Goal: Transaction & Acquisition: Purchase product/service

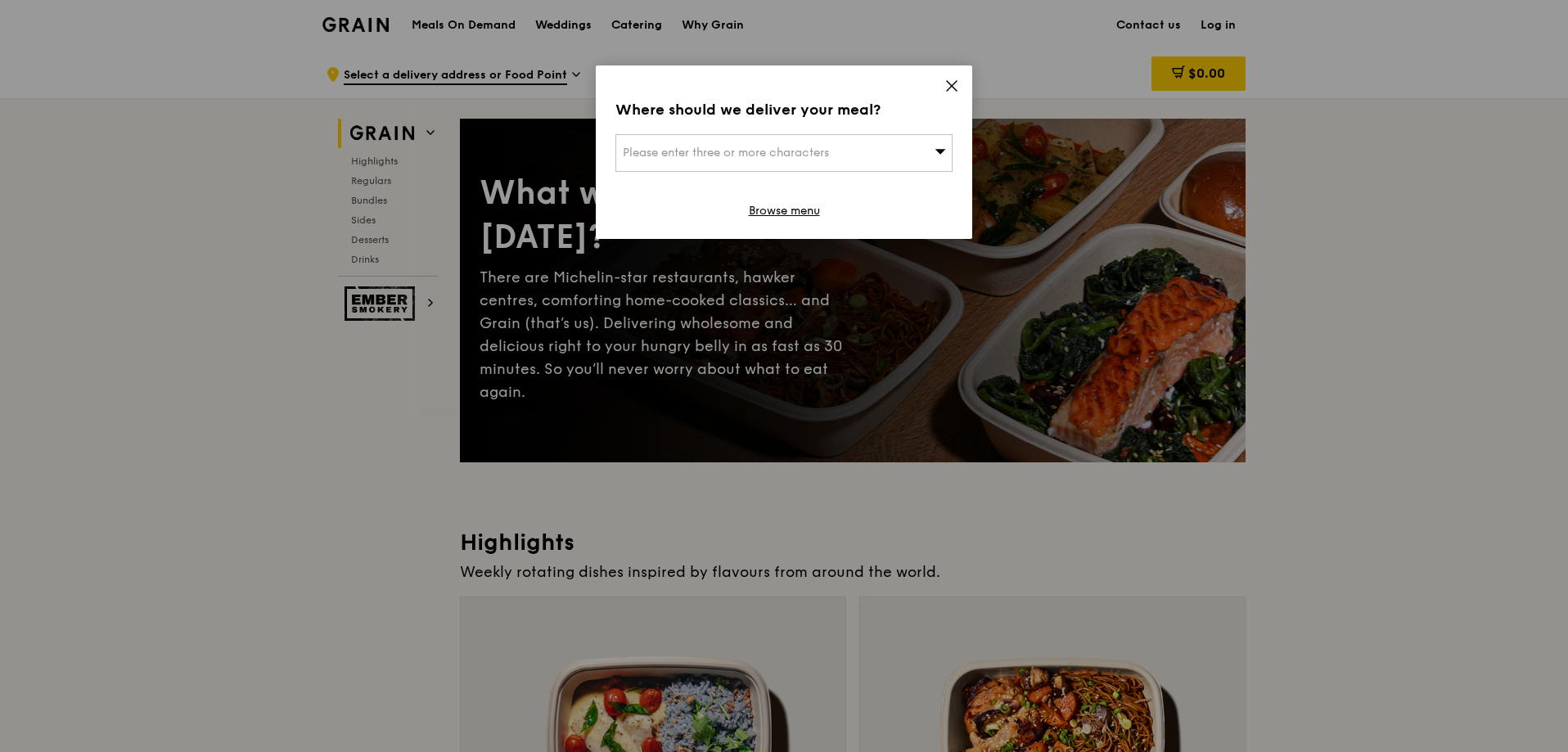
click at [941, 79] on div "Where should we deliver your meal? Please enter three or more characters Browse…" at bounding box center [784, 152] width 376 height 173
click at [953, 85] on icon at bounding box center [952, 86] width 10 height 10
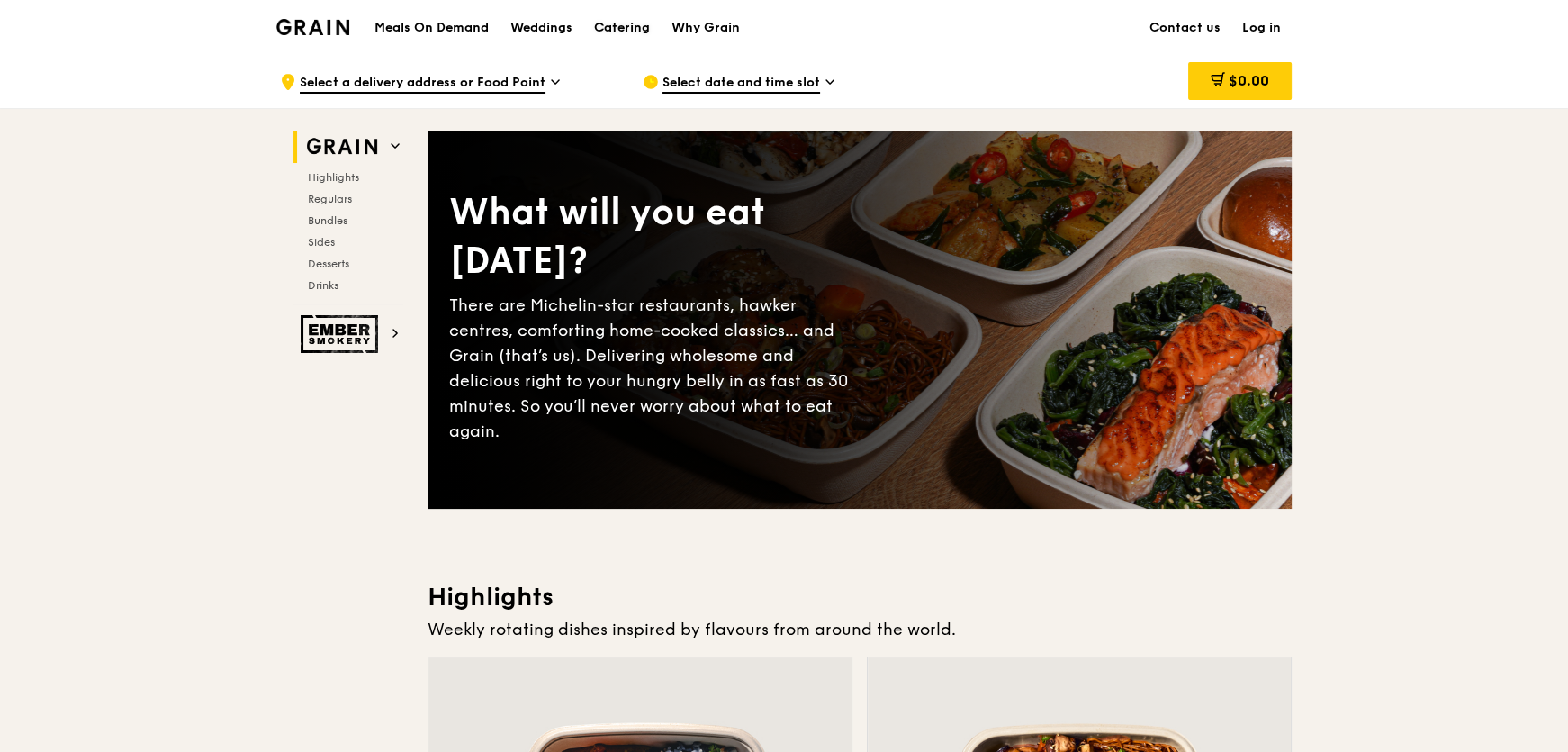
click at [619, 31] on div "Catering" at bounding box center [622, 28] width 56 height 54
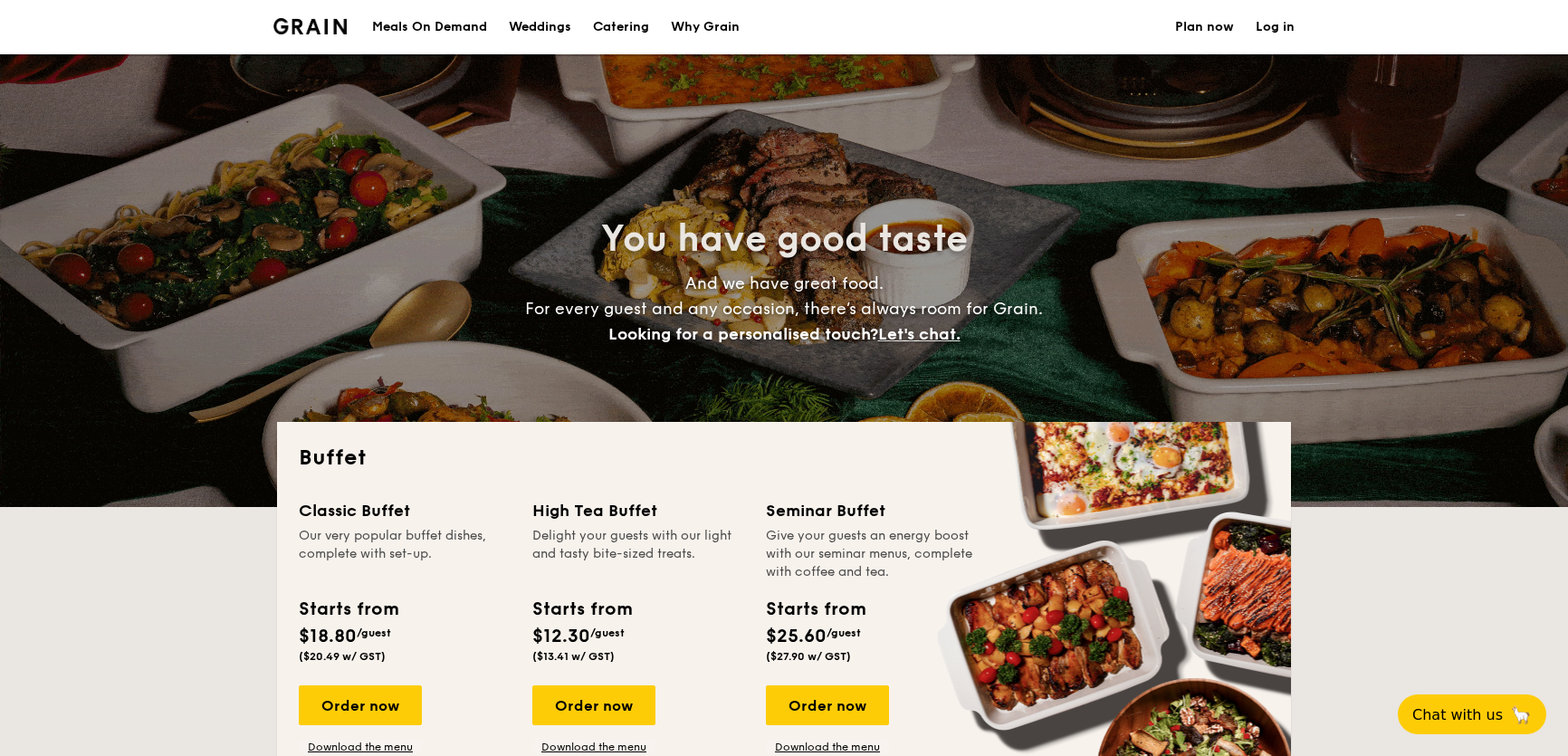
select select
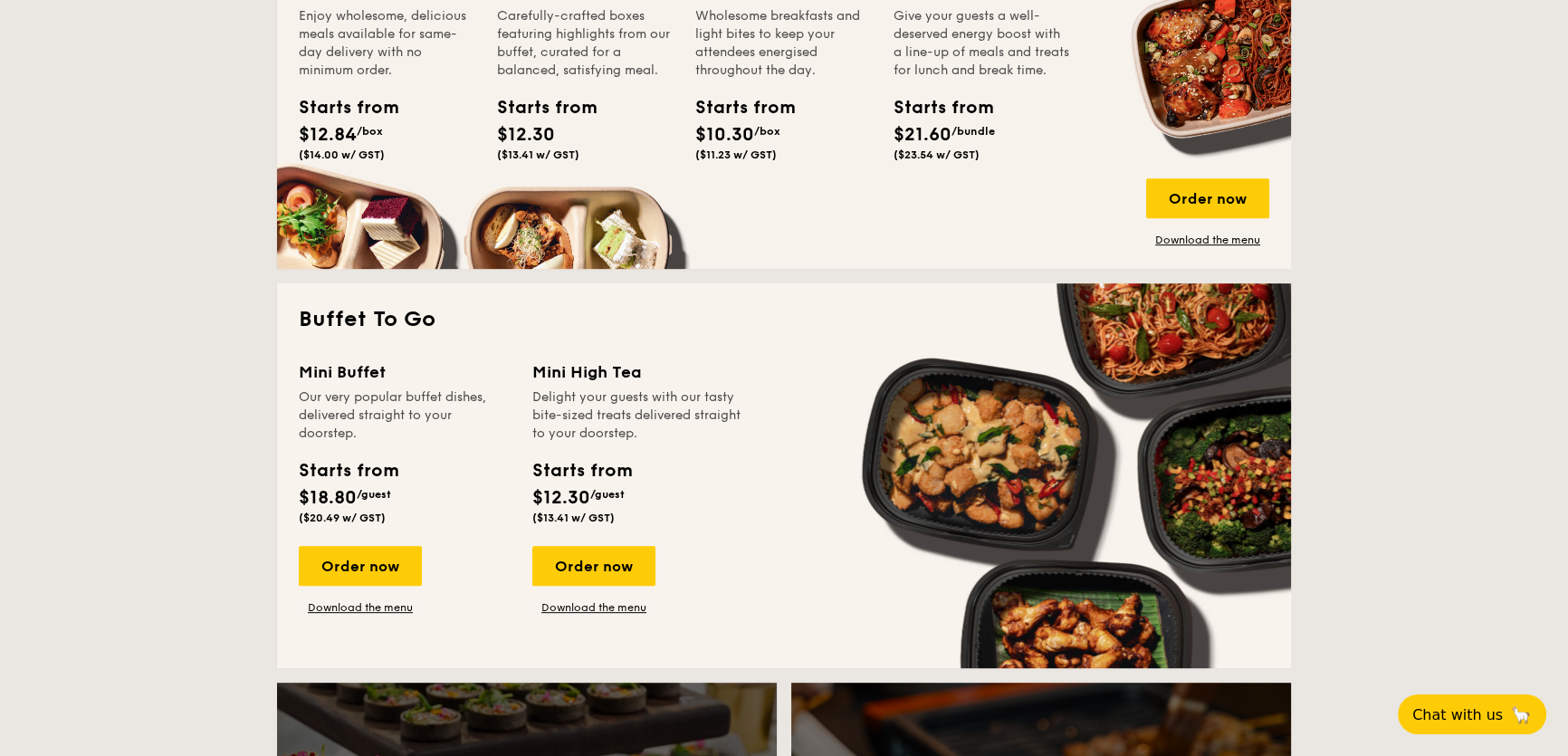
scroll to position [987, 0]
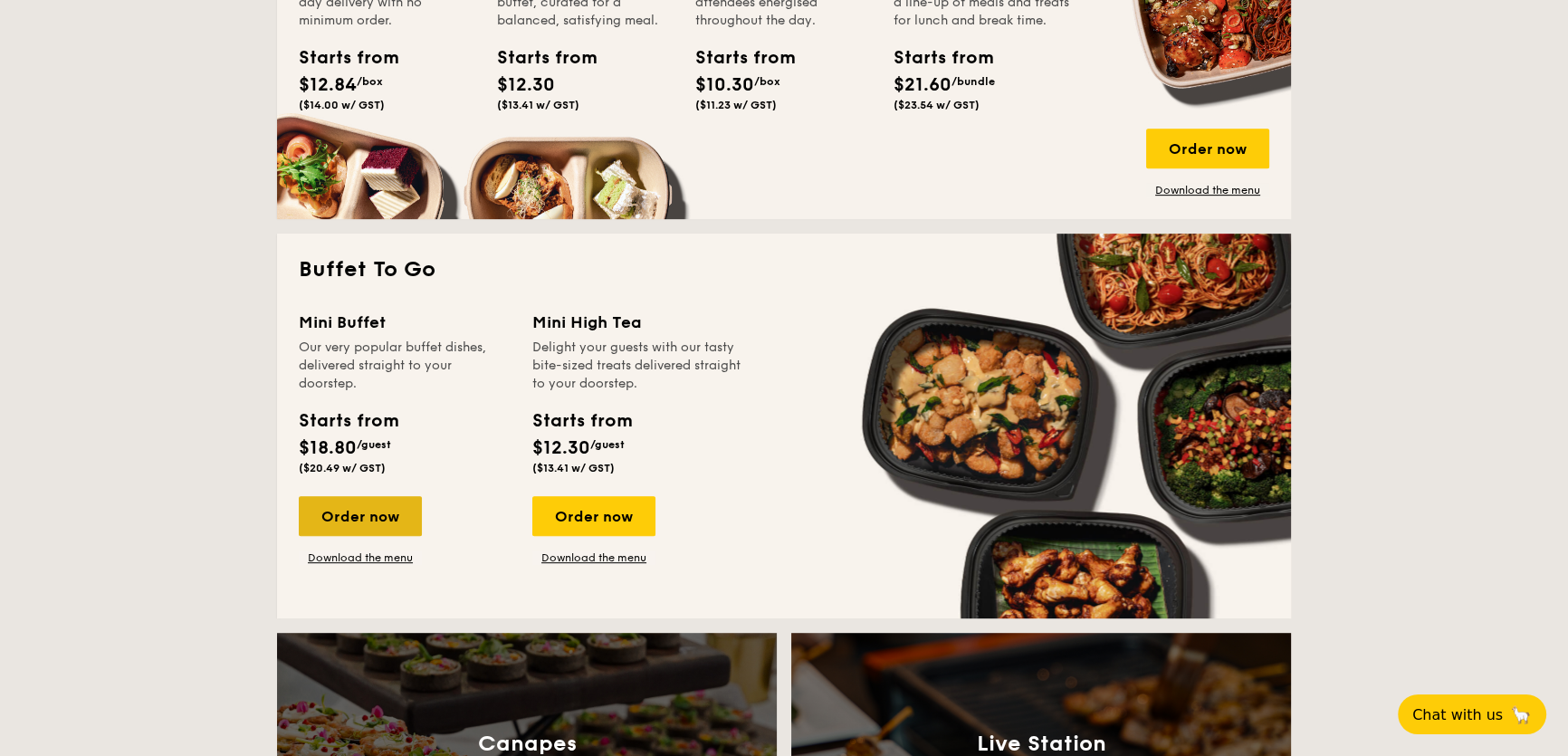
click at [398, 502] on div "Order now" at bounding box center [360, 516] width 124 height 40
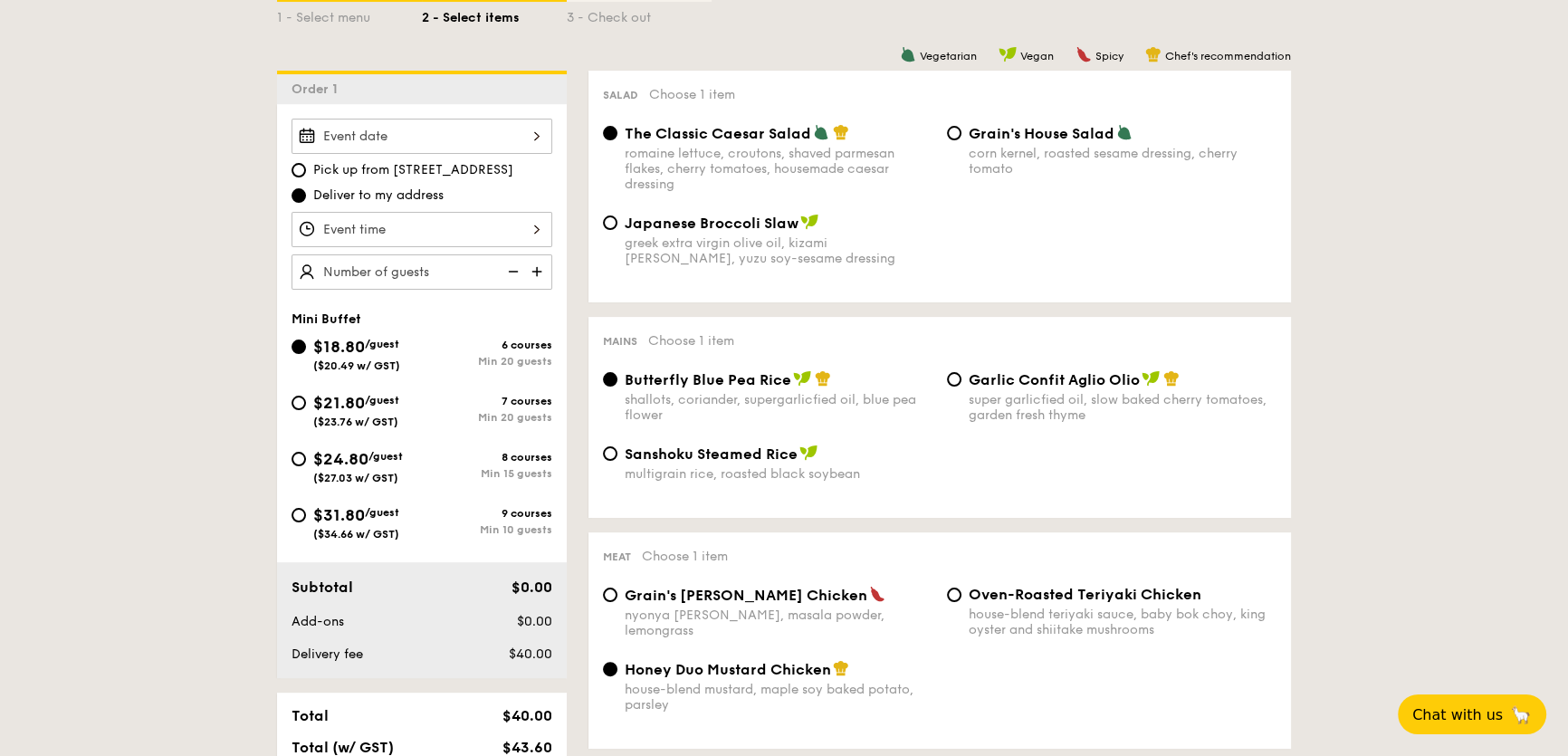
scroll to position [493, 0]
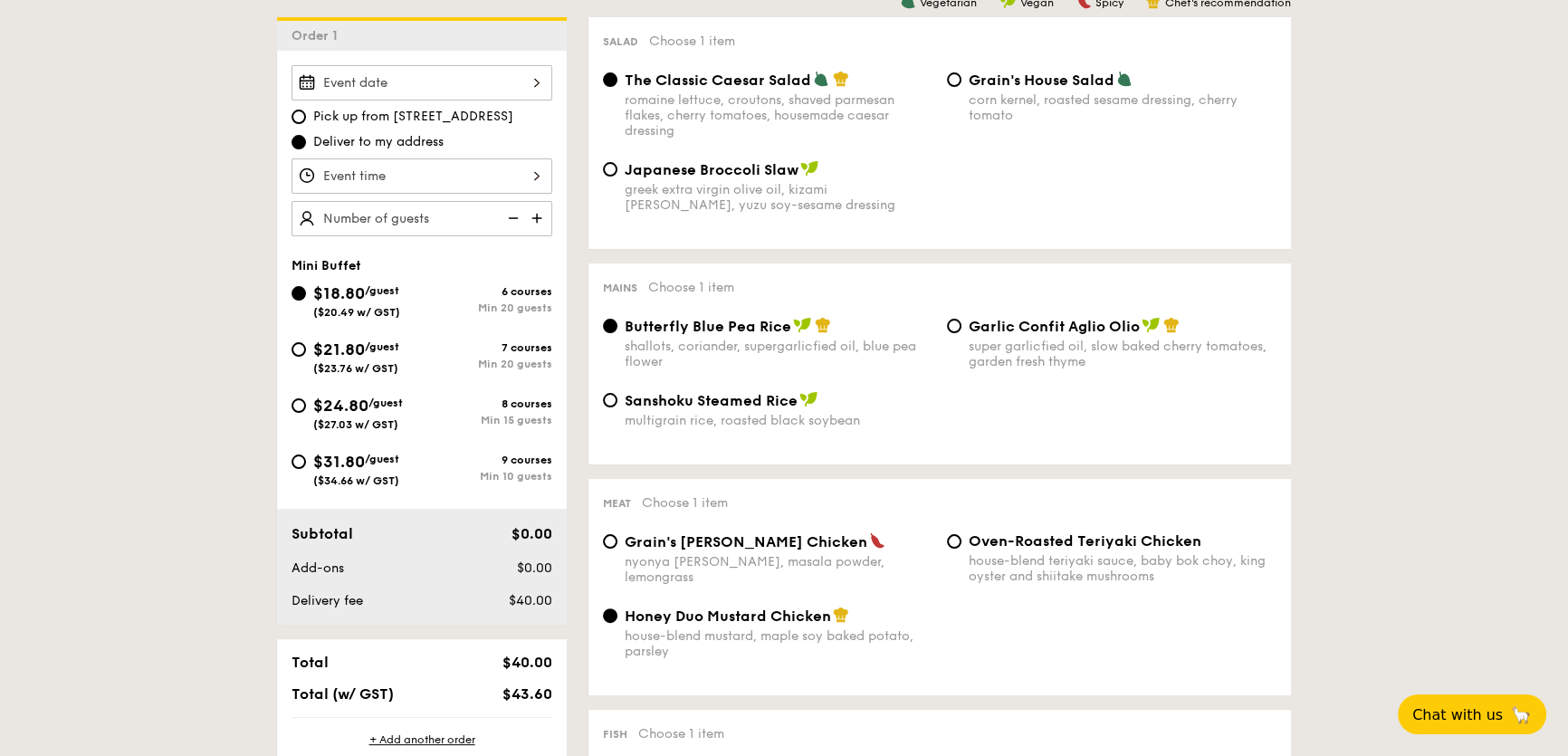
click at [359, 459] on span "$31.80" at bounding box center [339, 462] width 51 height 20
click at [306, 459] on input "$31.80 /guest ($34.66 w/ GST) 9 courses Min 10 guests" at bounding box center [298, 462] width 15 height 15
radio input "true"
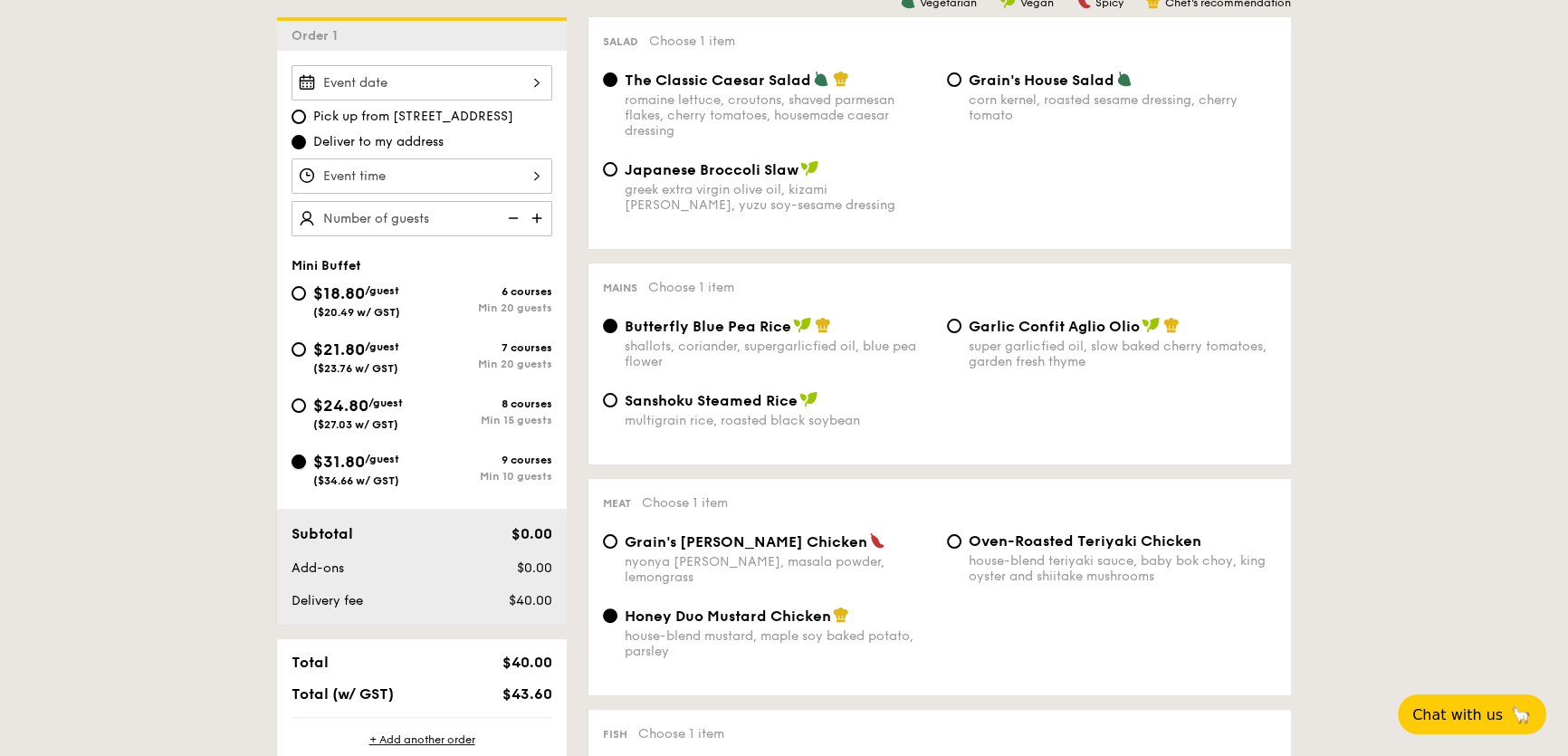
radio input "false"
radio input "true"
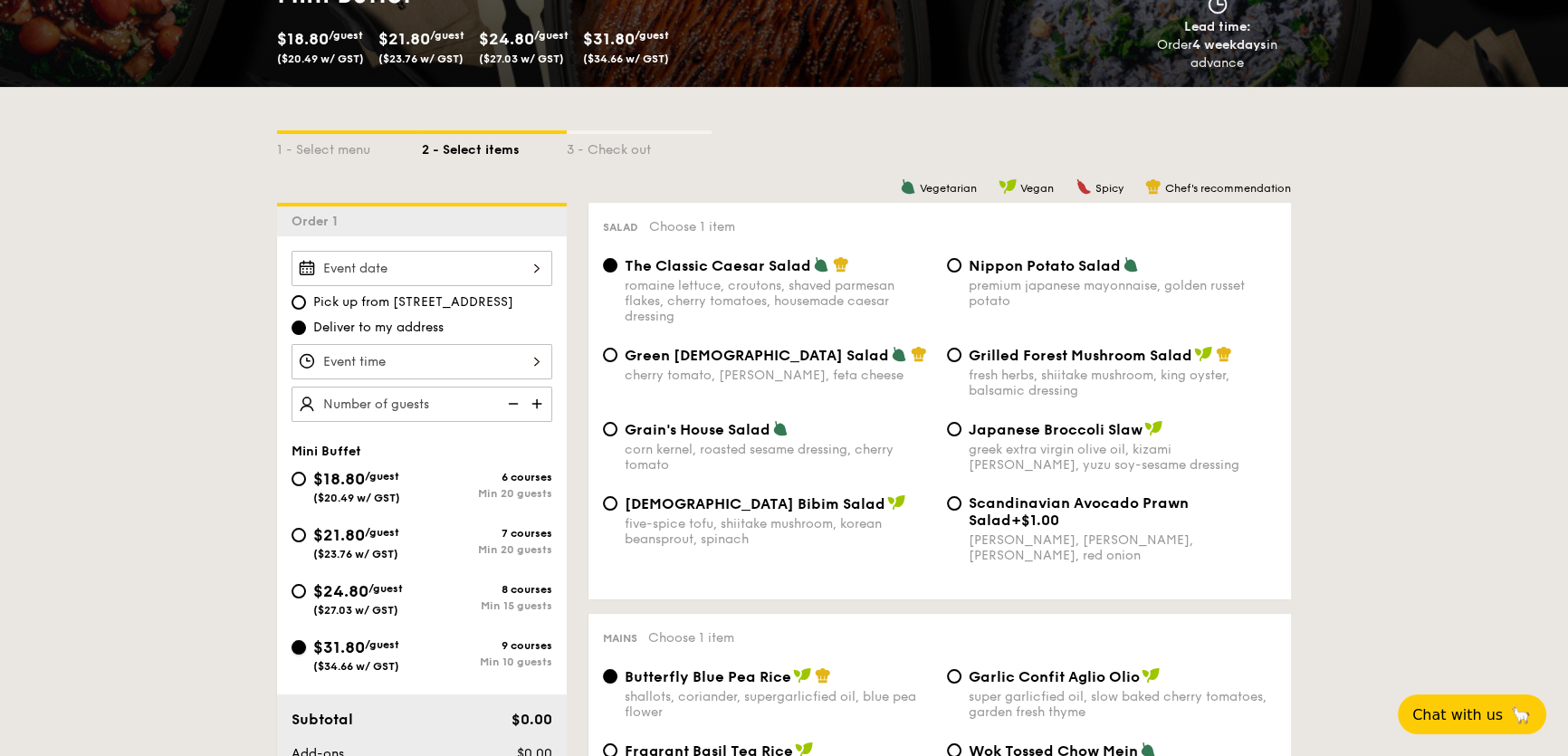
scroll to position [246, 0]
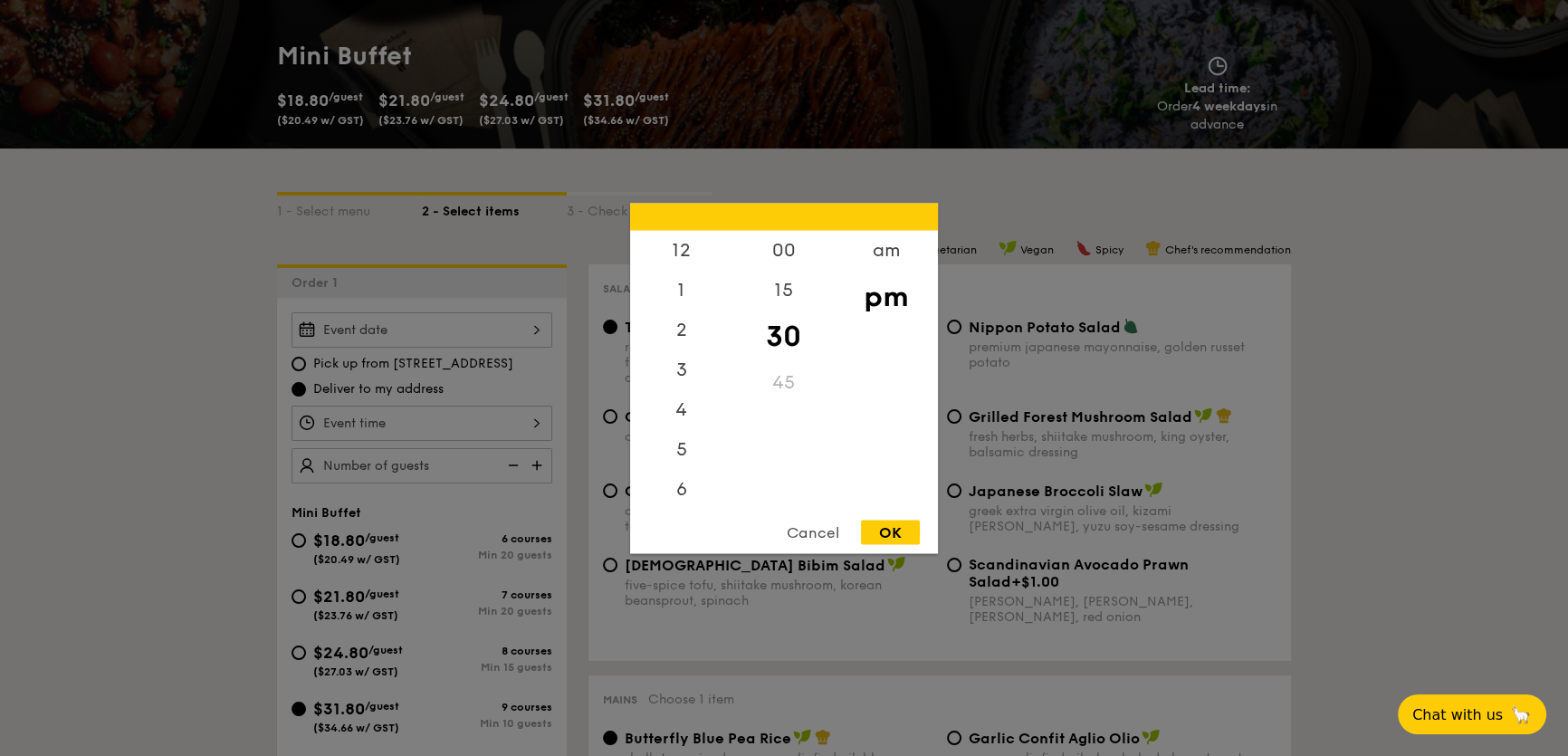
click at [404, 415] on div "12 1 2 3 4 5 6 7 8 9 10 11 00 15 30 45 am pm Cancel OK" at bounding box center [422, 423] width 261 height 36
click at [674, 414] on div "6" at bounding box center [682, 418] width 103 height 52
drag, startPoint x: 788, startPoint y: 307, endPoint x: 789, endPoint y: 338, distance: 31.0
click at [792, 348] on div "30" at bounding box center [784, 335] width 103 height 52
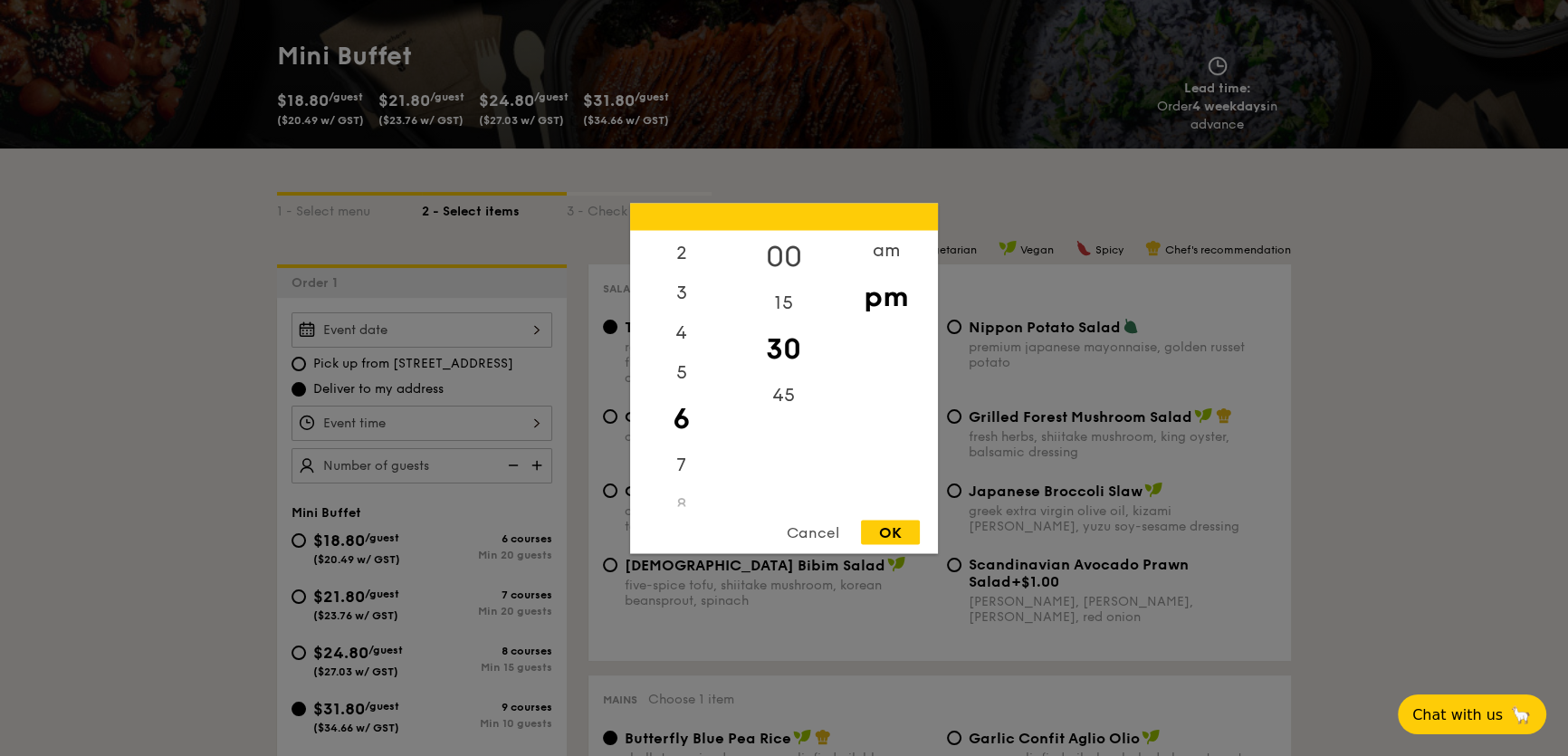
click at [788, 257] on div "00" at bounding box center [784, 256] width 103 height 52
click at [890, 531] on div "OK" at bounding box center [890, 532] width 59 height 25
type input "6:00PM"
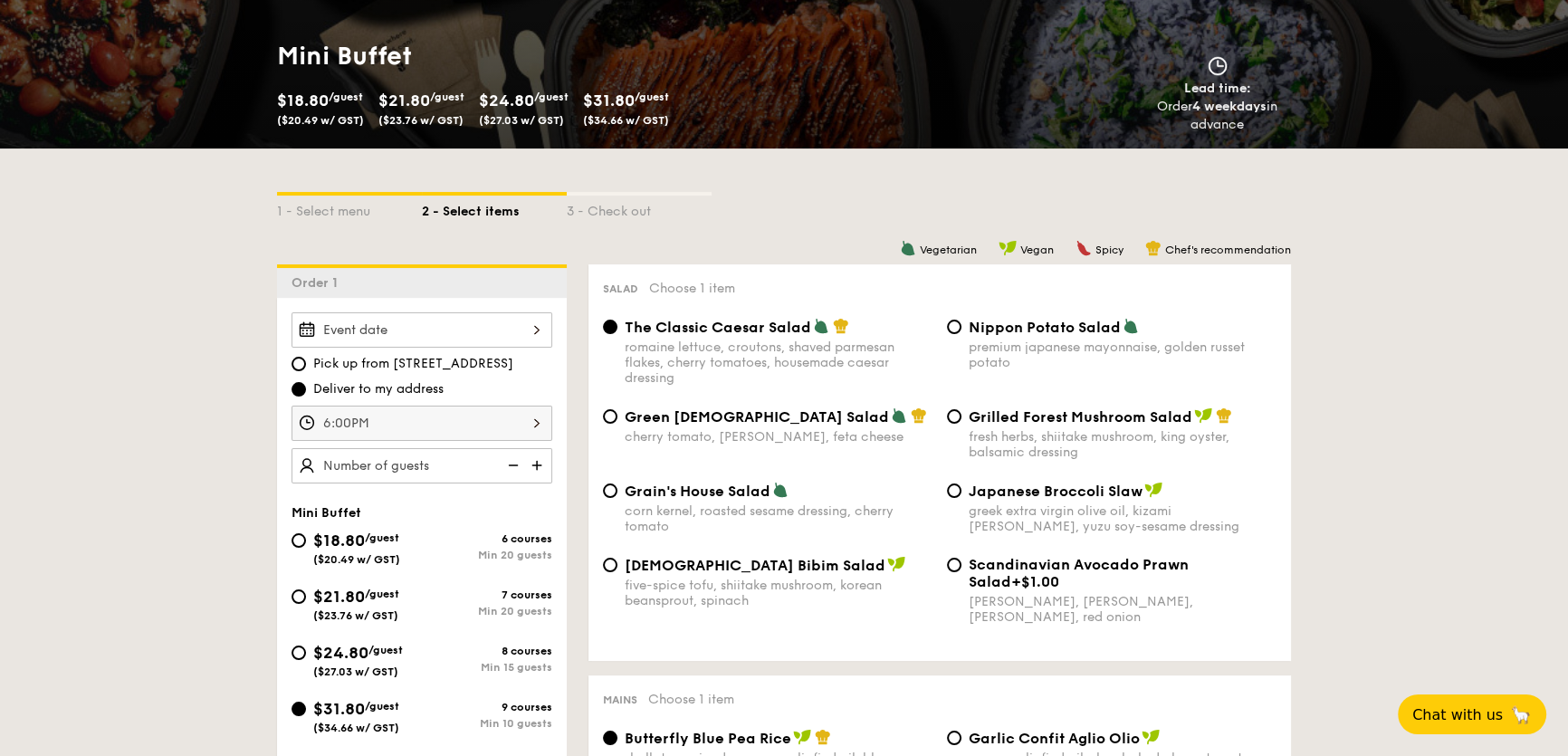
click at [422, 357] on span "Pick up from 5 Burn Road #05-01" at bounding box center [413, 364] width 200 height 18
click at [306, 357] on input "Pick up from 5 Burn Road #05-01" at bounding box center [298, 364] width 15 height 15
radio input "true"
click at [469, 337] on div at bounding box center [422, 330] width 261 height 36
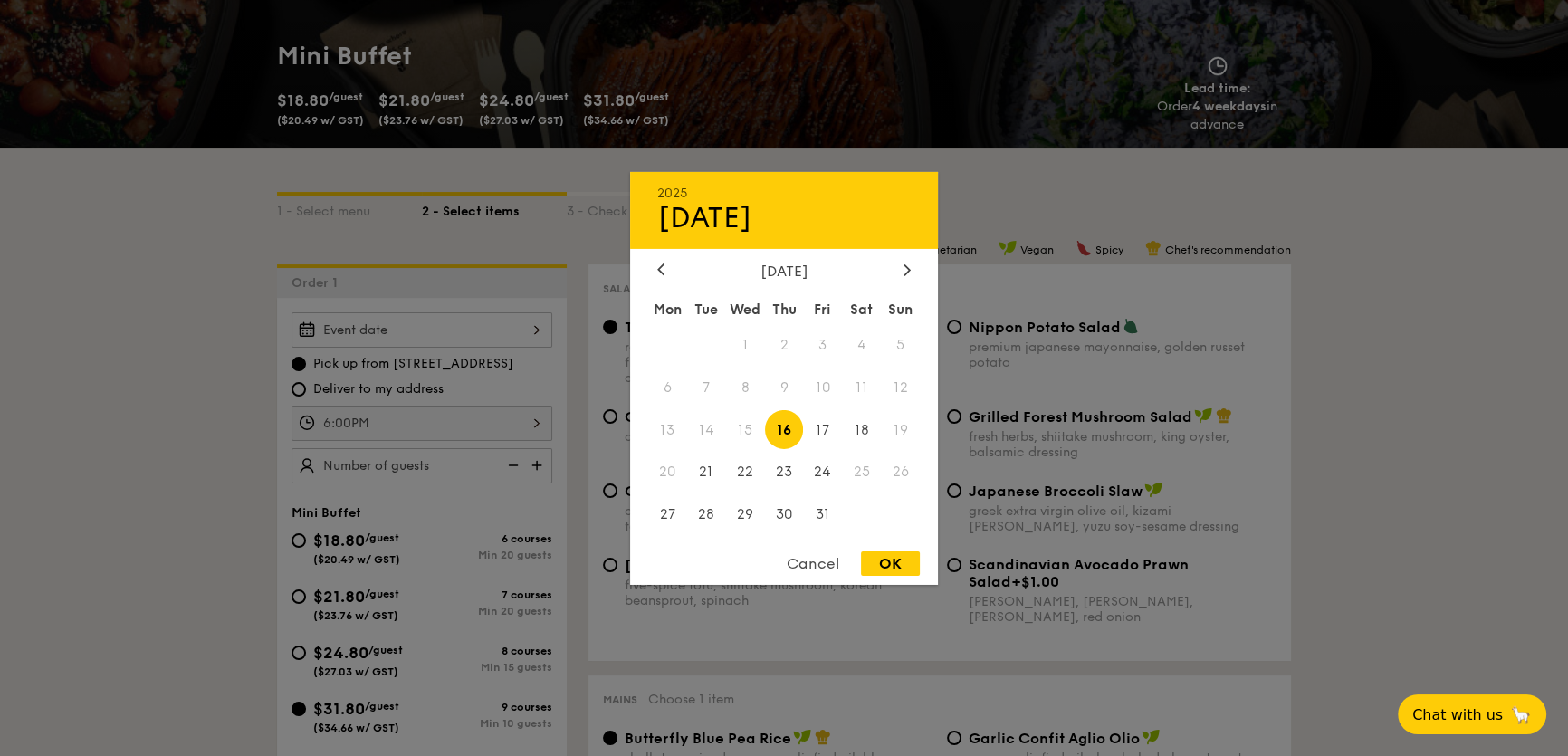
click at [469, 337] on div at bounding box center [784, 378] width 1568 height 756
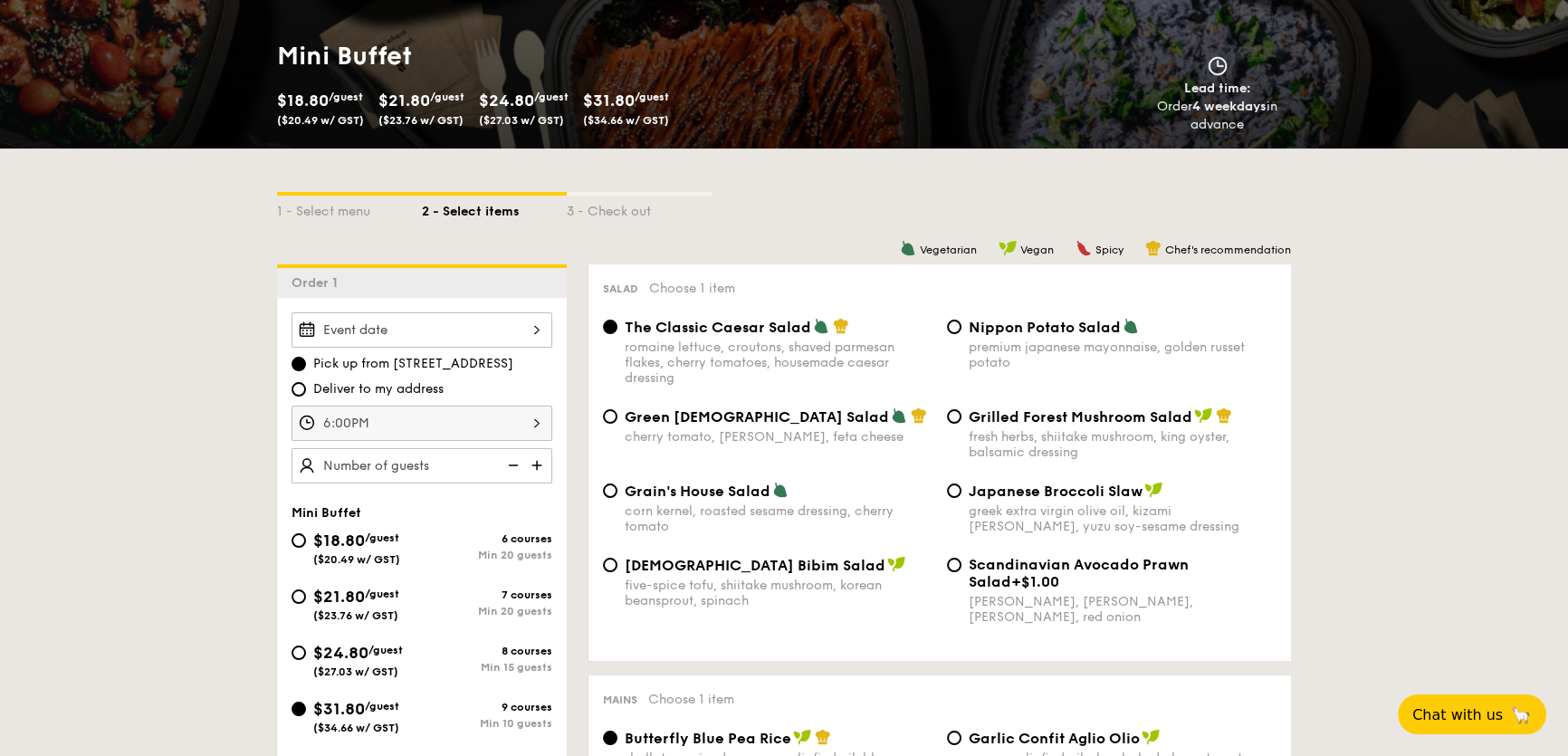
click at [455, 417] on div "6:00PM" at bounding box center [422, 423] width 261 height 36
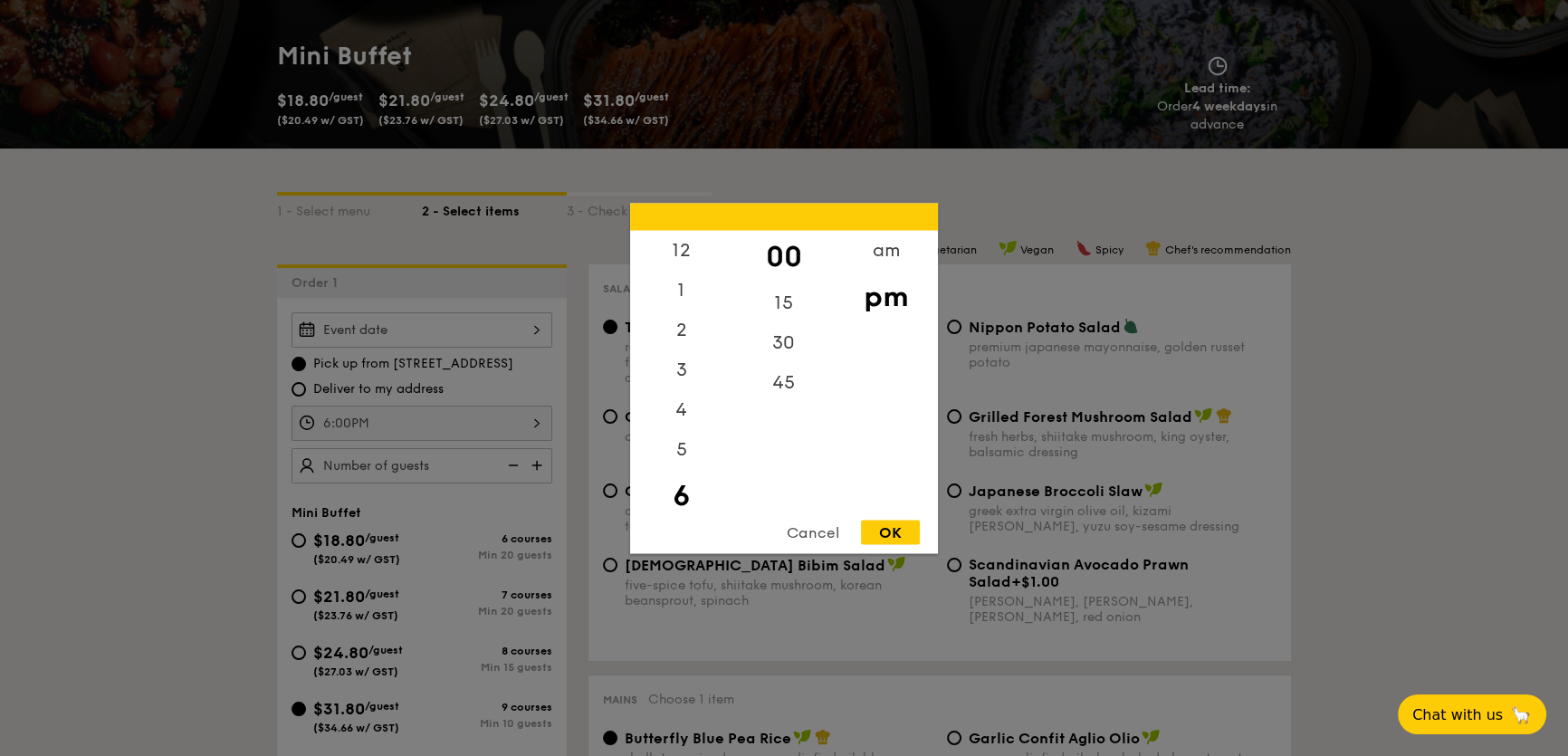
scroll to position [38, 0]
click at [691, 427] on div "5" at bounding box center [682, 418] width 103 height 52
click at [785, 353] on div "30" at bounding box center [784, 348] width 103 height 52
click at [888, 537] on div "OK" at bounding box center [890, 532] width 59 height 25
type input "5:30PM"
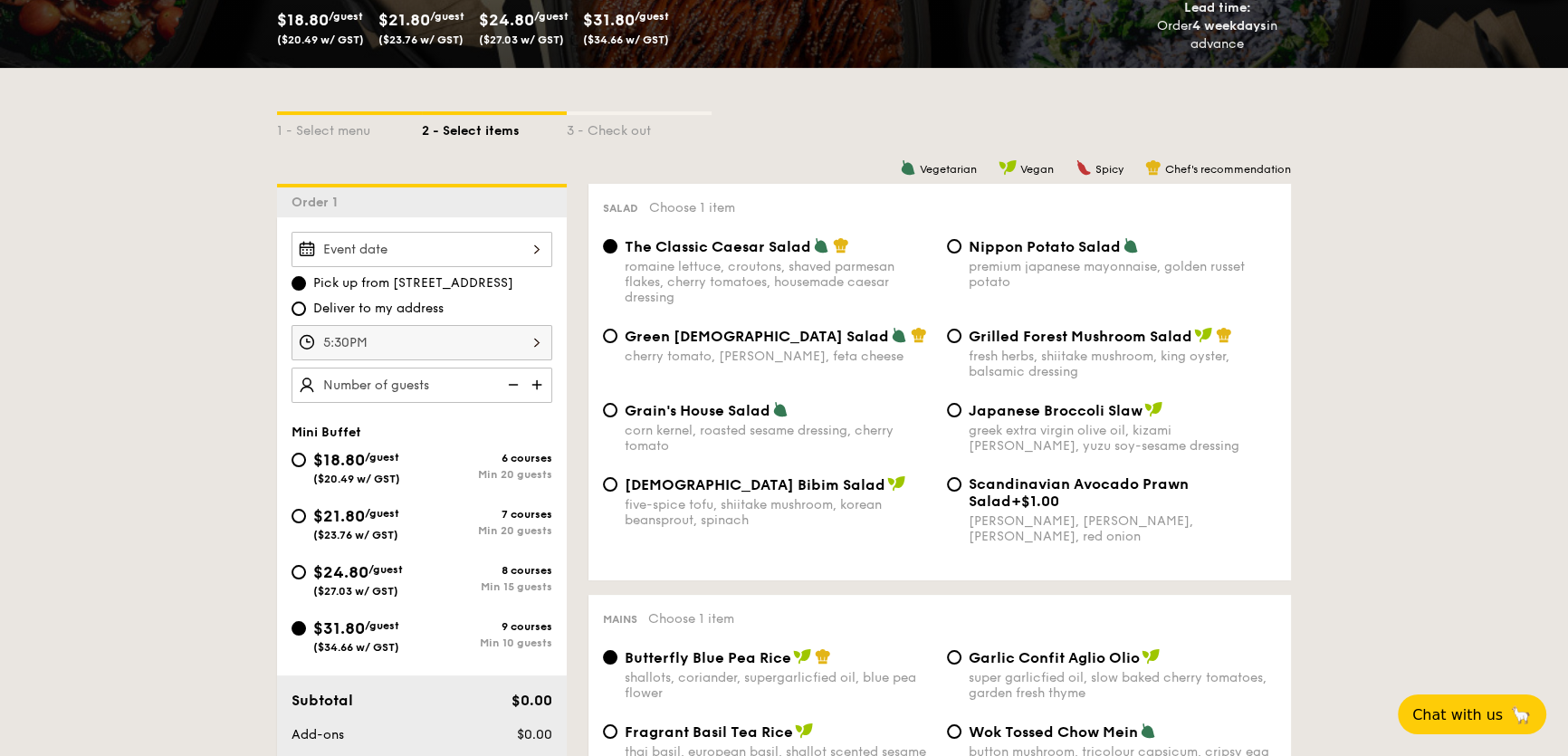
scroll to position [329, 0]
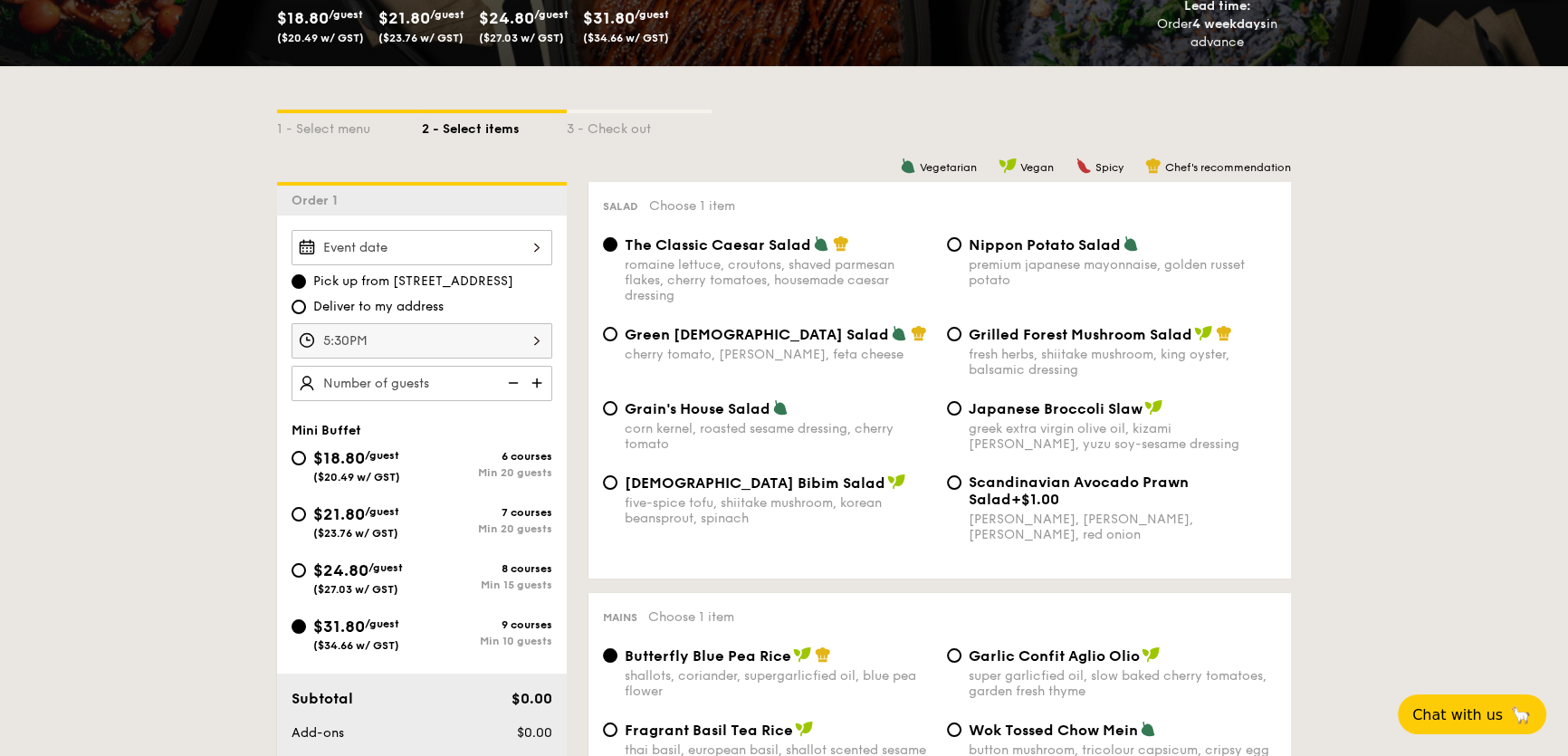
click at [536, 385] on img at bounding box center [537, 382] width 27 height 35
type input "10 guests"
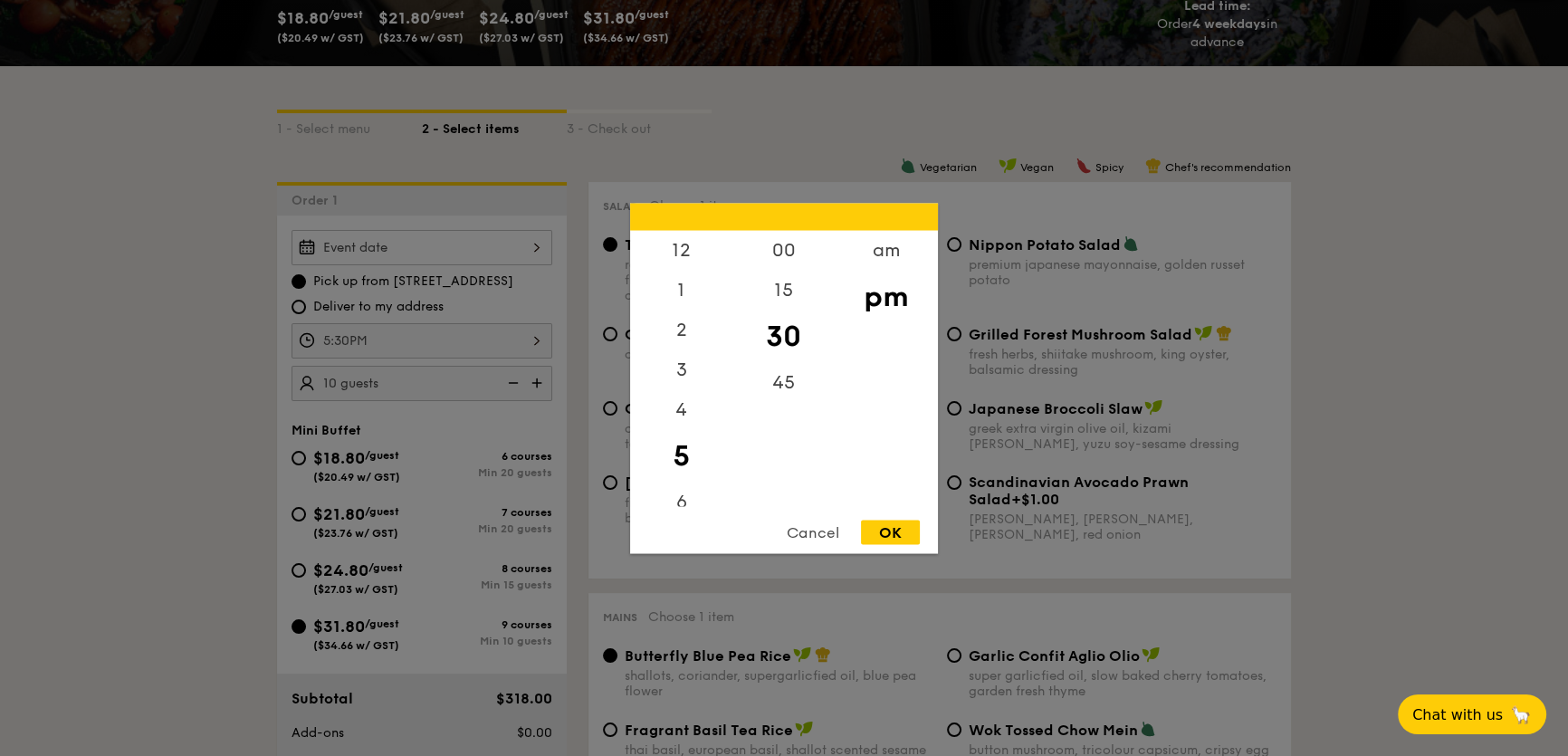
click at [491, 351] on div "5:30PM 12 1 2 3 4 5 6 7 8 9 10 11 00 15 30 45 am pm Cancel OK" at bounding box center [422, 341] width 261 height 36
click at [771, 291] on div "15" at bounding box center [784, 295] width 103 height 52
click at [888, 528] on div "OK" at bounding box center [890, 532] width 59 height 25
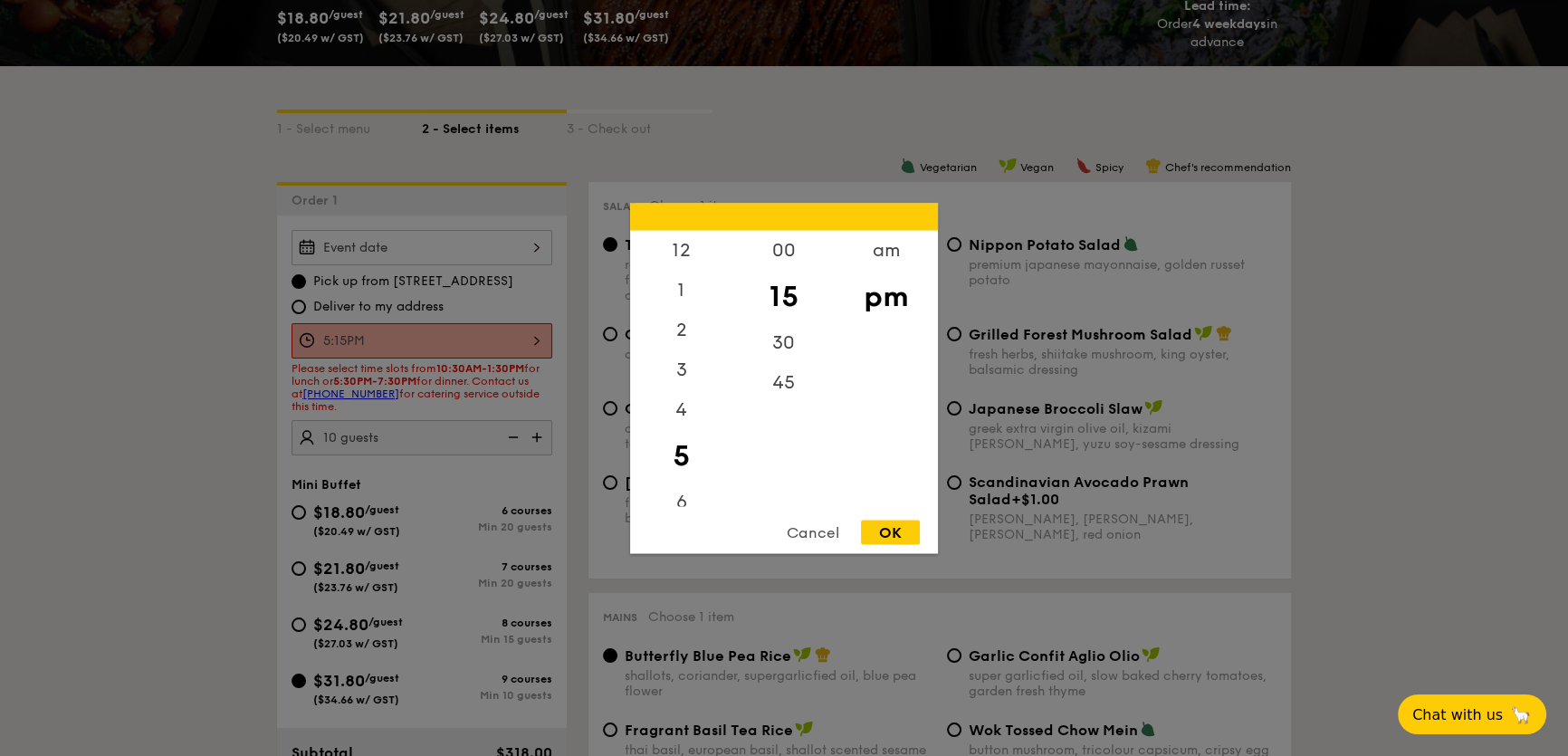
click at [470, 344] on div "5:15PM 12 1 2 3 4 5 6 7 8 9 10 11 00 15 30 45 am pm Cancel OK" at bounding box center [422, 341] width 261 height 36
click at [769, 351] on div "30" at bounding box center [784, 348] width 103 height 52
click at [886, 543] on div "OK" at bounding box center [890, 532] width 59 height 25
type input "5:30PM"
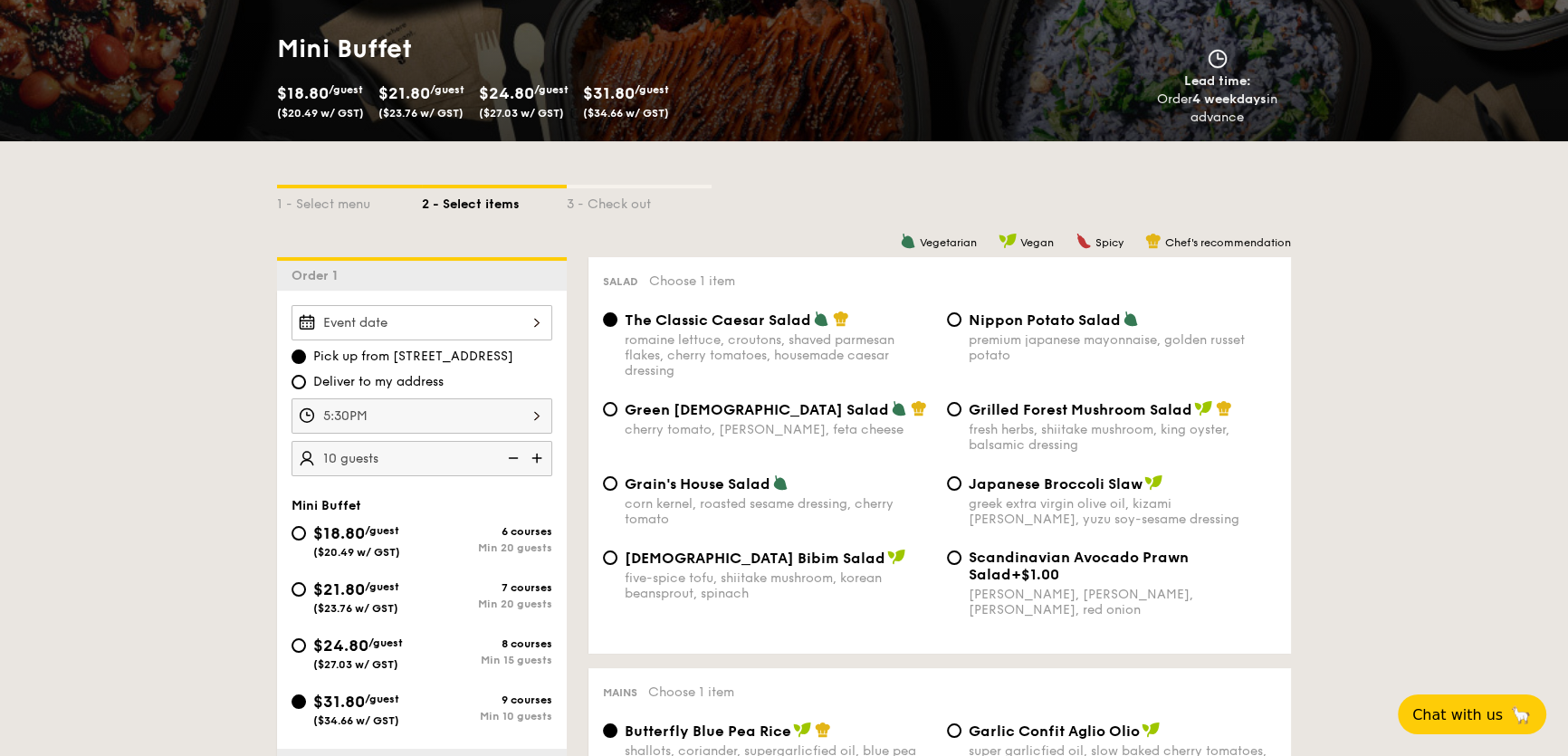
scroll to position [246, 0]
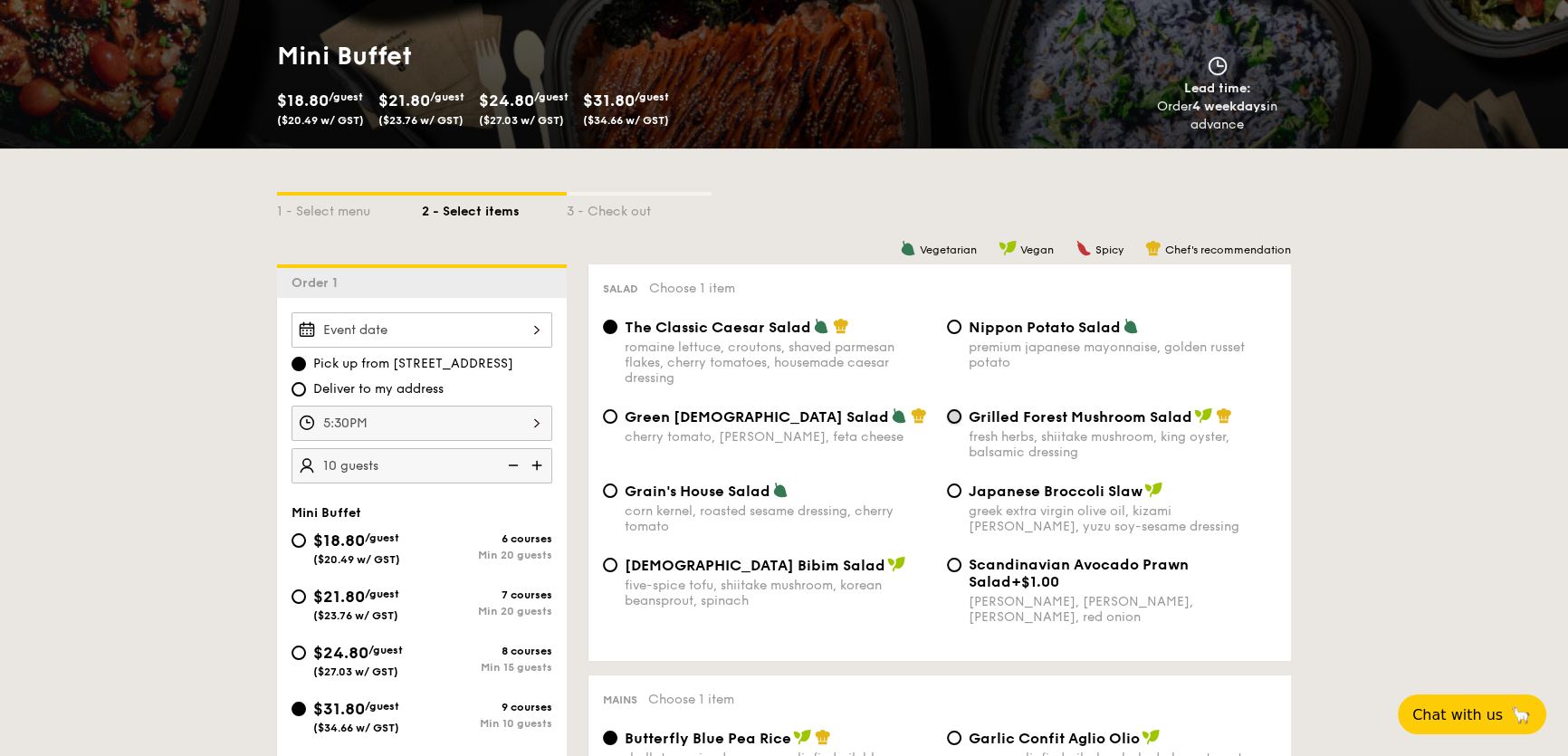
click at [949, 418] on input "Grilled Forest Mushroom Salad fresh herbs, shiitake mushroom, king oyster, bals…" at bounding box center [953, 416] width 15 height 15
radio input "true"
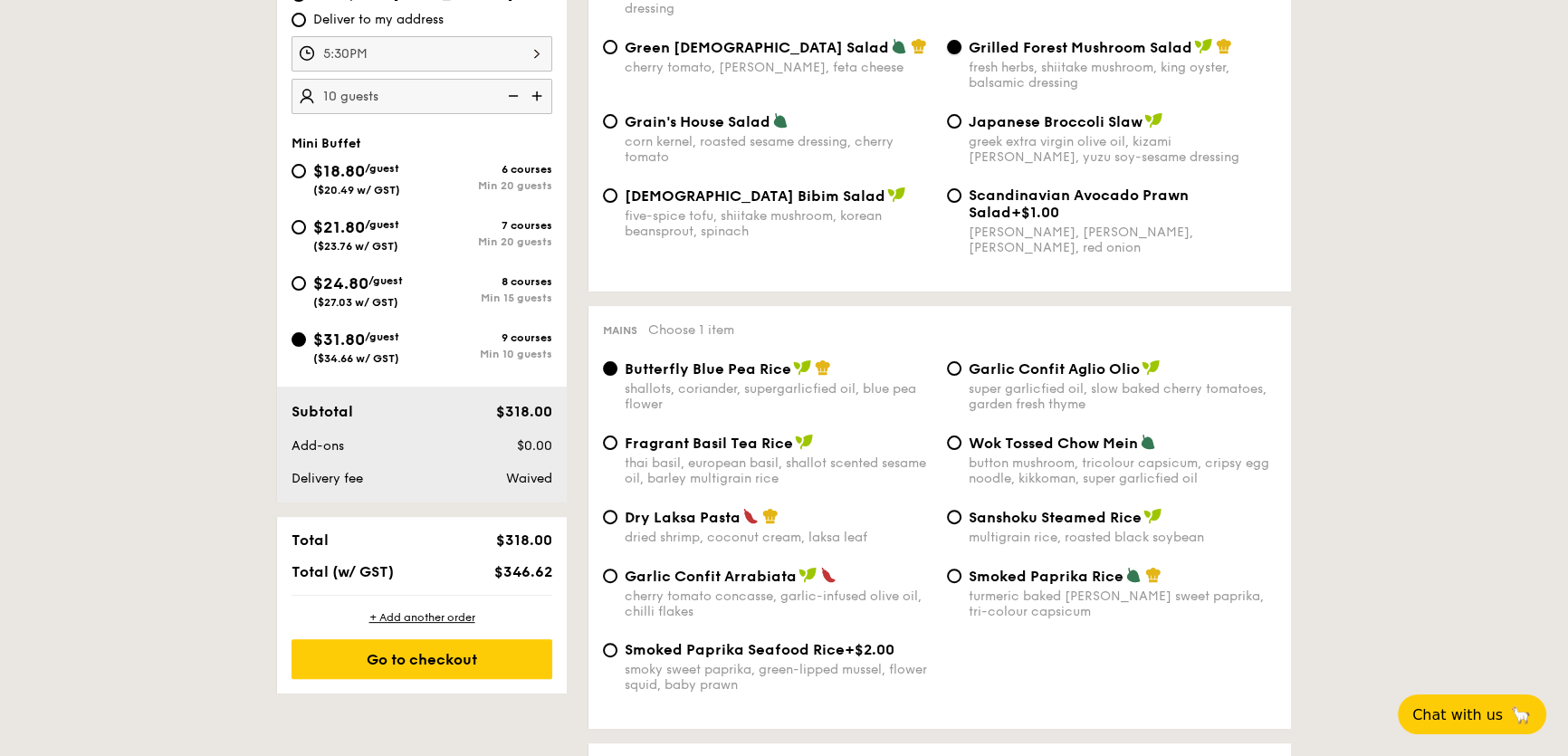
scroll to position [658, 0]
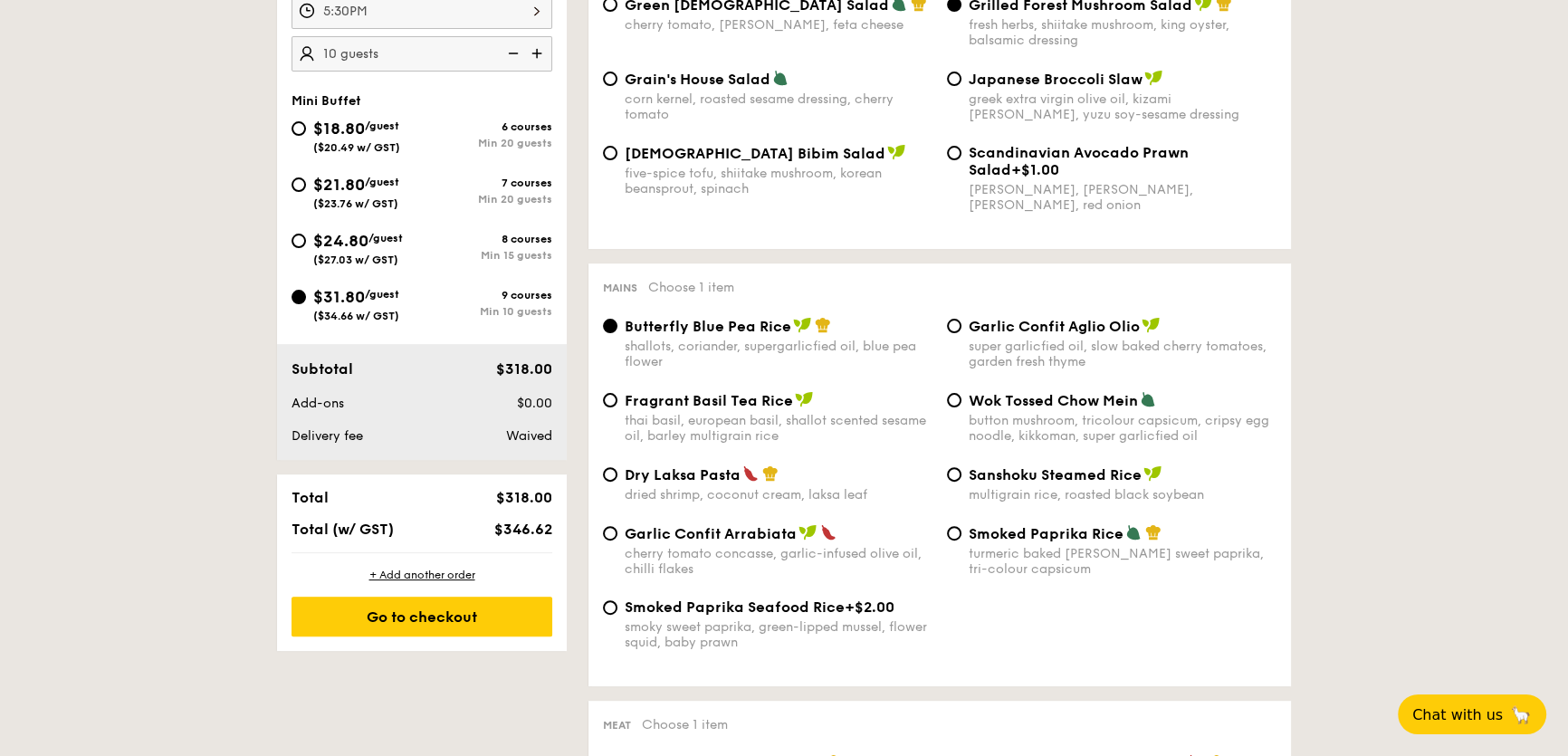
click at [735, 406] on span "Fragrant Basil Tea Rice" at bounding box center [708, 400] width 168 height 17
click at [618, 406] on input "Fragrant Basil Tea Rice thai basil, european basil, shallot scented sesame oil,…" at bounding box center [610, 400] width 15 height 15
radio input "true"
click at [701, 470] on span "Dry Laksa Pasta" at bounding box center [682, 474] width 116 height 17
click at [618, 470] on input "Dry Laksa Pasta dried shrimp, coconut cream, laksa leaf" at bounding box center [610, 474] width 15 height 15
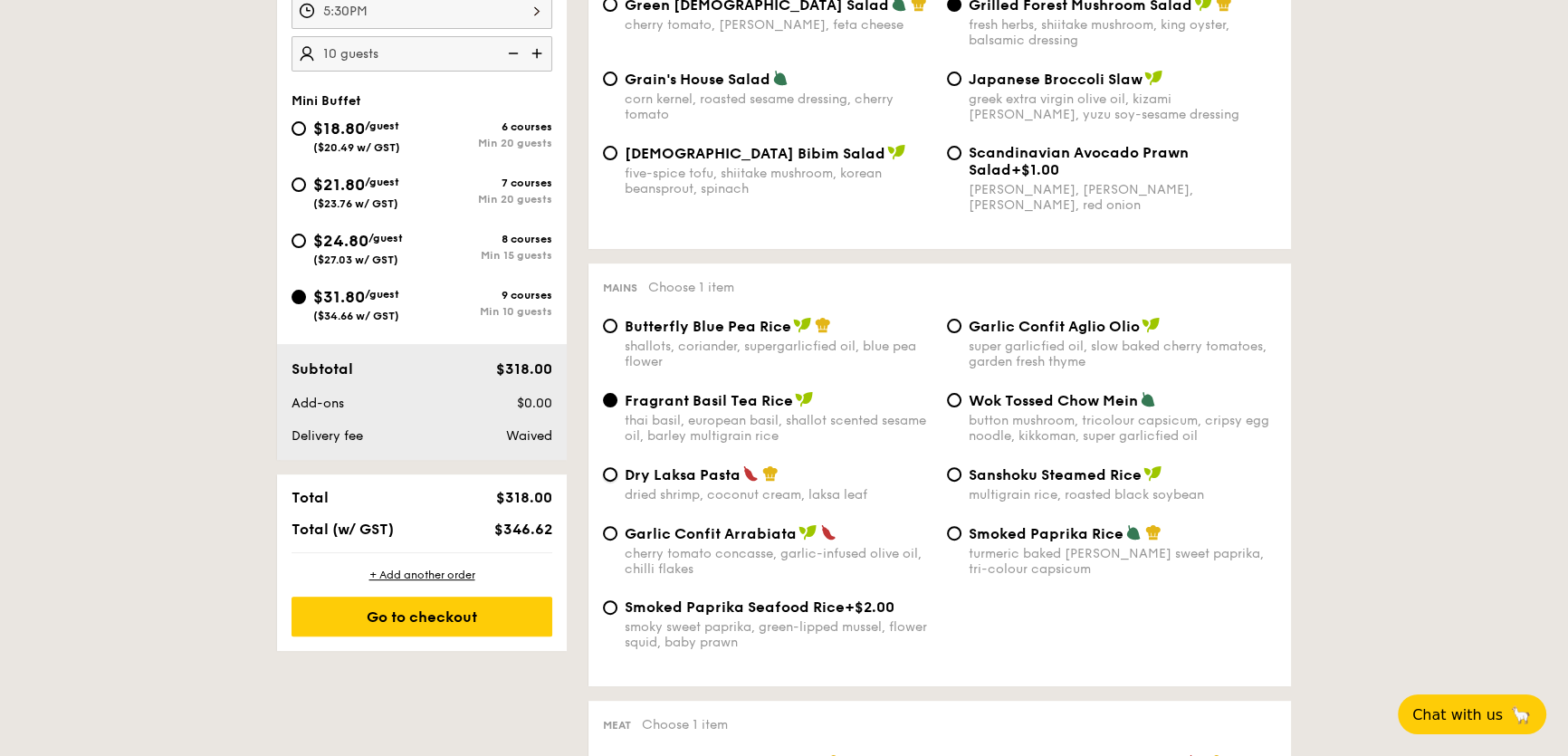
radio input "true"
click at [706, 404] on span "Fragrant Basil Tea Rice" at bounding box center [708, 400] width 168 height 17
click at [618, 404] on input "Fragrant Basil Tea Rice thai basil, european basil, shallot scented sesame oil,…" at bounding box center [610, 400] width 15 height 15
radio input "true"
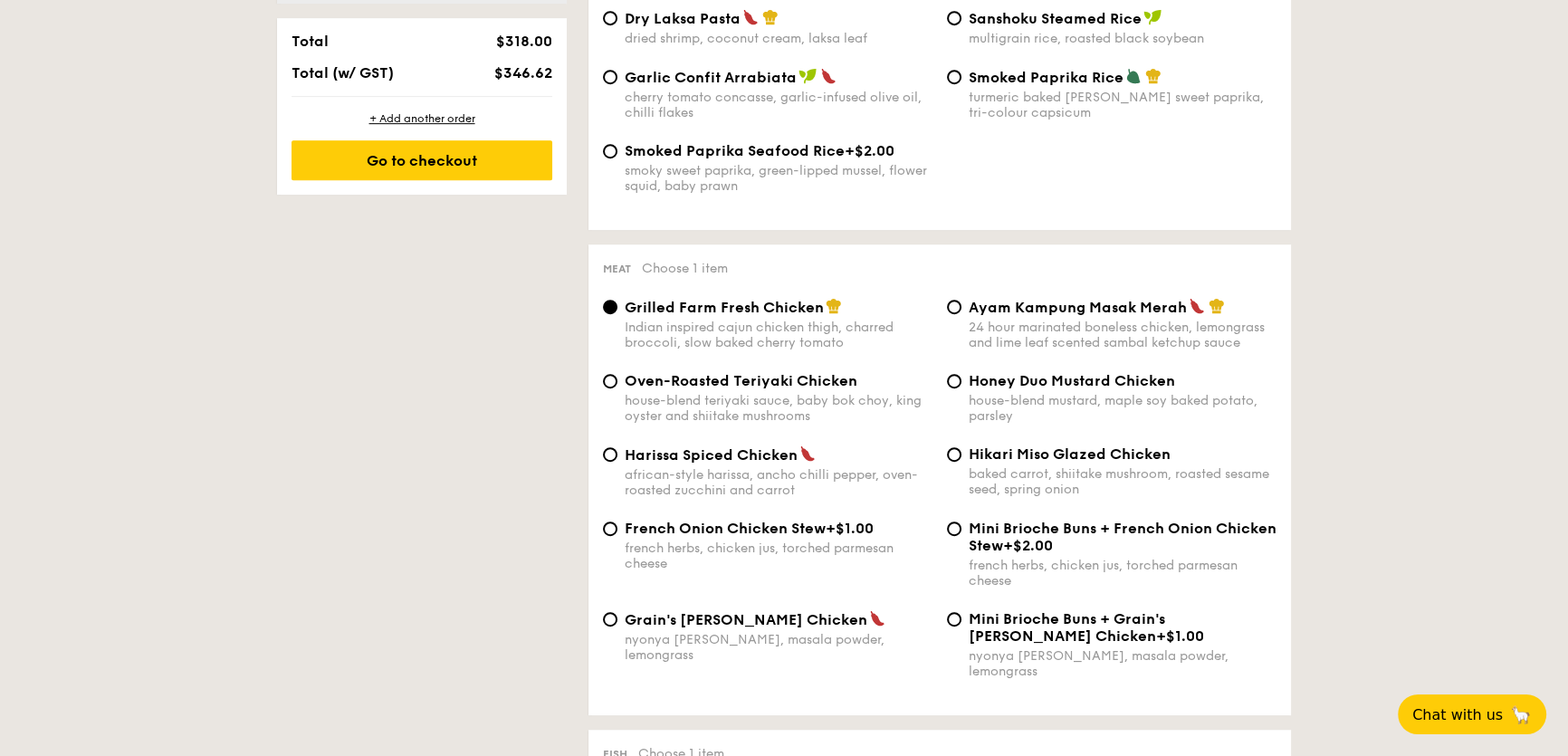
scroll to position [1151, 0]
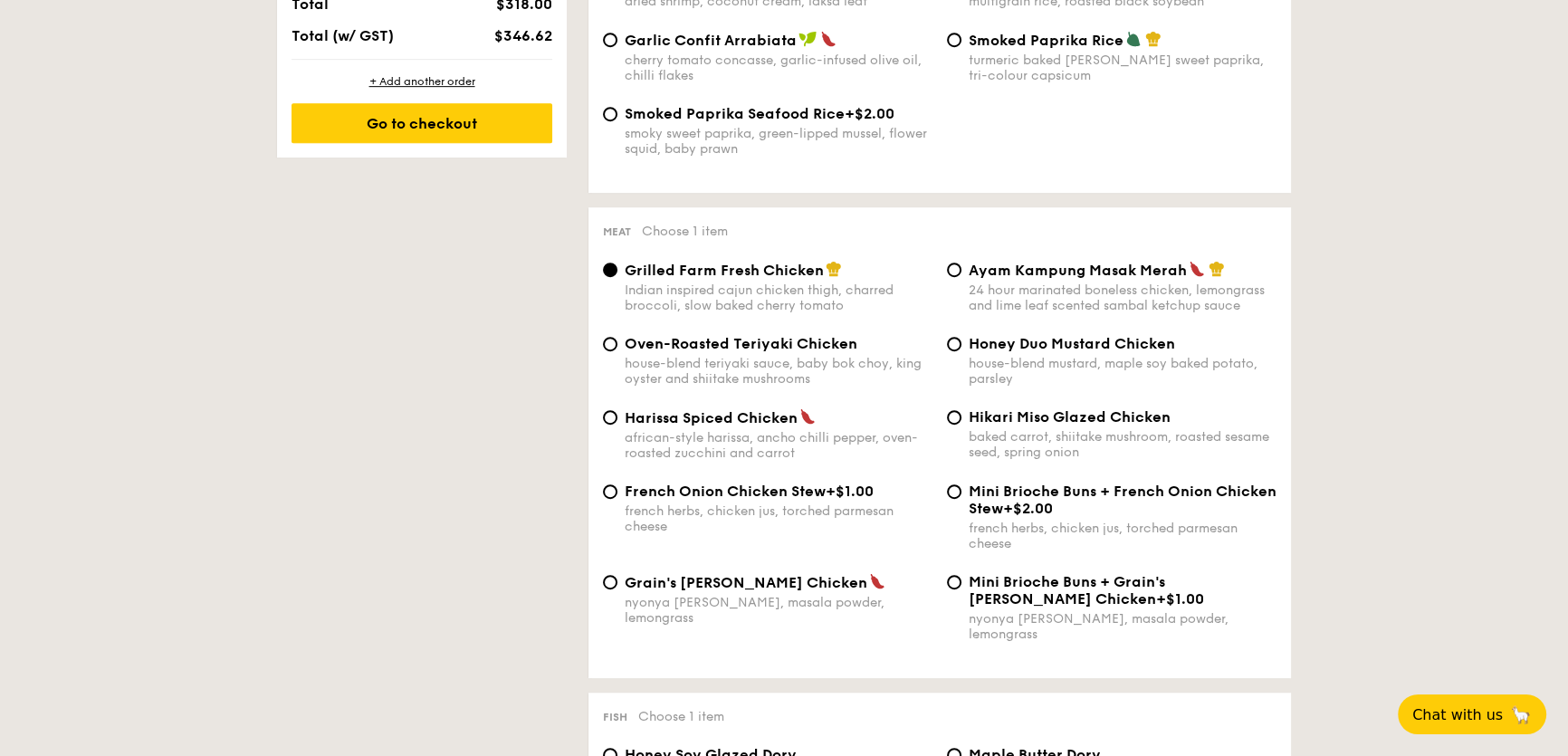
click at [1042, 416] on span "Hikari Miso Glazed Chicken" at bounding box center [1069, 416] width 202 height 17
click at [961, 416] on input "Hikari Miso Glazed Chicken baked carrot, shiitake mushroom, roasted sesame seed…" at bounding box center [953, 417] width 15 height 15
radio input "true"
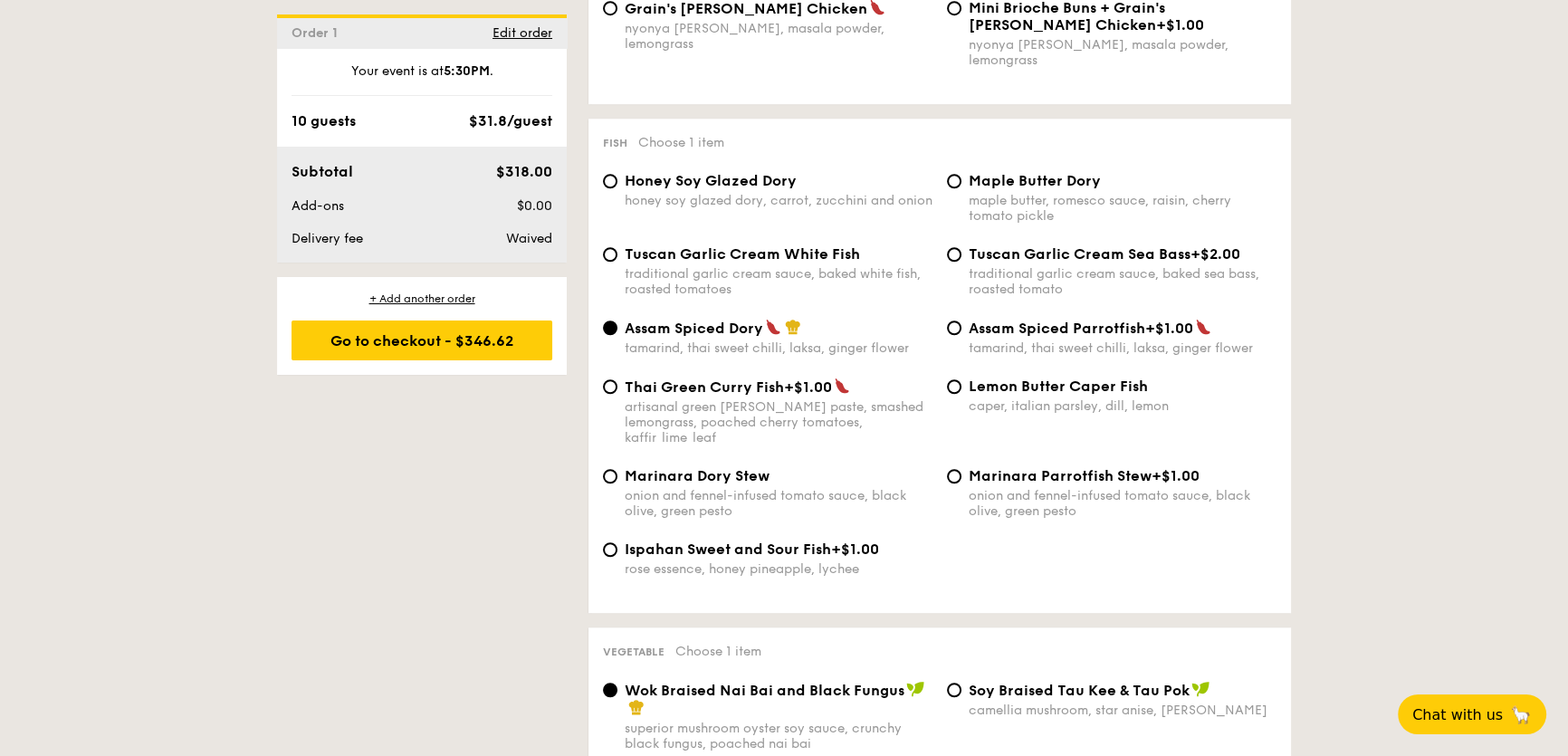
scroll to position [1728, 0]
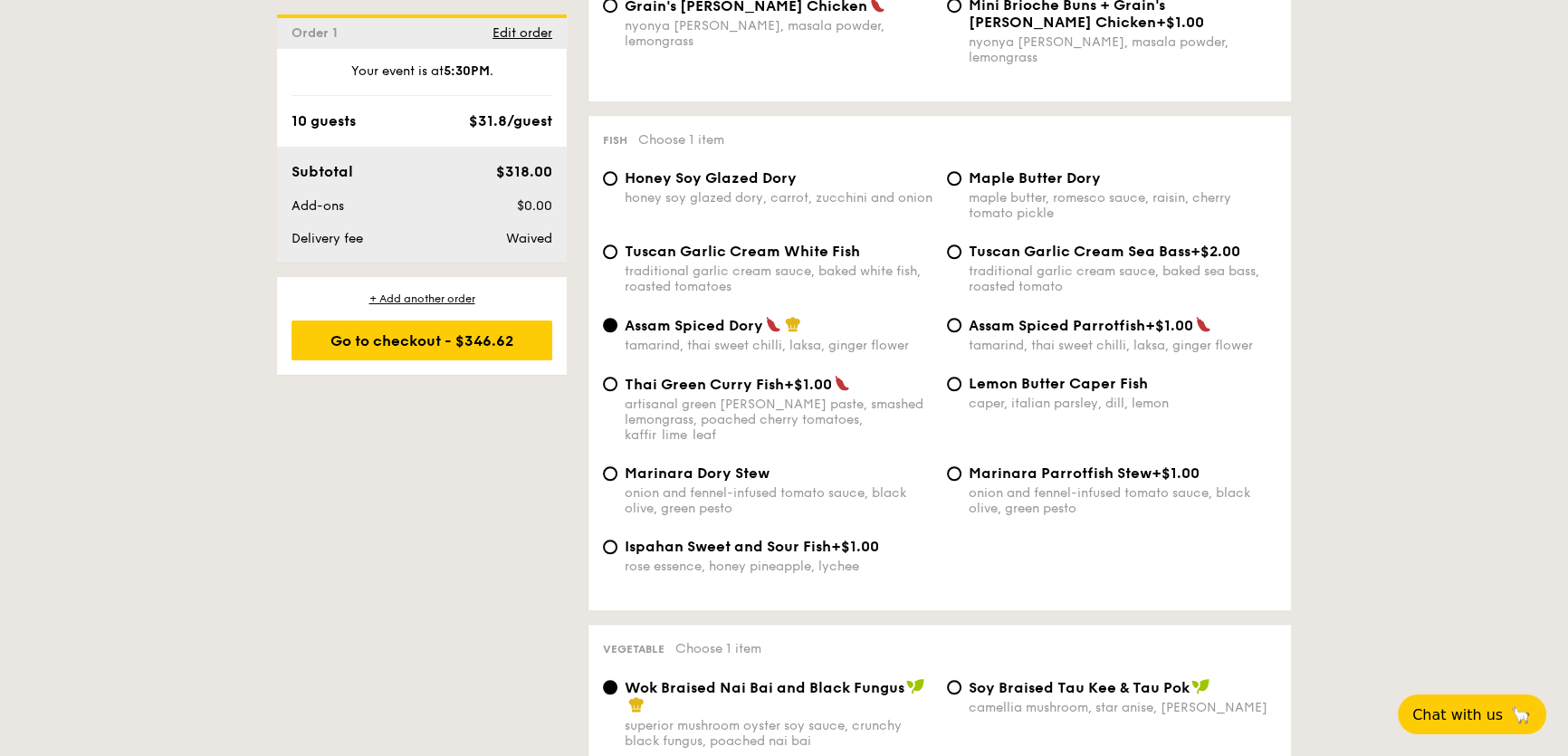
click at [699, 324] on div "Assam Spiced Dory tamarind, thai sweet chilli, laksa, ginger flower" at bounding box center [778, 335] width 307 height 38
click at [618, 324] on input "Assam Spiced Dory tamarind, thai sweet chilli, laksa, ginger flower" at bounding box center [610, 325] width 15 height 15
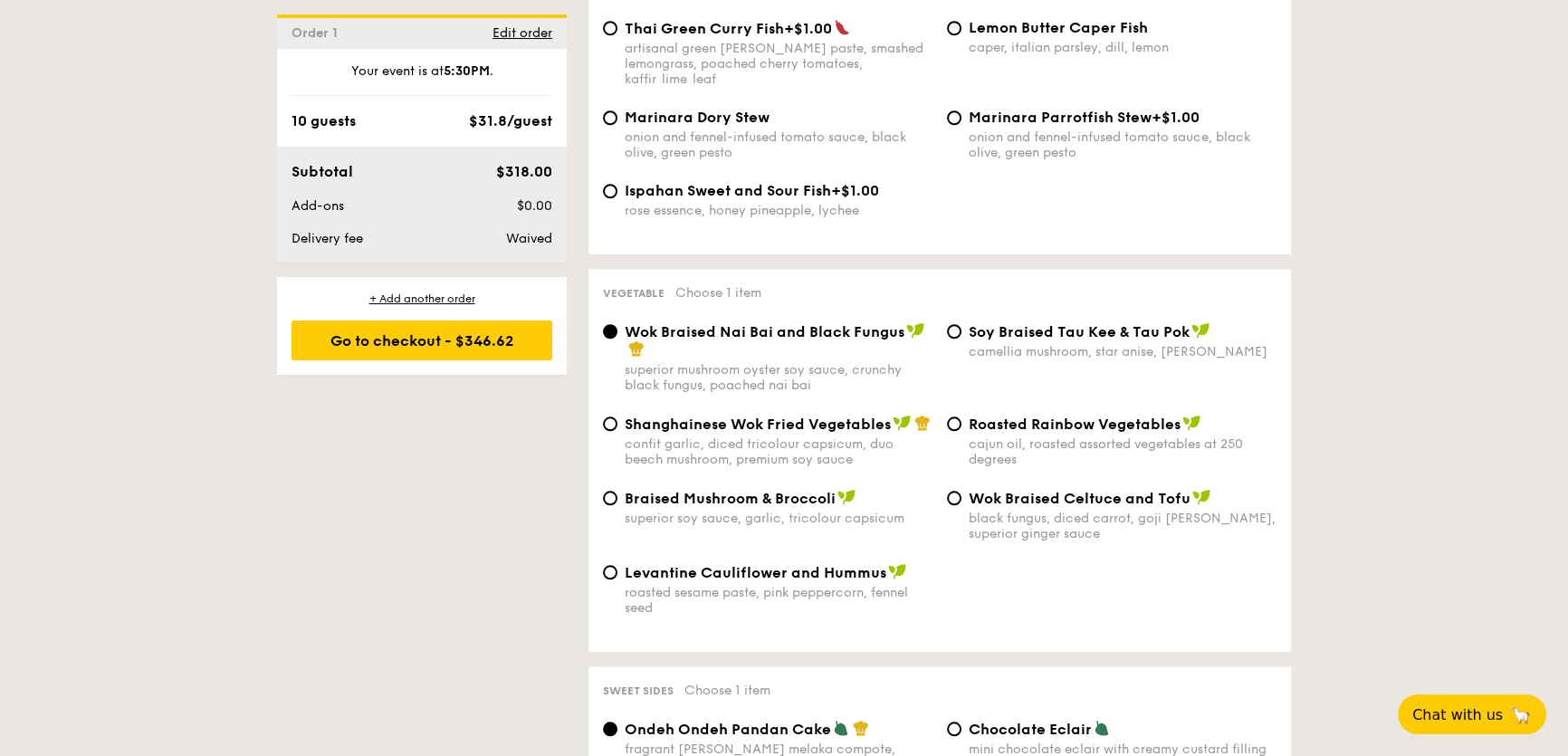
scroll to position [2140, 0]
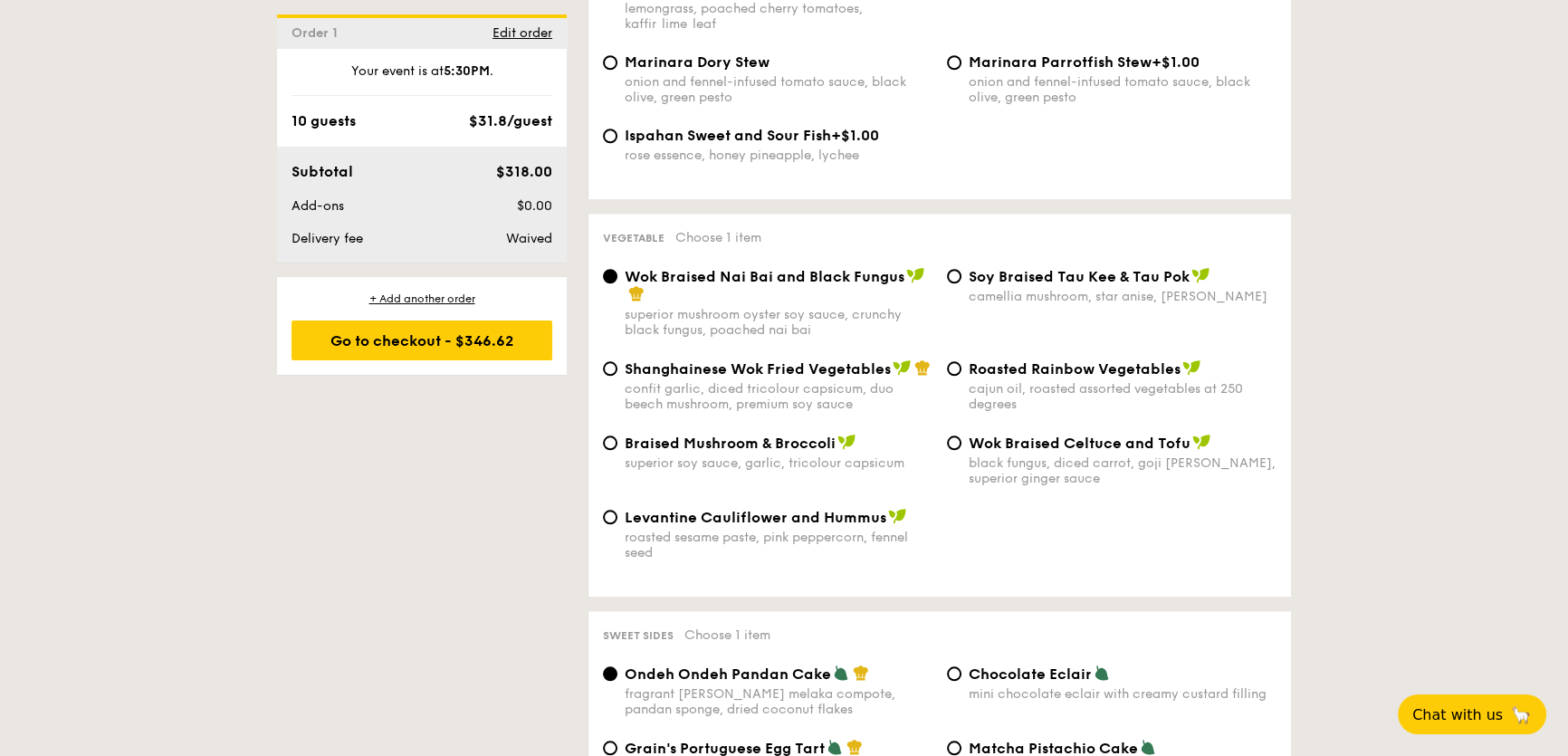
click at [749, 435] on span "Braised Mushroom & Broccoli" at bounding box center [729, 443] width 210 height 17
click at [618, 436] on input "Braised Mushroom & Broccoli superior soy sauce, garlic, tricolour capsicum" at bounding box center [610, 443] width 15 height 15
radio input "true"
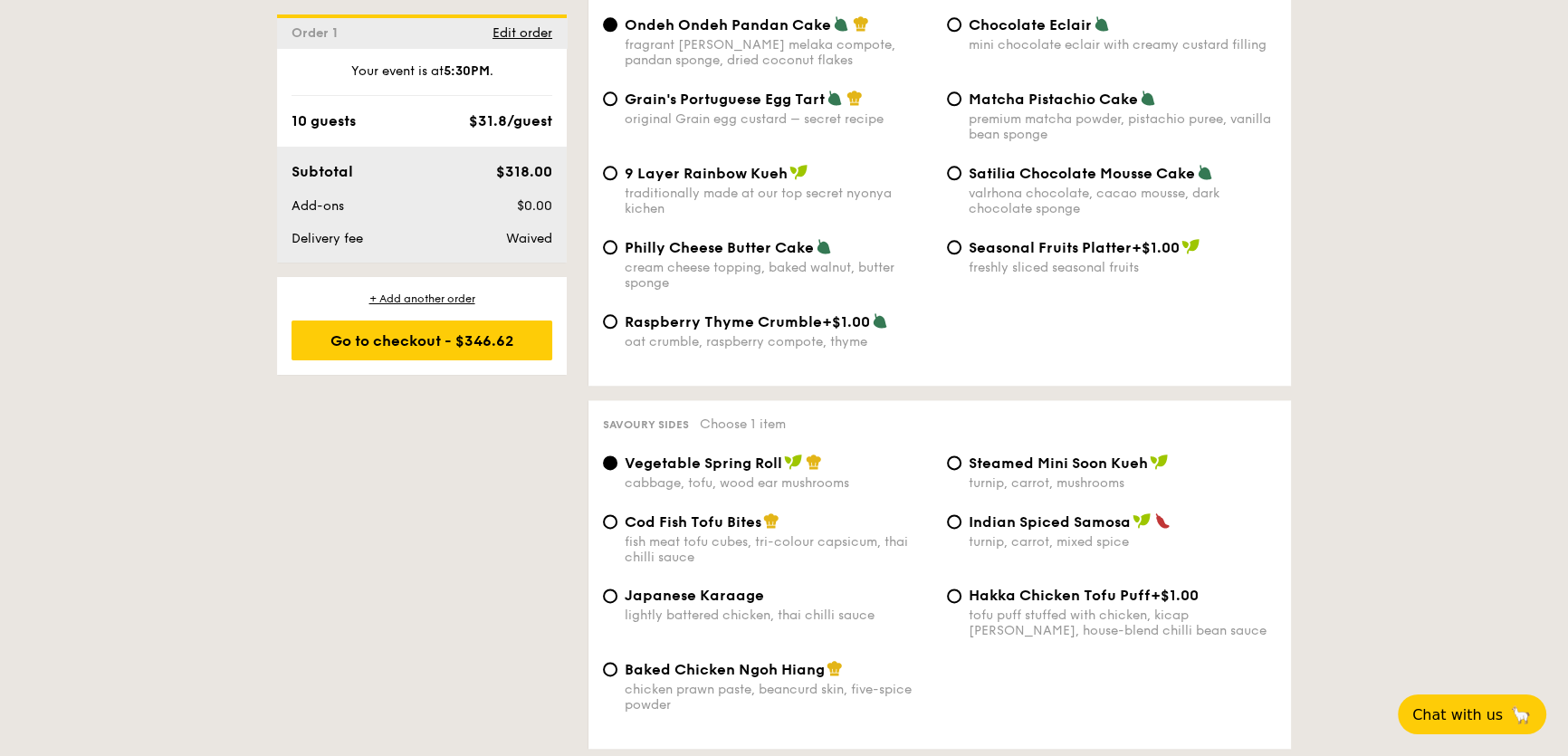
scroll to position [2798, 0]
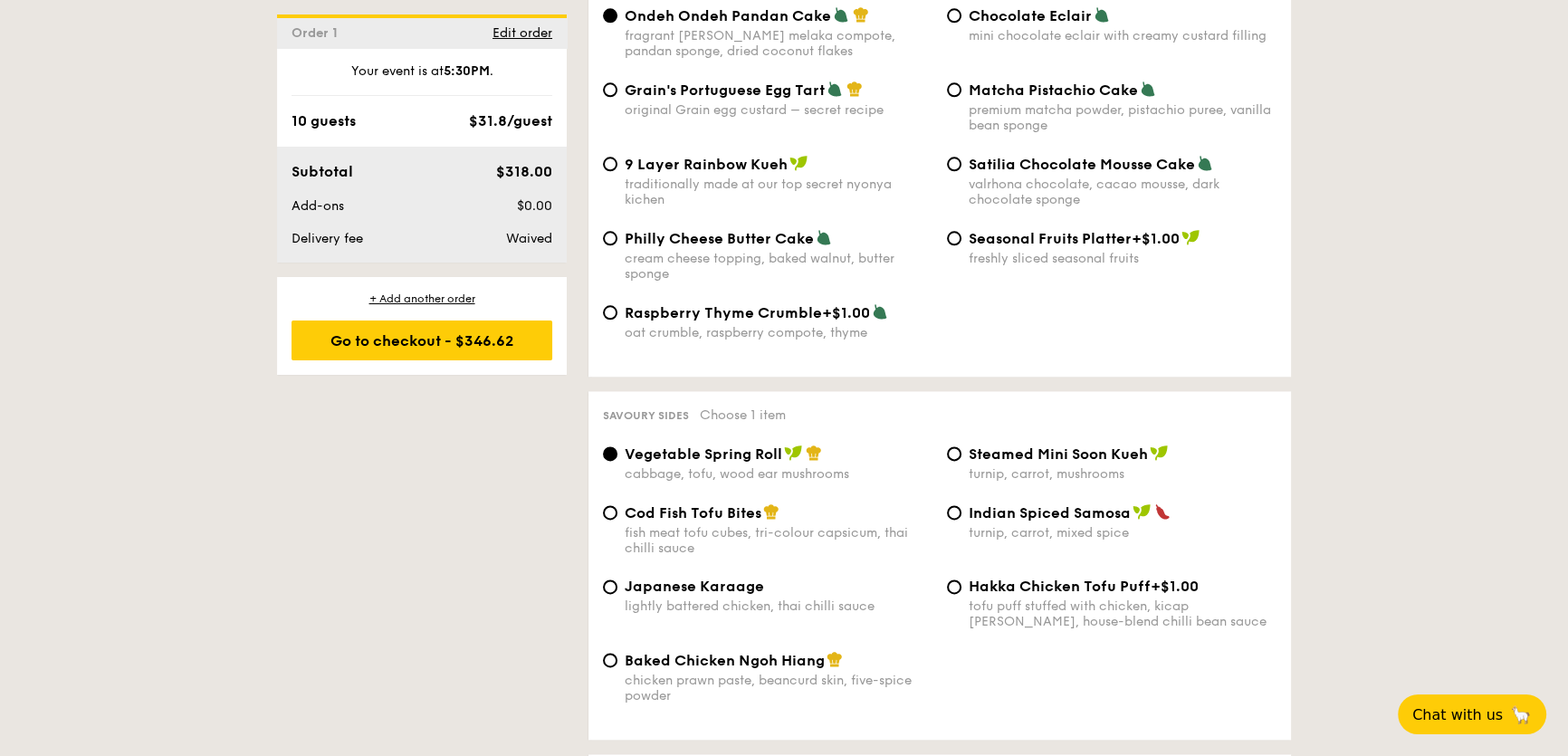
click at [778, 652] on span "Baked Chicken Ngoh Hiang" at bounding box center [724, 660] width 200 height 17
click at [618, 652] on input "Baked Chicken Ngoh Hiang chicken prawn paste, beancurd skin, five-spice powder" at bounding box center [610, 659] width 15 height 15
radio input "true"
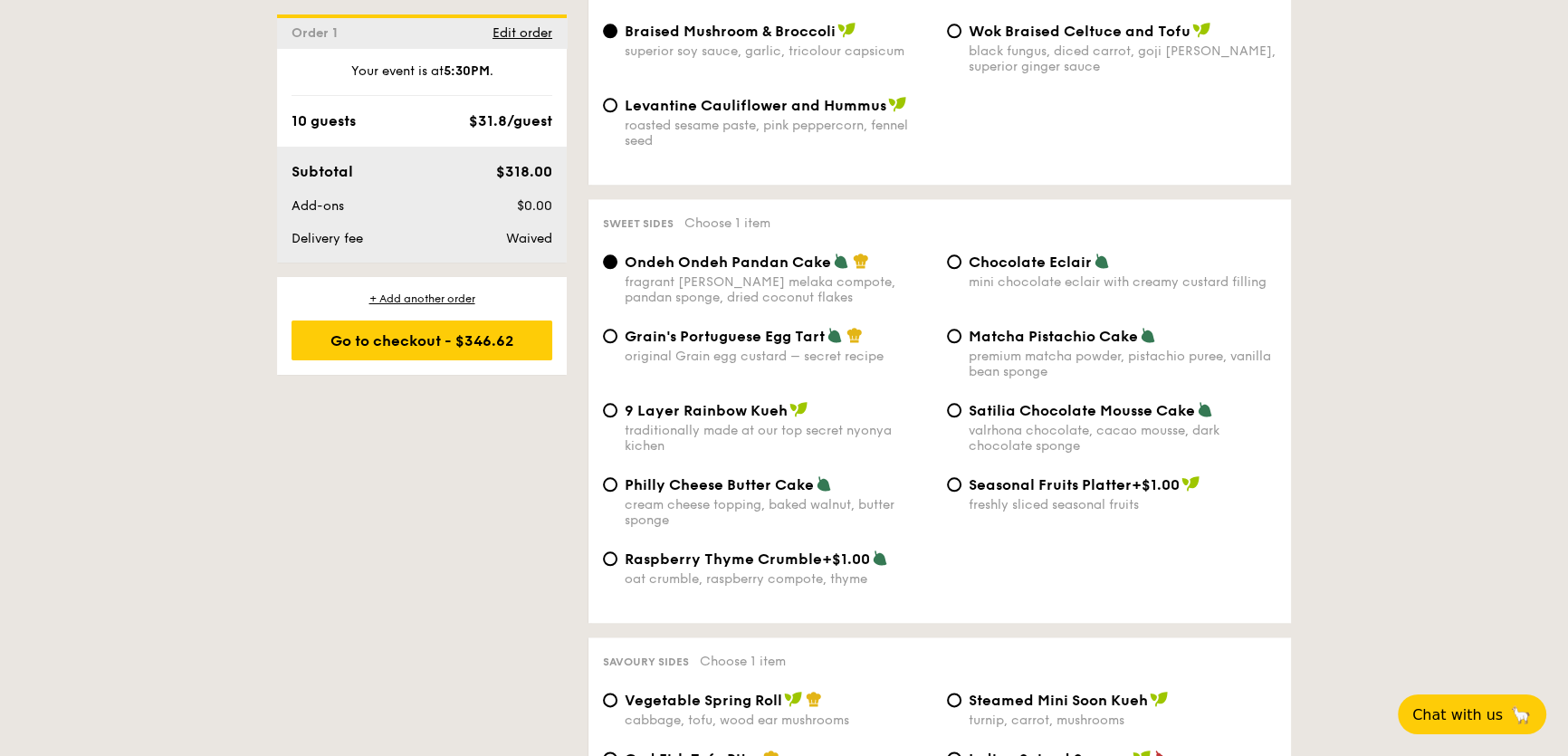
click at [958, 273] on label "Chocolate Eclair mini chocolate eclair with creamy custard filling" at bounding box center [1111, 281] width 329 height 17
click at [958, 254] on input "Chocolate Eclair mini chocolate eclair with creamy custard filling" at bounding box center [953, 261] width 15 height 15
radio input "true"
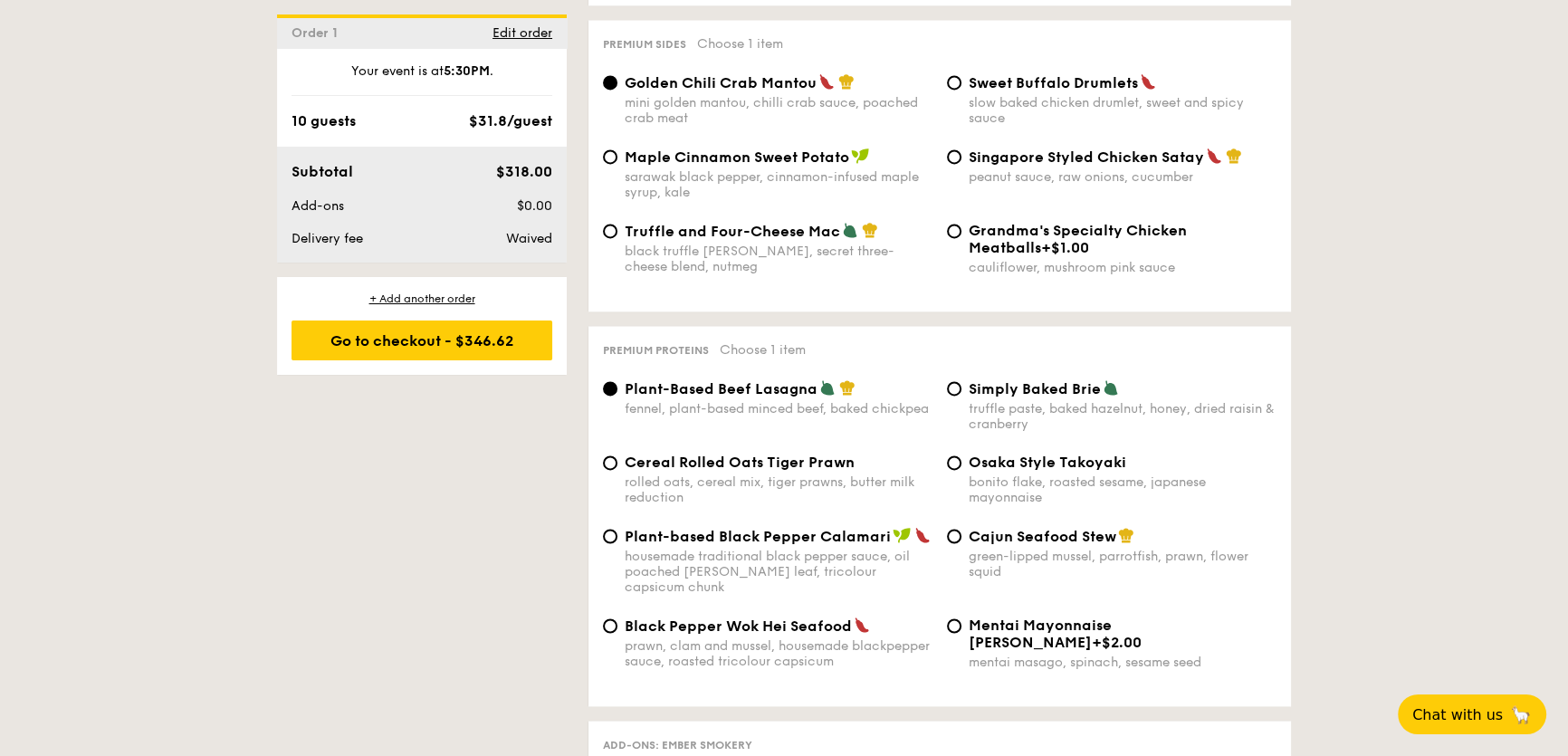
scroll to position [3539, 0]
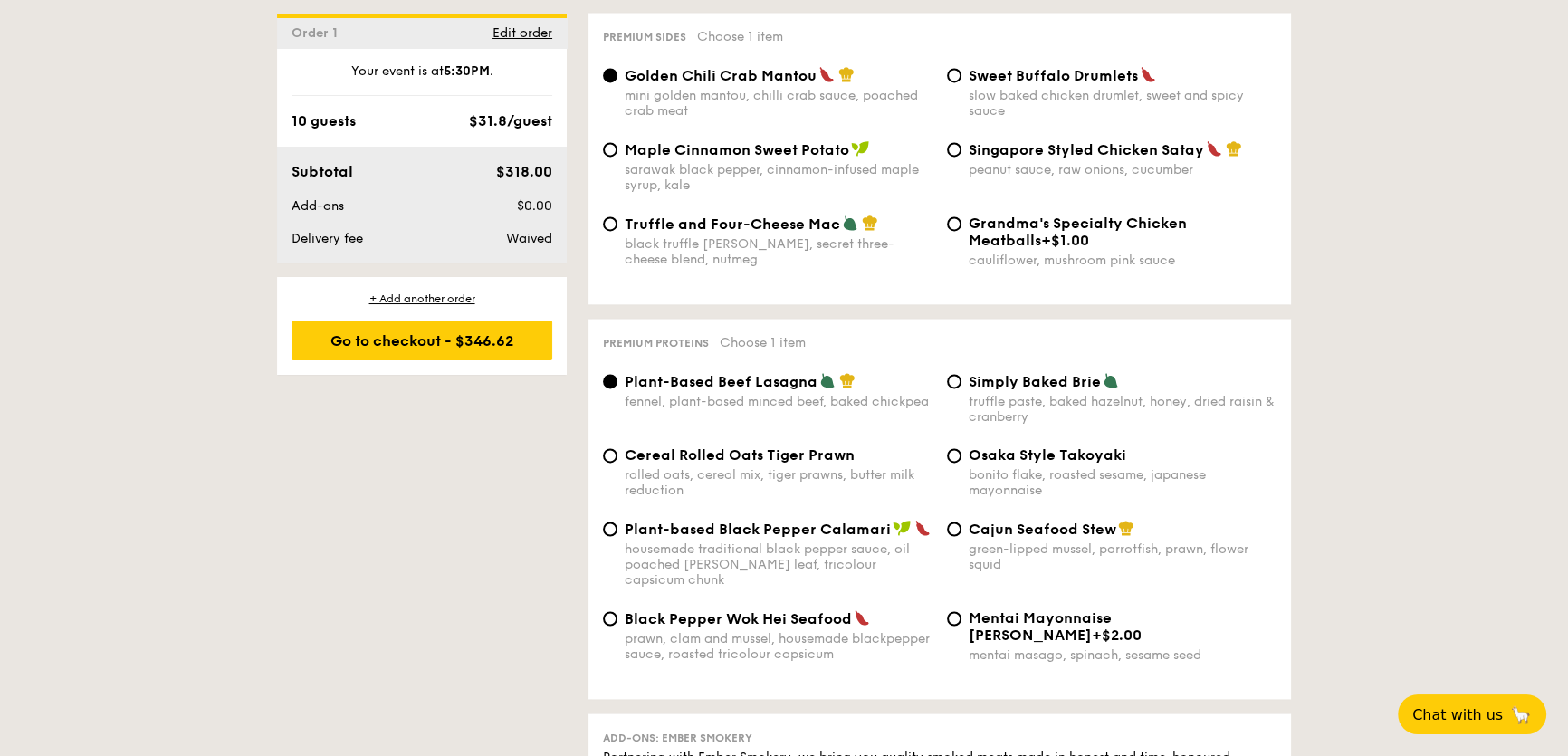
click at [806, 610] on span "Black Pepper Wok Hei Seafood" at bounding box center [738, 618] width 227 height 17
click at [618, 611] on input "Black Pepper Wok Hei Seafood prawn, clam and mussel, housemade blackpepper sauc…" at bounding box center [610, 618] width 15 height 15
radio input "true"
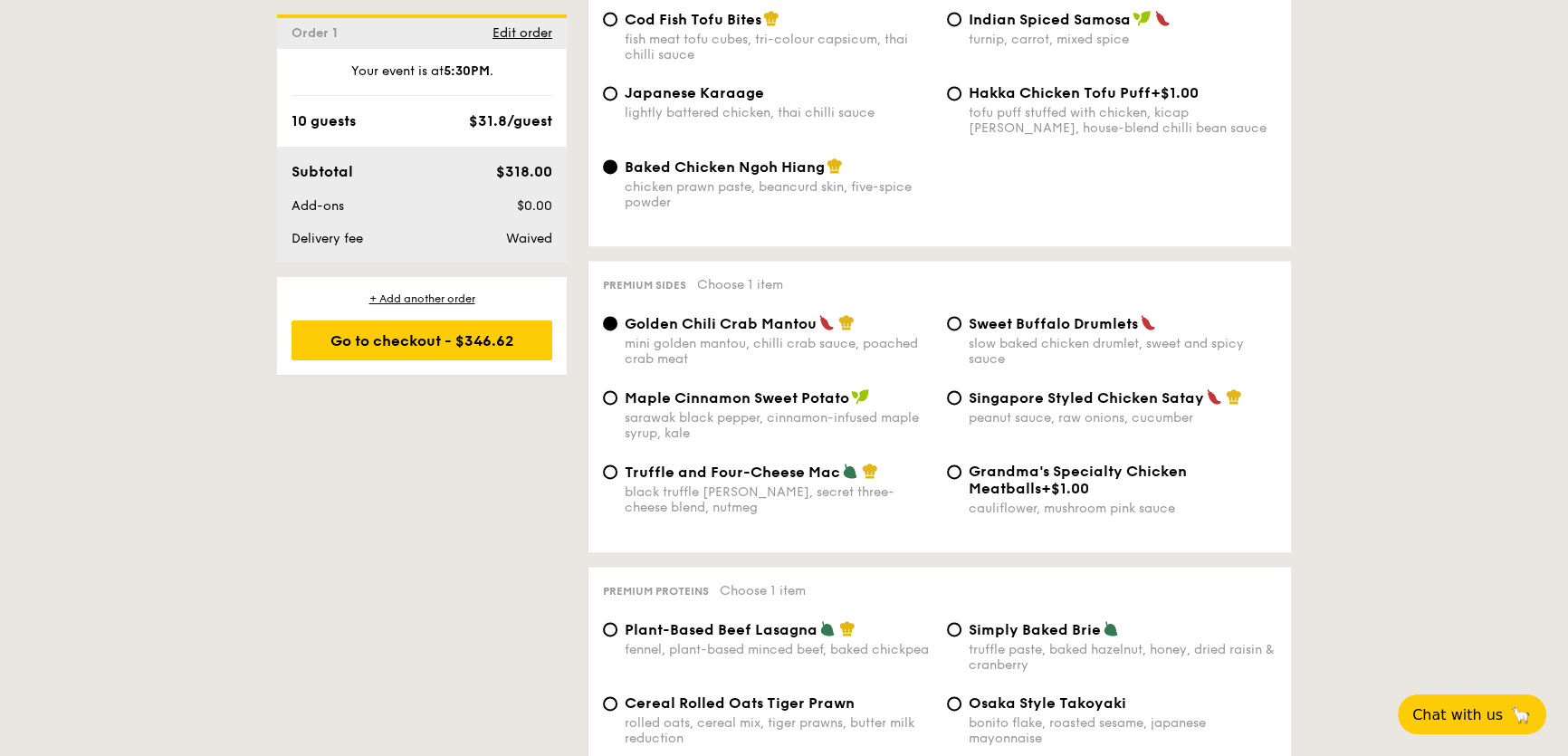
scroll to position [3292, 0]
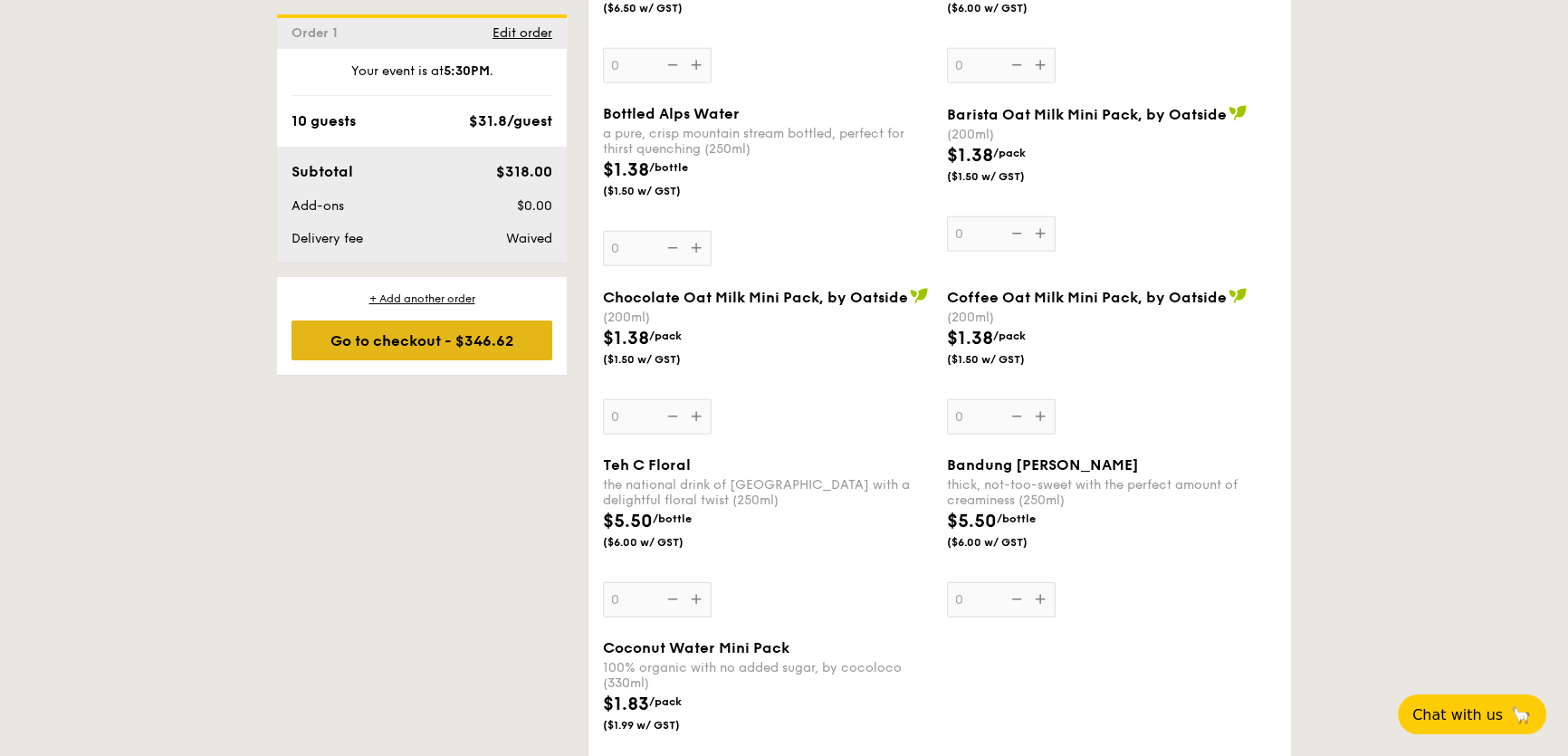
click at [507, 357] on div "Go to checkout - $346.62" at bounding box center [422, 340] width 261 height 40
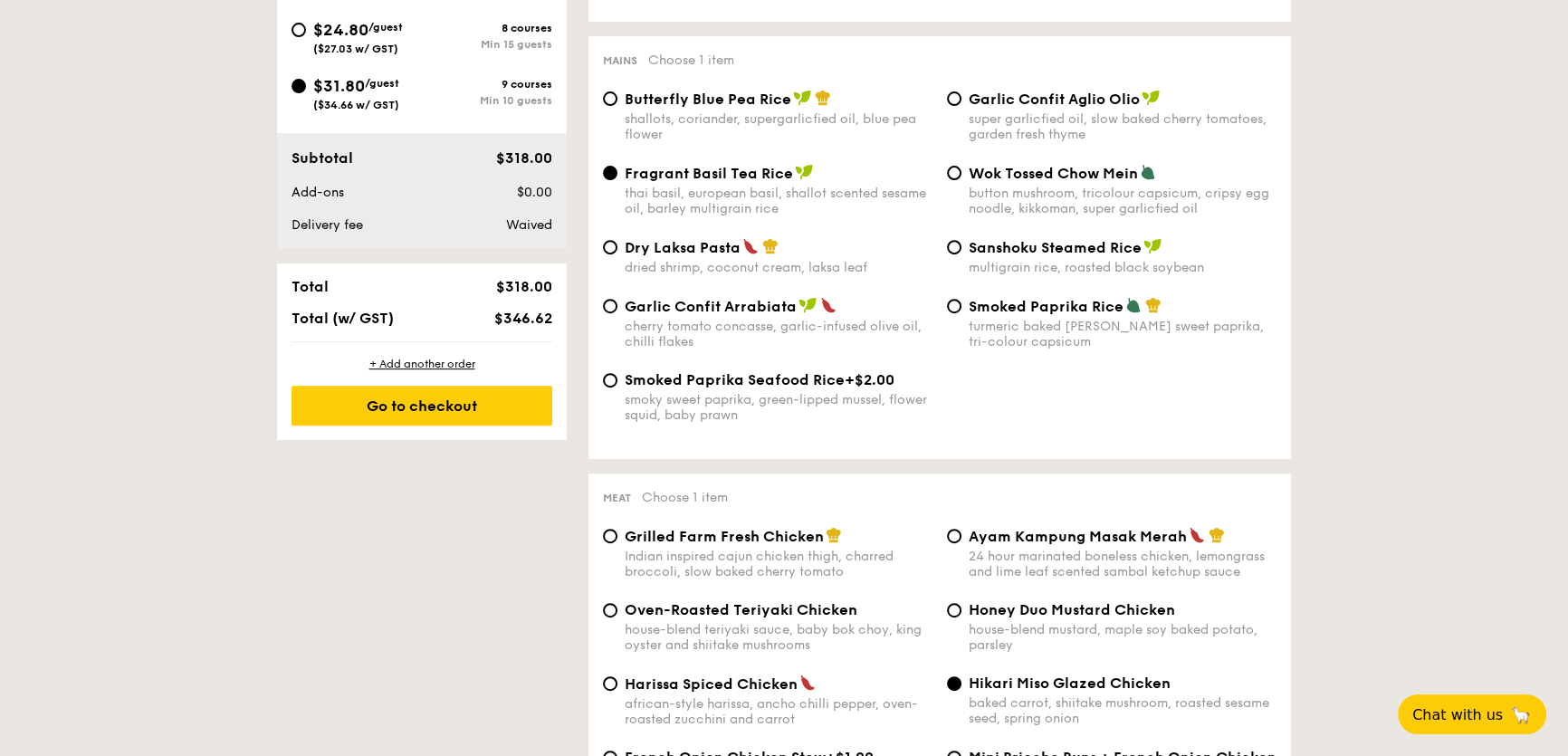
scroll to position [482, 0]
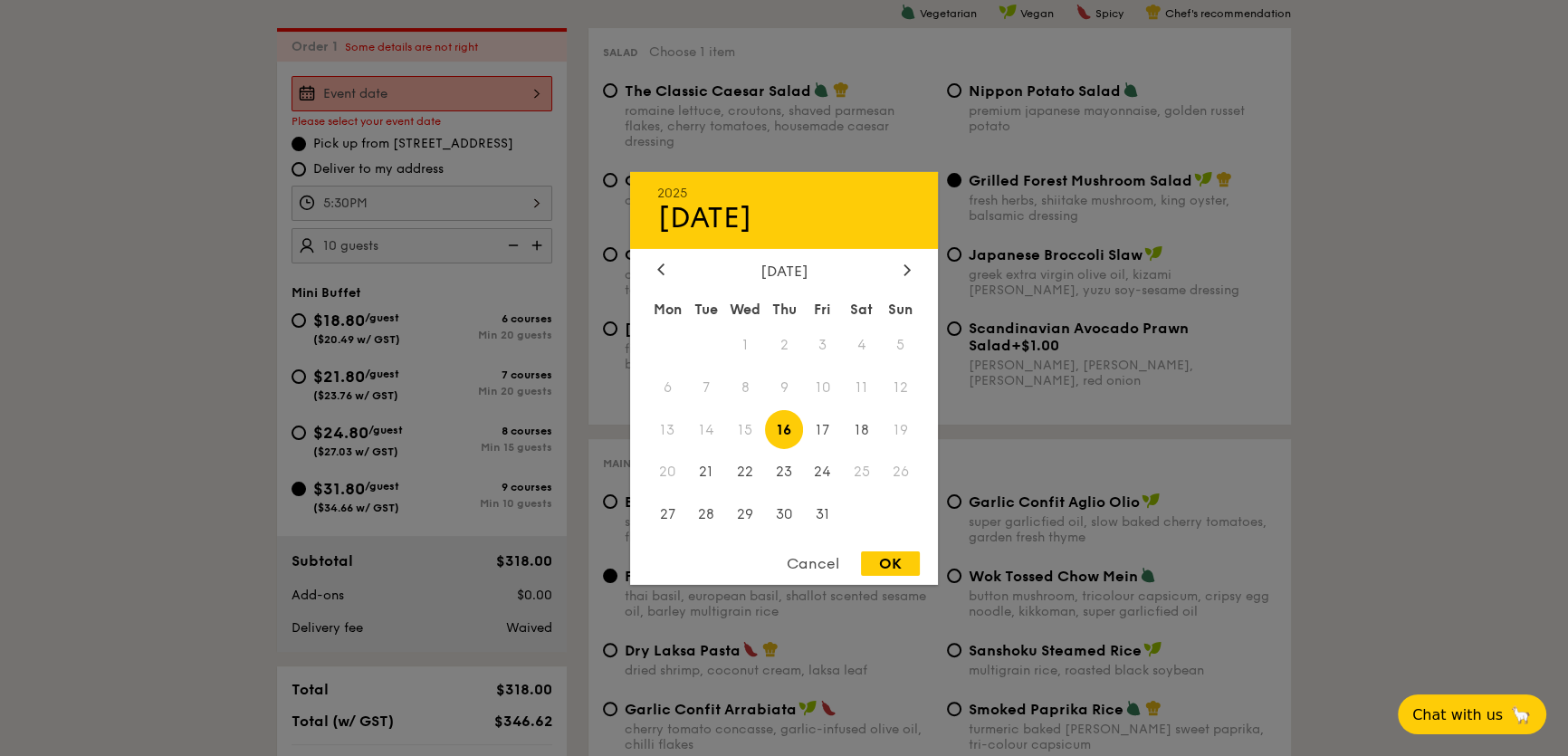
click at [443, 99] on div "2025 Oct 16 October 2025 Mon Tue Wed Thu Fri Sat Sun 1 2 3 4 5 6 7 8 9 10 11 12…" at bounding box center [422, 94] width 261 height 36
click at [859, 423] on span "18" at bounding box center [861, 429] width 39 height 39
click at [913, 566] on div "OK" at bounding box center [890, 563] width 59 height 25
type input "Oct 18, 2025"
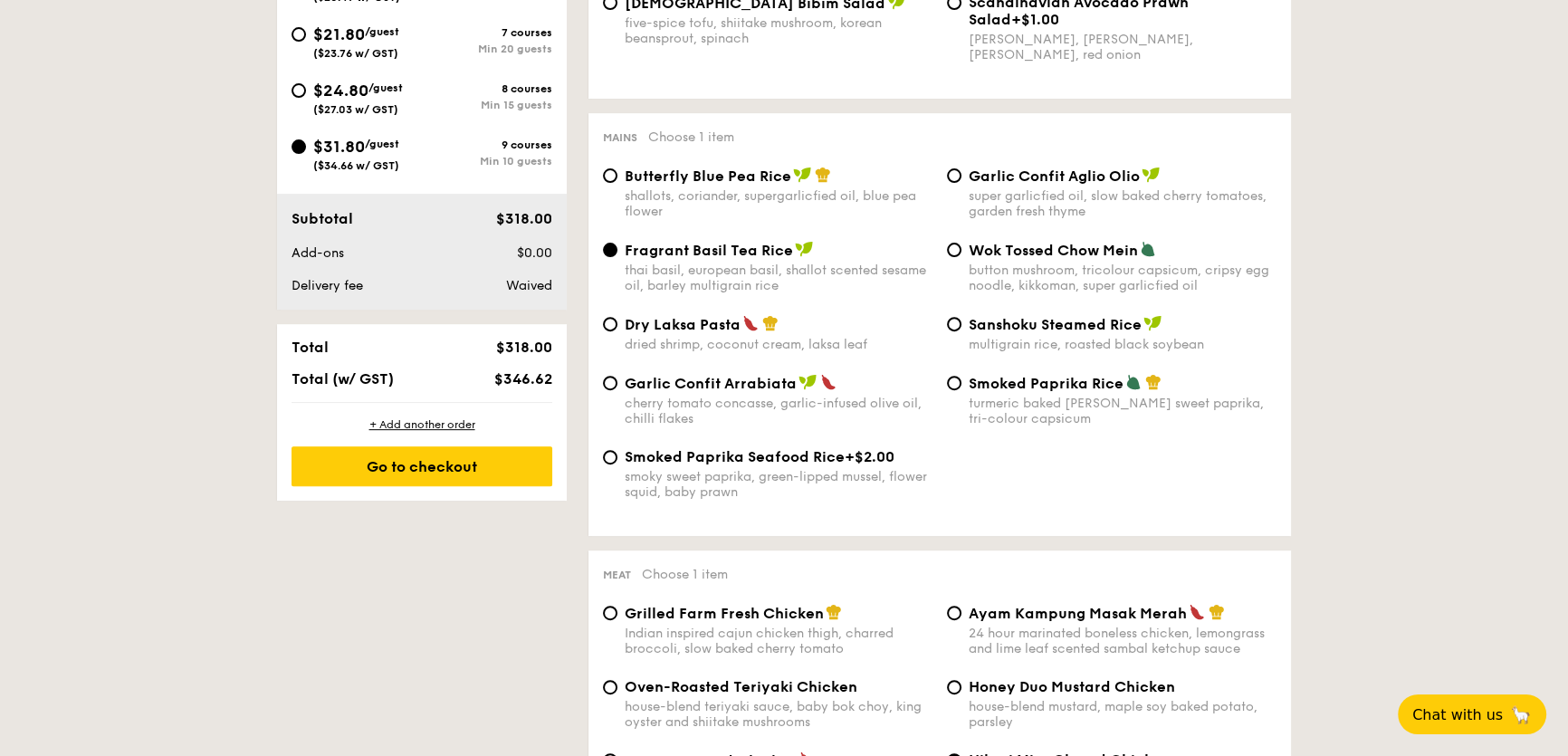
scroll to position [812, 0]
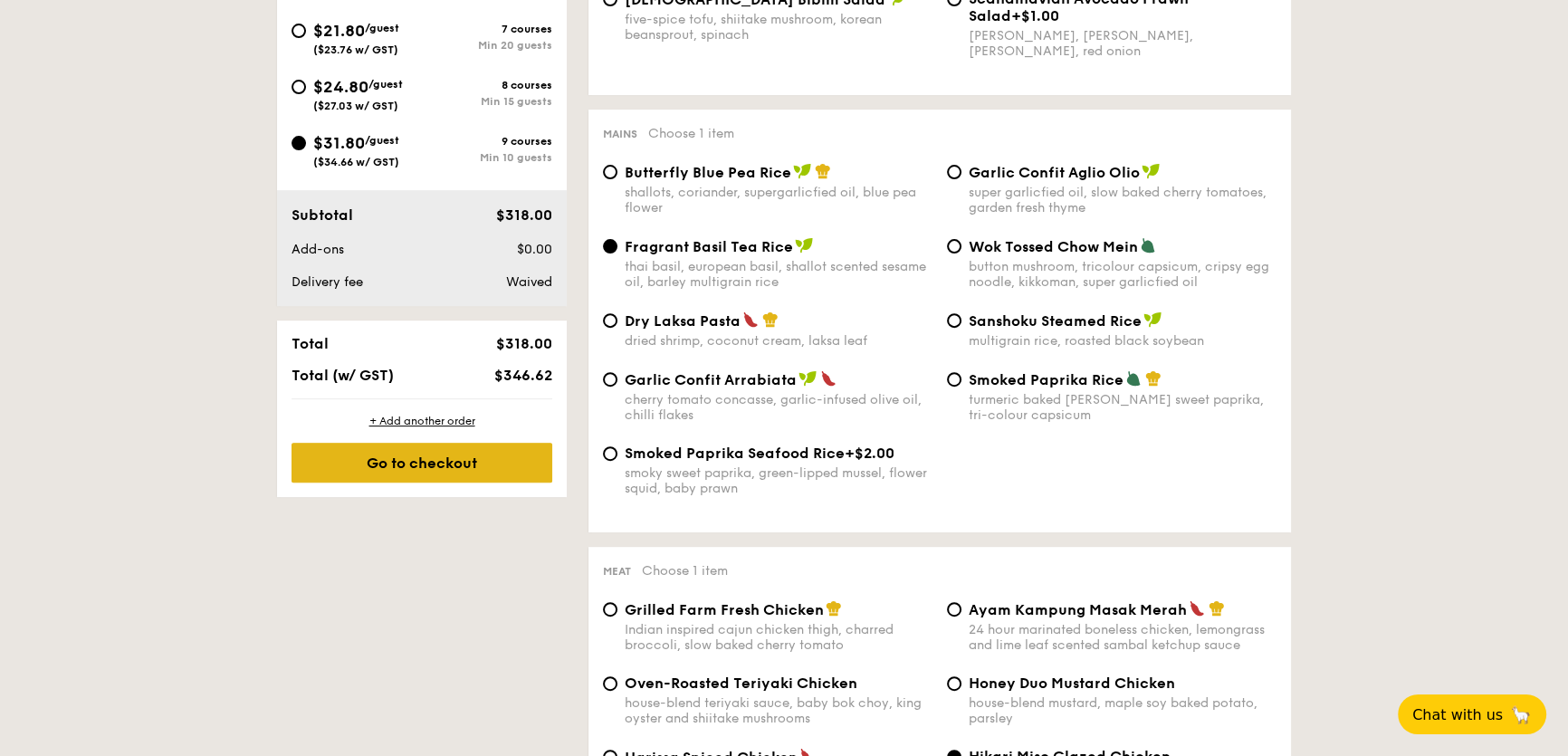
click at [463, 457] on div "Go to checkout" at bounding box center [422, 462] width 261 height 40
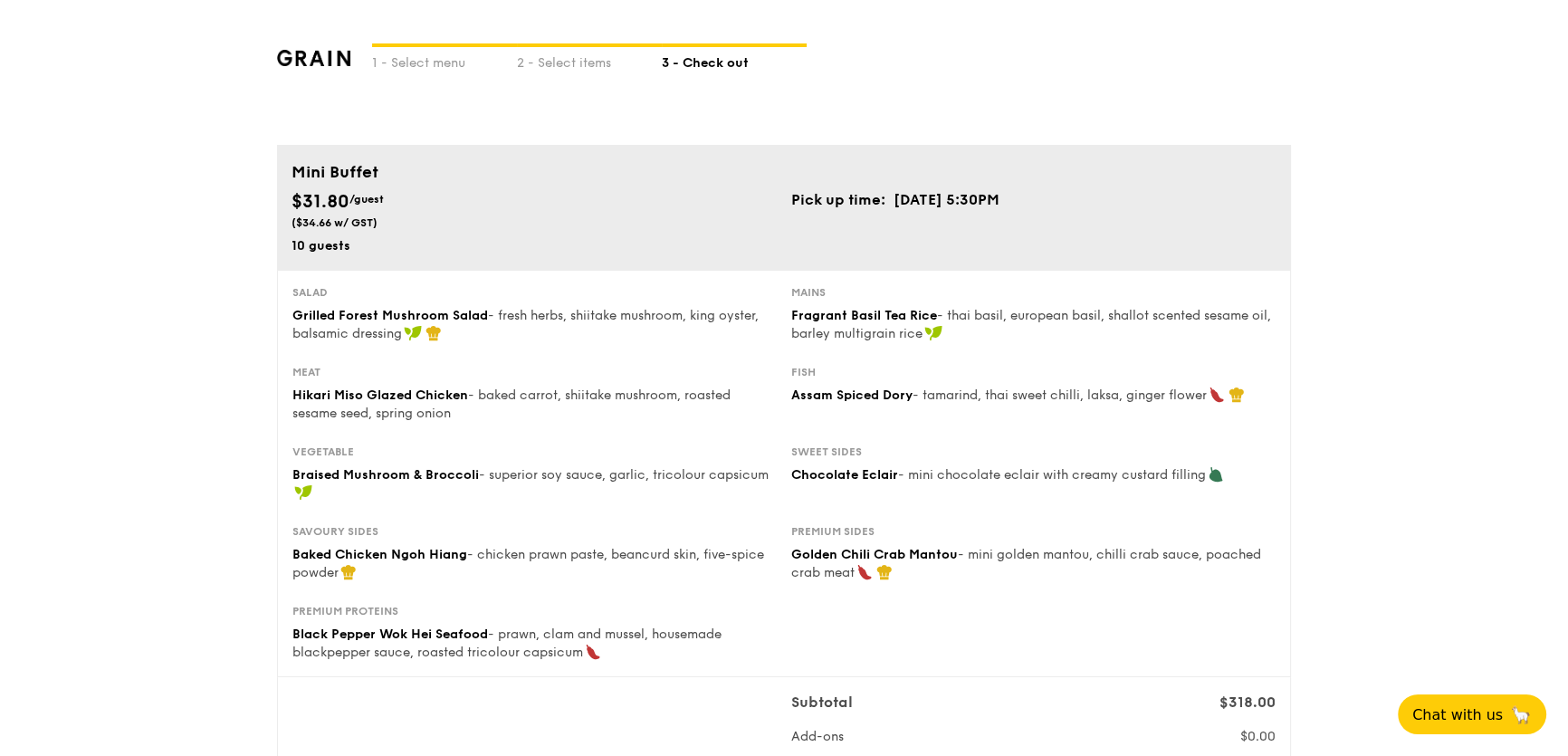
type input "5 Burn Road"
type input "369972"
type input "05"
type input "01"
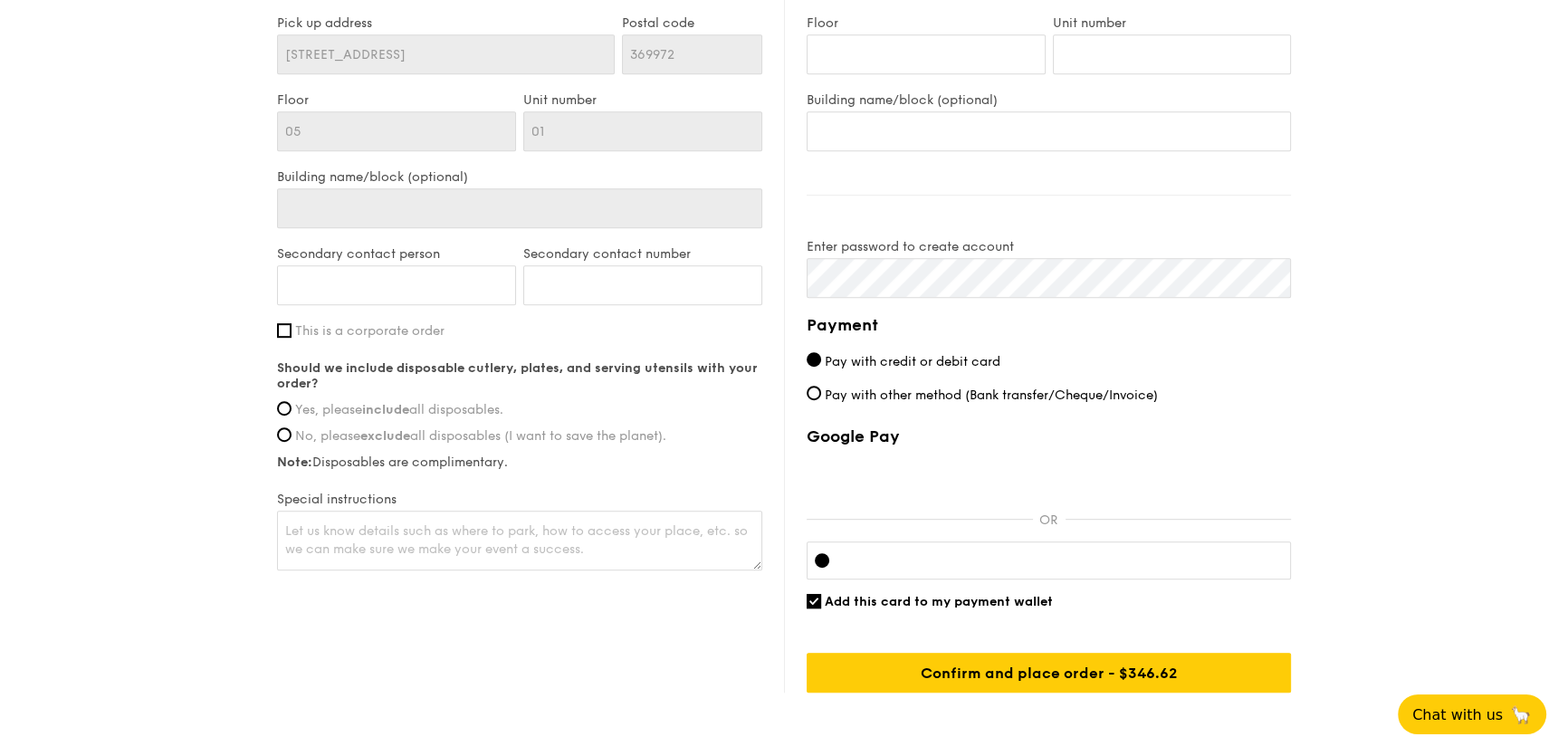
scroll to position [1234, 0]
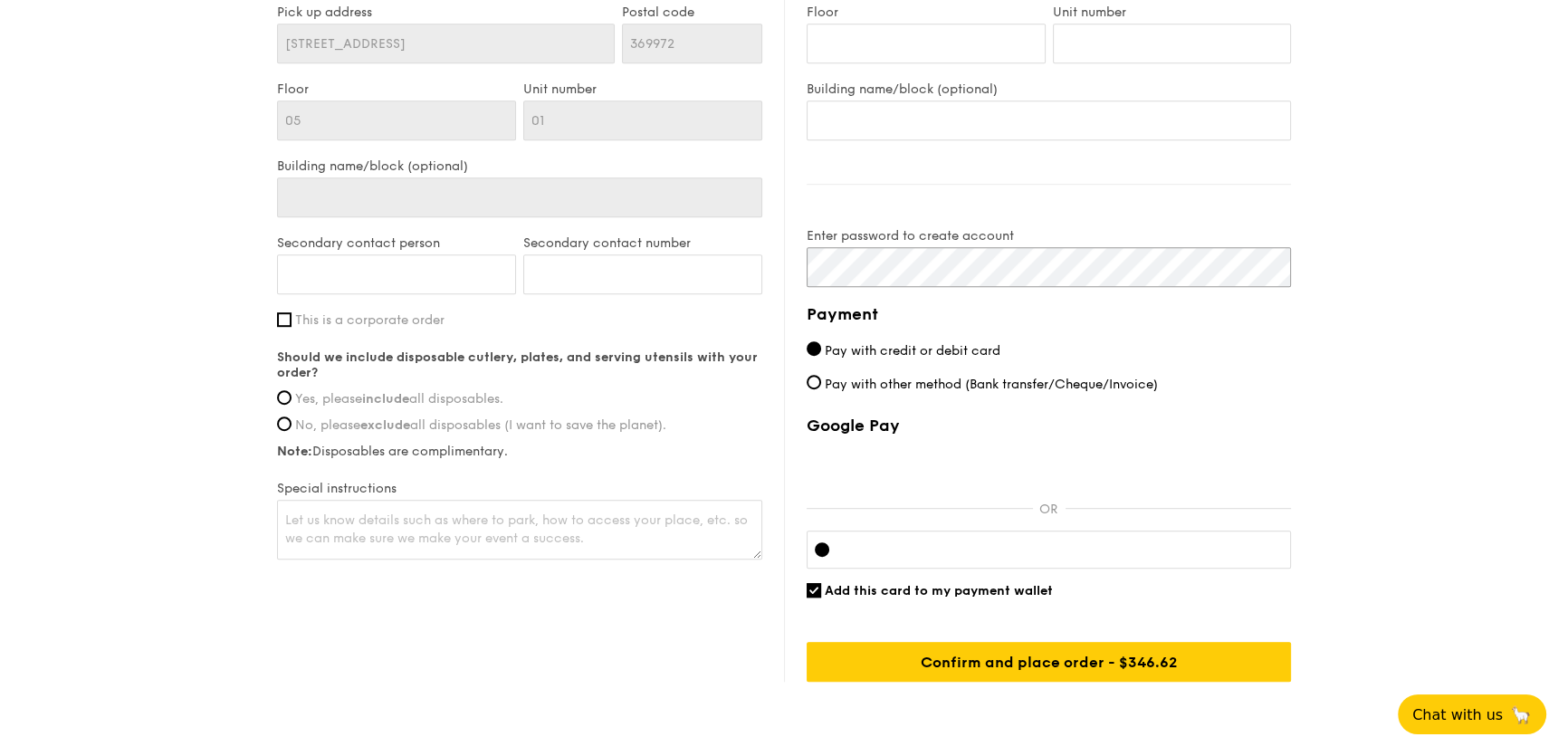
click at [798, 252] on div "Billing information Billing address is the same as pick up address Name Last na…" at bounding box center [1036, 238] width 507 height 887
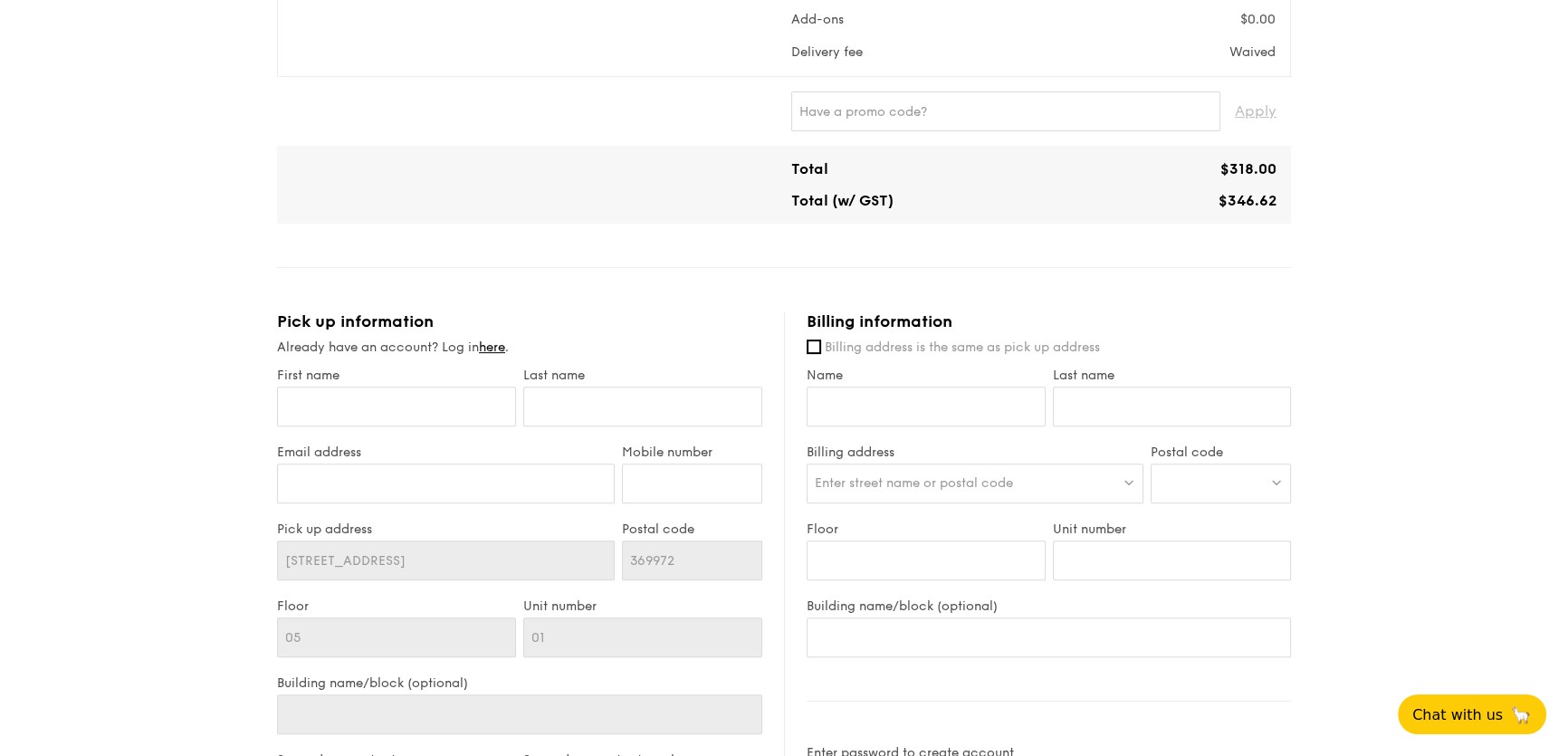
scroll to position [737, 0]
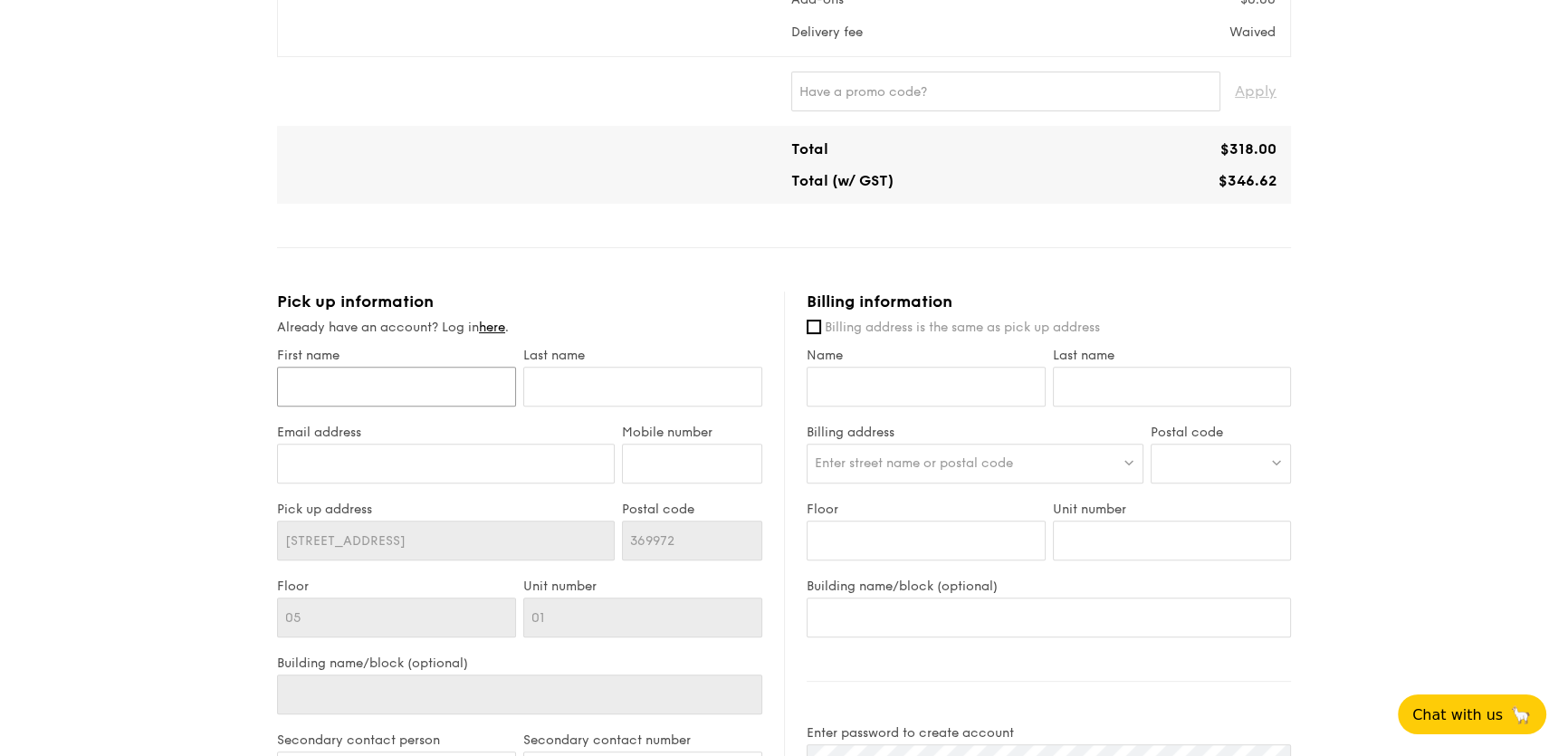
click at [446, 379] on input "First name" at bounding box center [396, 386] width 239 height 40
type input "Goh"
type input "Jerome"
type input "jerome.goh.jl93@gmail.com"
type input "96695718"
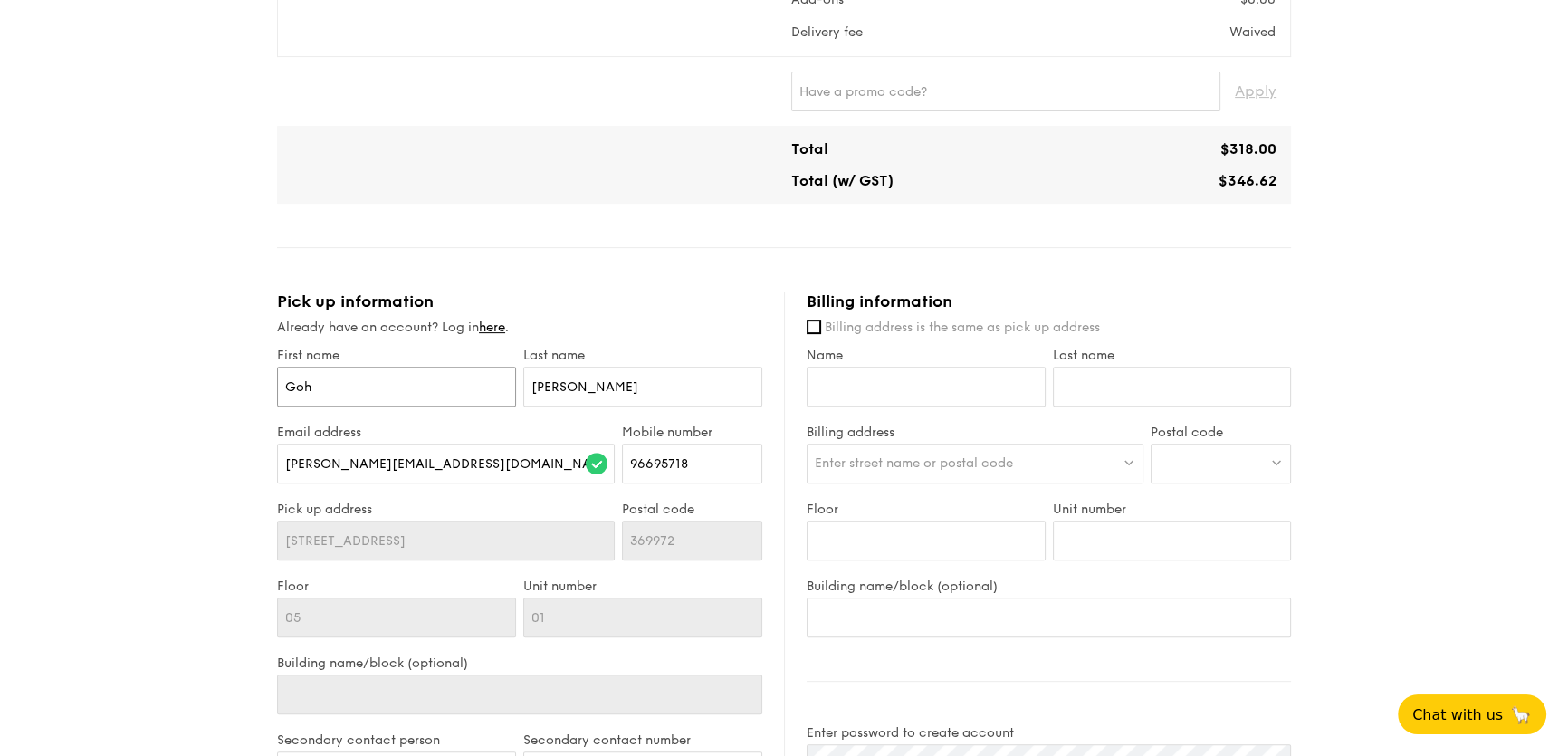
drag, startPoint x: 457, startPoint y: 393, endPoint x: 242, endPoint y: 393, distance: 215.0
click at [242, 393] on div "1 - Select menu 2 - Select items 3 - Check out Mini Buffet $31.80 /guest ($34.6…" at bounding box center [784, 257] width 1568 height 1988
type input "Jerome"
type input "Goh"
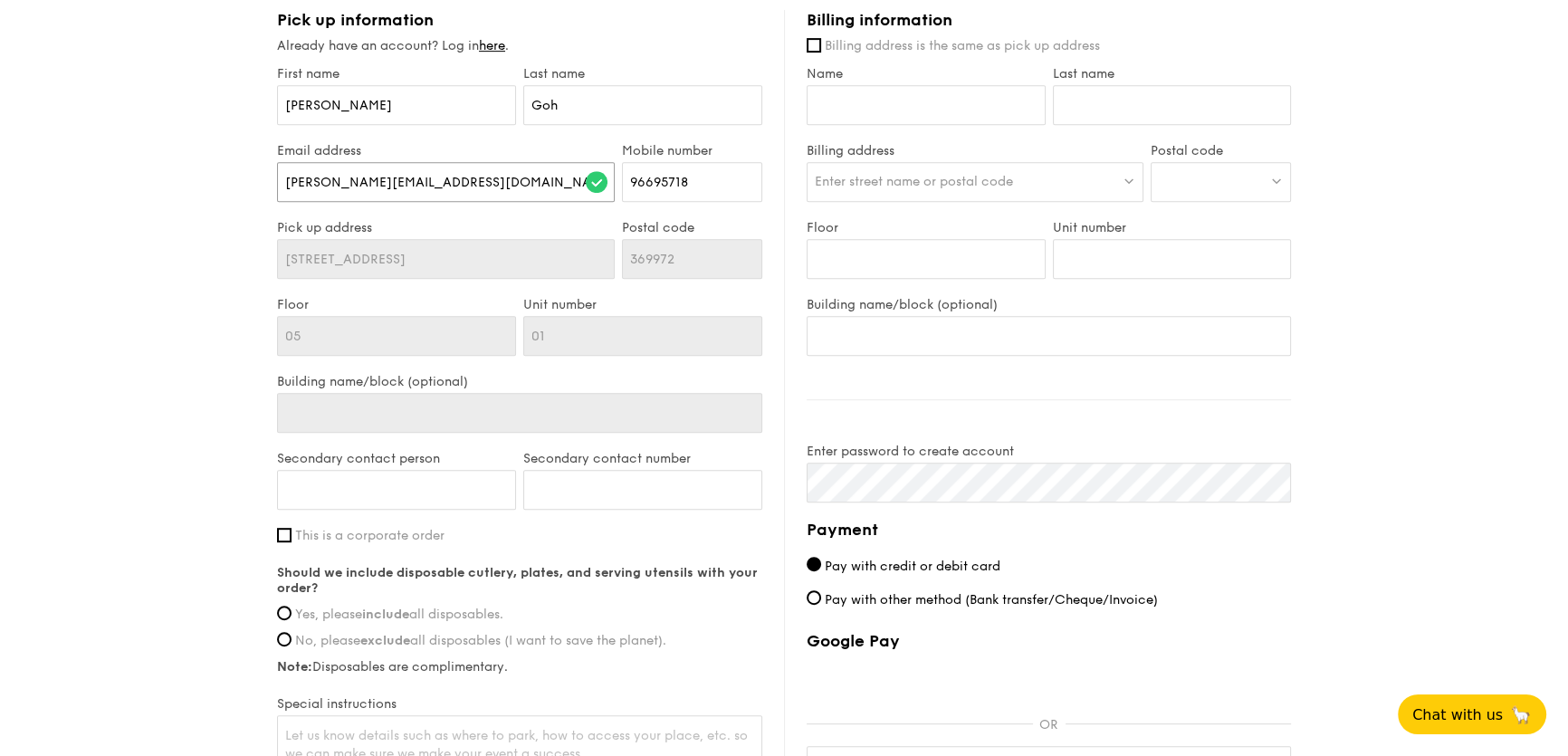
scroll to position [1066, 0]
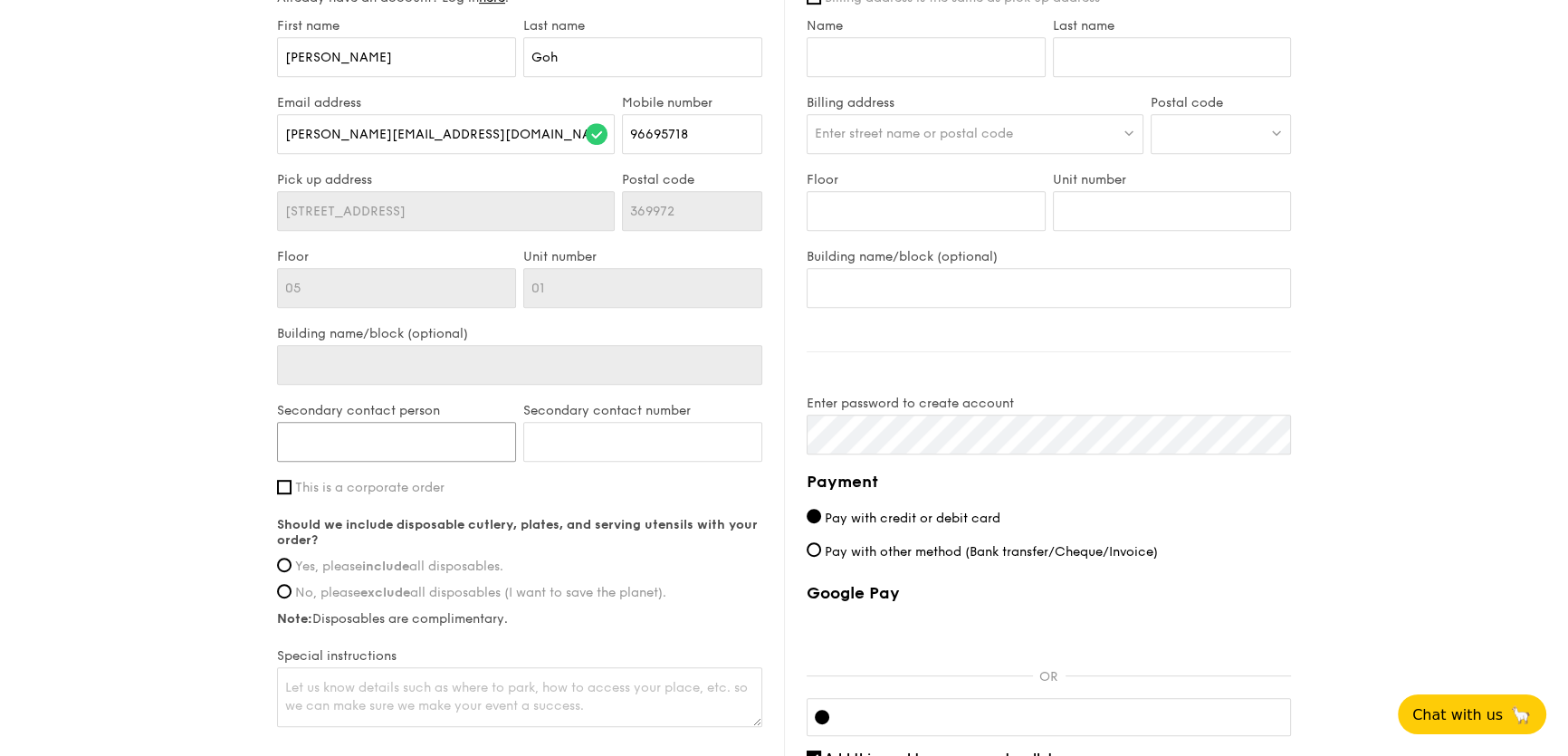
click at [425, 449] on input "Secondary contact person" at bounding box center [396, 442] width 239 height 40
type input "D"
type input "Denise"
type input "97512252"
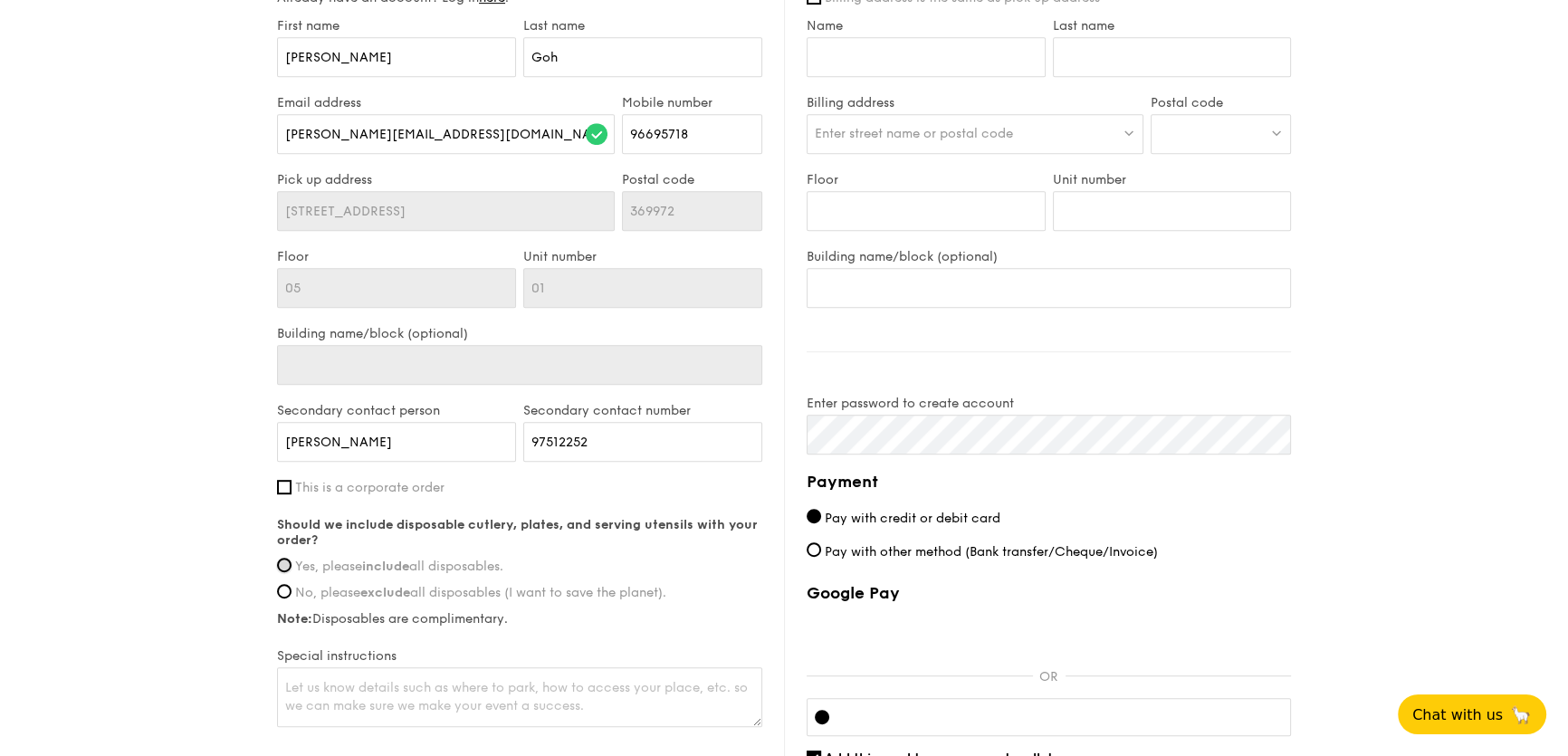
click at [290, 558] on input "Yes, please include all disposables." at bounding box center [284, 564] width 15 height 15
radio input "true"
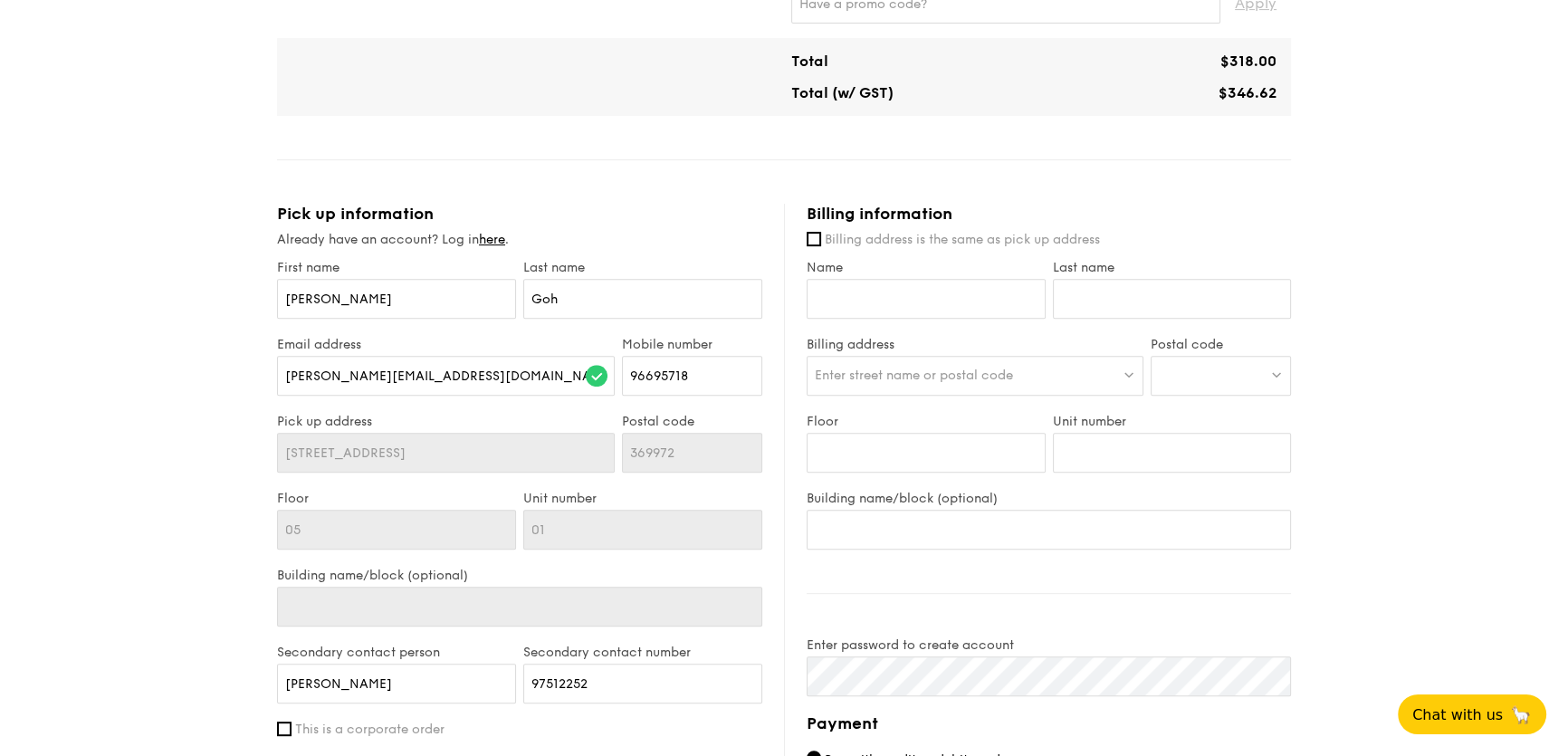
scroll to position [819, 0]
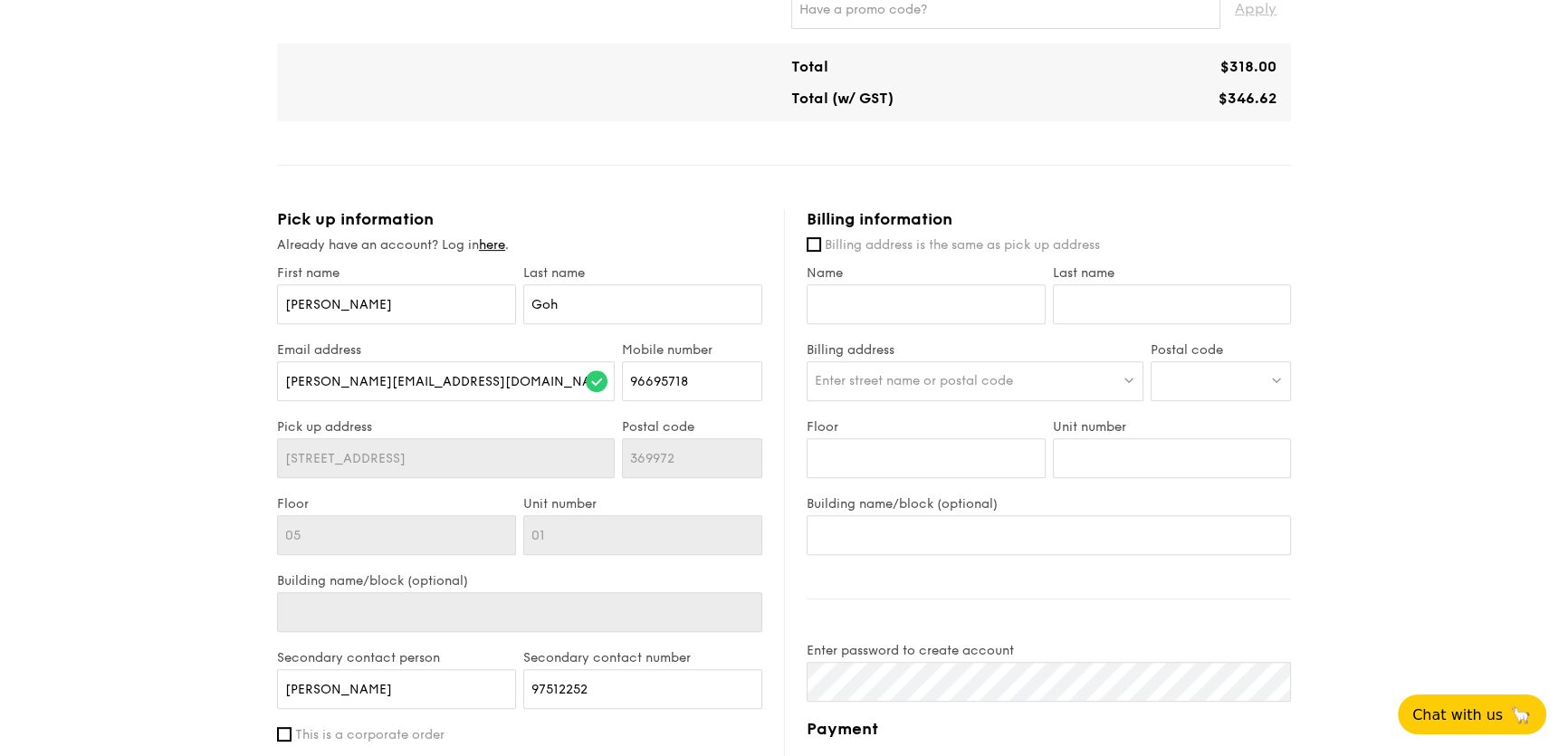
click at [877, 244] on span "Billing address is the same as pick up address" at bounding box center [962, 245] width 275 height 16
click at [821, 244] on input "Billing address is the same as pick up address" at bounding box center [813, 244] width 15 height 15
checkbox input "true"
type input "Jerome"
type input "Goh"
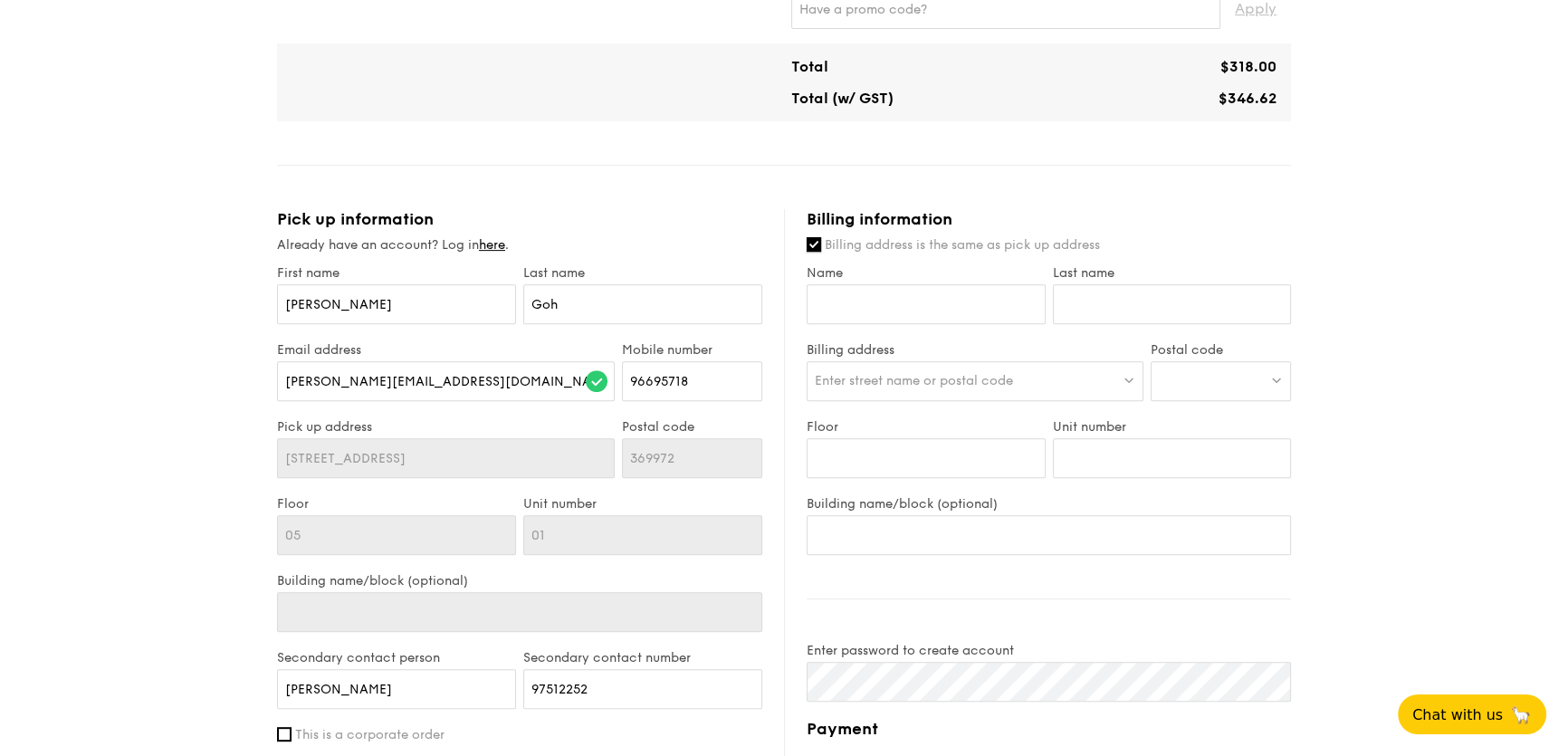
type input "05"
type input "01"
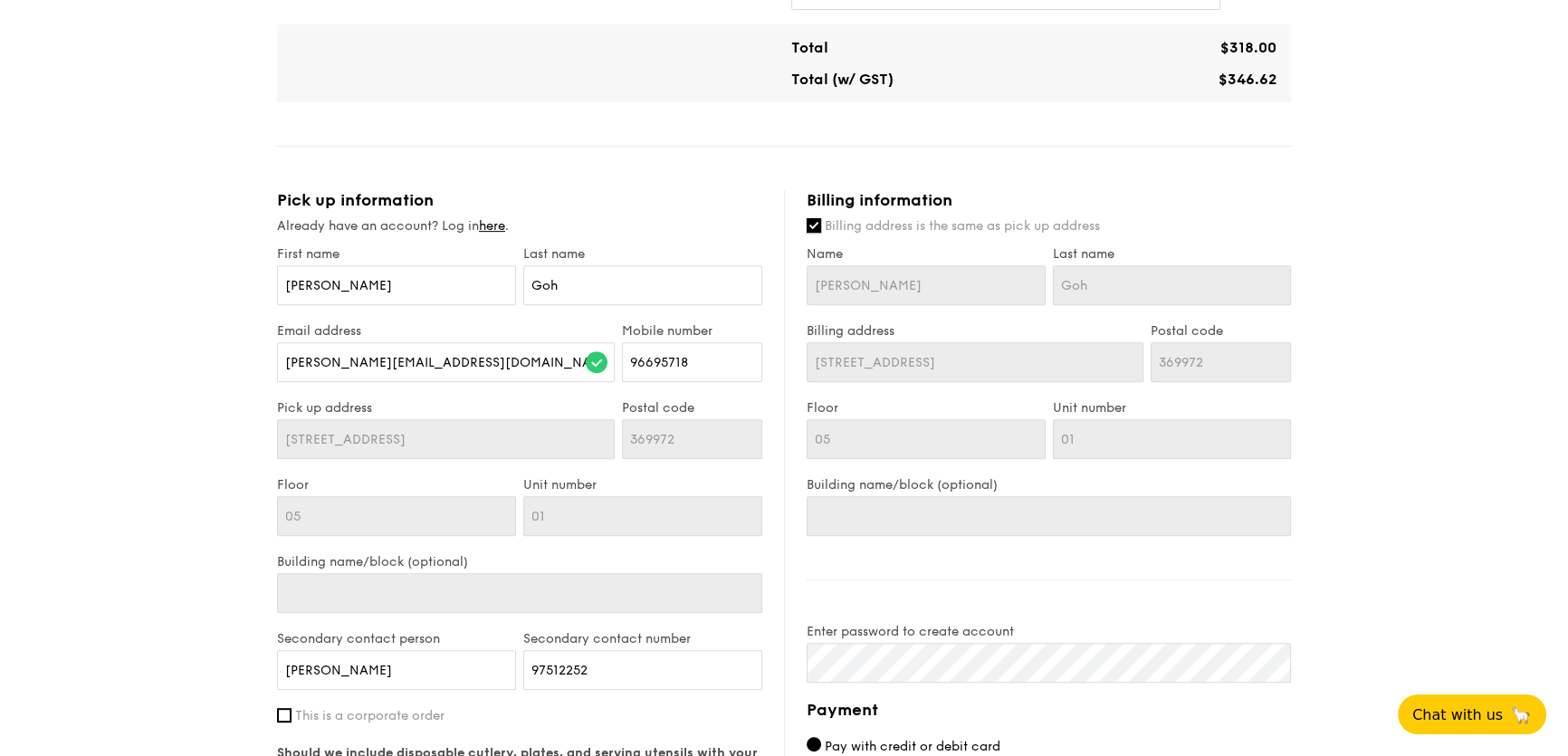
scroll to position [641, 0]
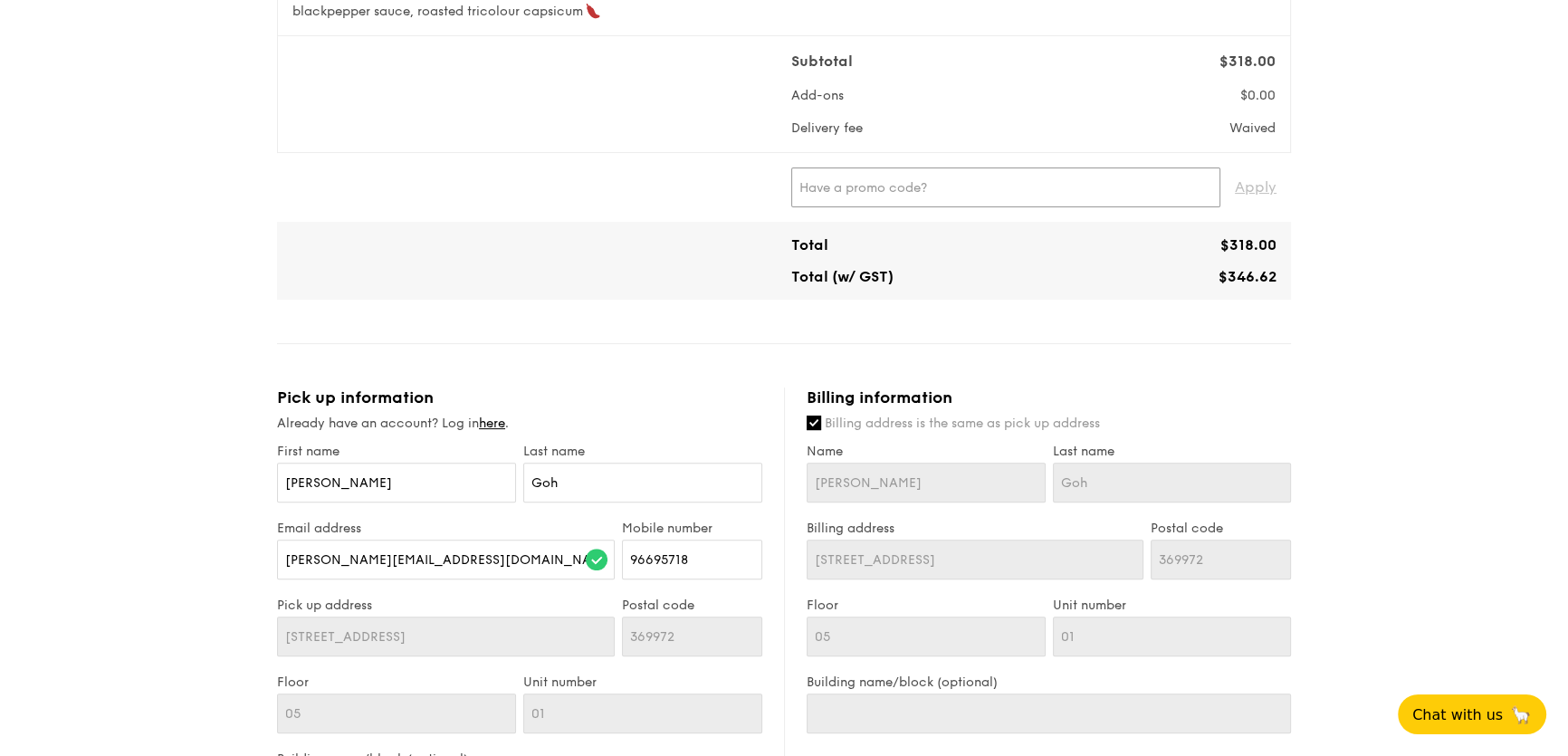
click at [930, 200] on input "text" at bounding box center [1006, 187] width 429 height 40
paste input "GENECO16CA"
click at [1266, 181] on span "Apply" at bounding box center [1256, 187] width 41 height 40
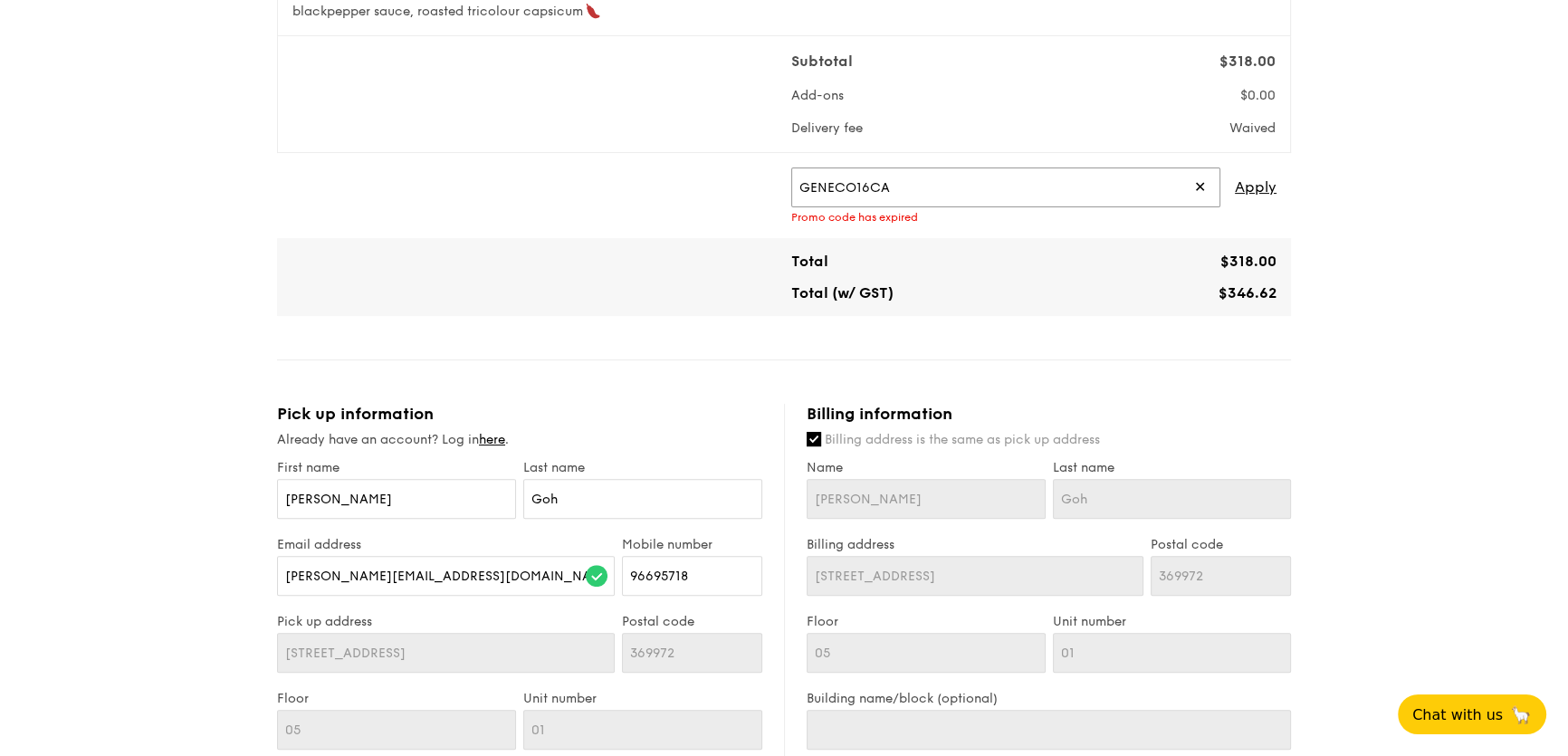
drag, startPoint x: 884, startPoint y: 199, endPoint x: 512, endPoint y: 200, distance: 372.0
click at [512, 199] on div "GENECO16CA ✕ Apply Promo code has expired" at bounding box center [784, 195] width 999 height 56
type input "TRUE10"
click at [1268, 197] on span "Apply" at bounding box center [1256, 187] width 41 height 40
click at [1246, 189] on span "Apply" at bounding box center [1256, 187] width 41 height 40
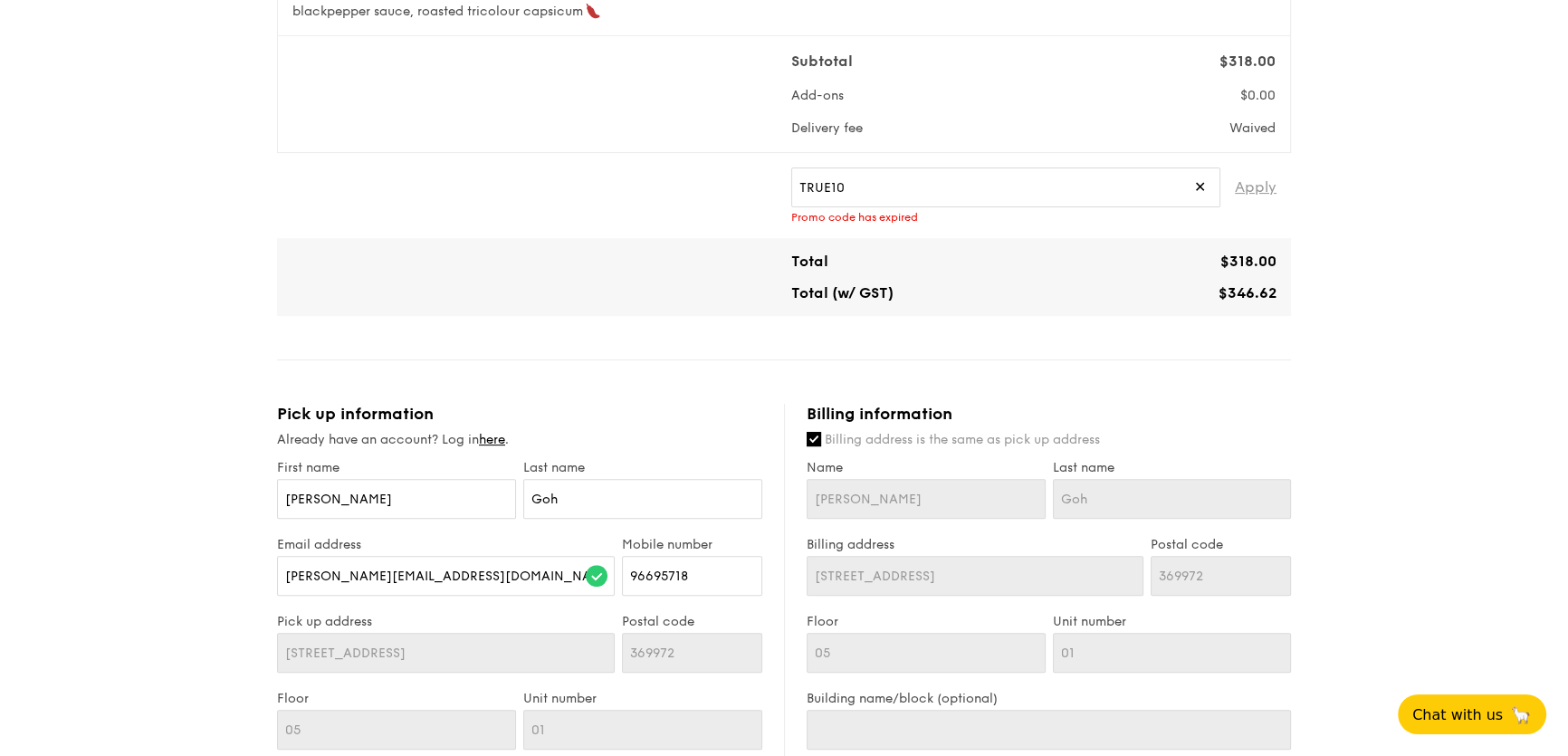
click at [1246, 189] on span "Apply" at bounding box center [1256, 187] width 41 height 40
click at [1194, 190] on div "TRUE10 ✕" at bounding box center [1006, 187] width 429 height 40
click at [1202, 189] on span "✕" at bounding box center [1199, 187] width 12 height 40
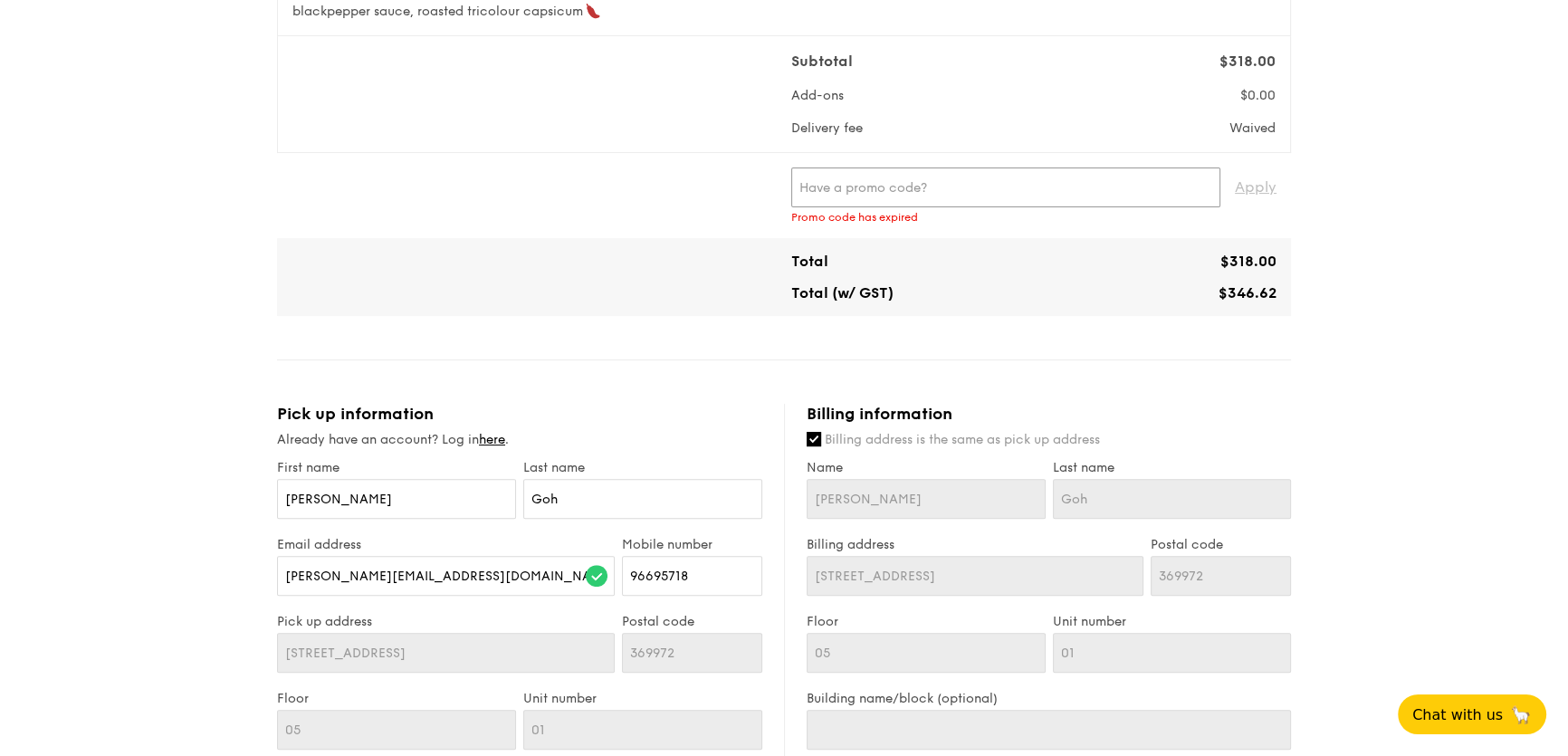
click at [1128, 190] on input "text" at bounding box center [1006, 187] width 429 height 40
click at [1266, 181] on span "Apply" at bounding box center [1256, 187] width 41 height 40
click at [1258, 181] on span "Apply" at bounding box center [1256, 187] width 41 height 40
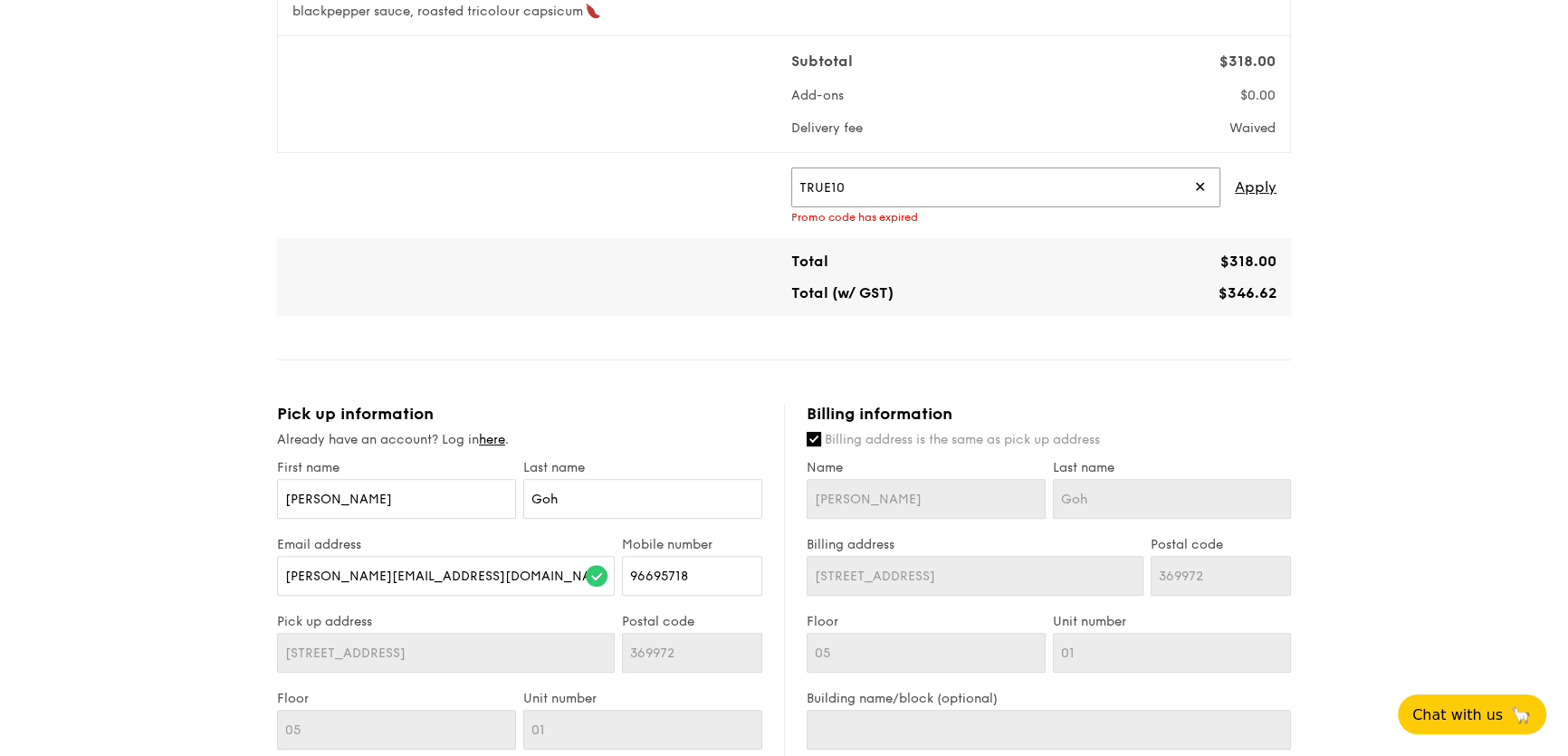
click at [1206, 189] on input "TRUE10" at bounding box center [1006, 187] width 429 height 40
click at [1044, 197] on input "TRUE10" at bounding box center [1006, 187] width 429 height 40
paste input "WELCOMEFEAST"
type input "WELCOMEFEAST"
click at [1261, 180] on span "Apply" at bounding box center [1256, 187] width 41 height 40
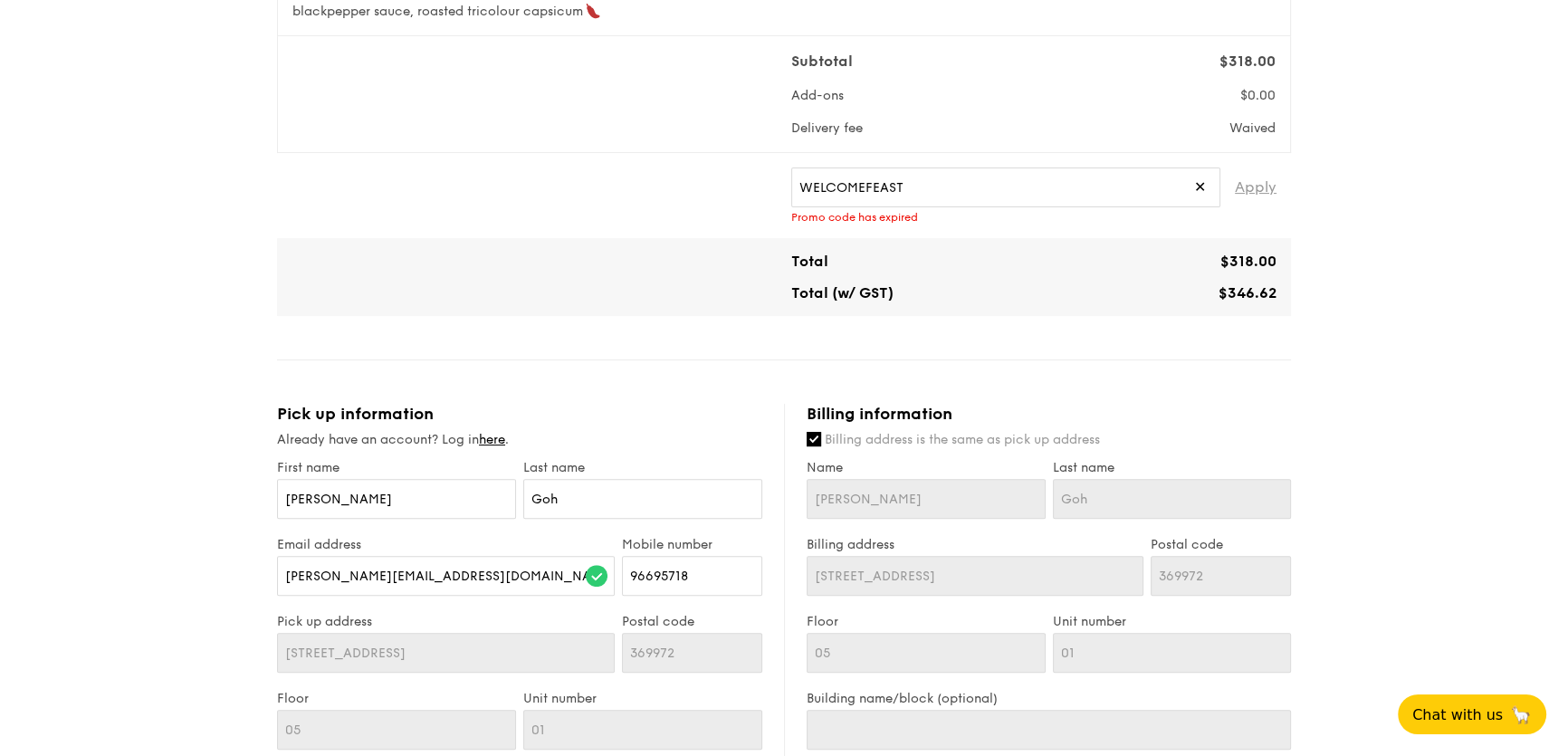
click at [1260, 180] on span "Apply" at bounding box center [1256, 187] width 41 height 40
click at [1260, 181] on span "Apply" at bounding box center [1256, 187] width 41 height 40
click at [1196, 181] on span "✕" at bounding box center [1199, 187] width 12 height 40
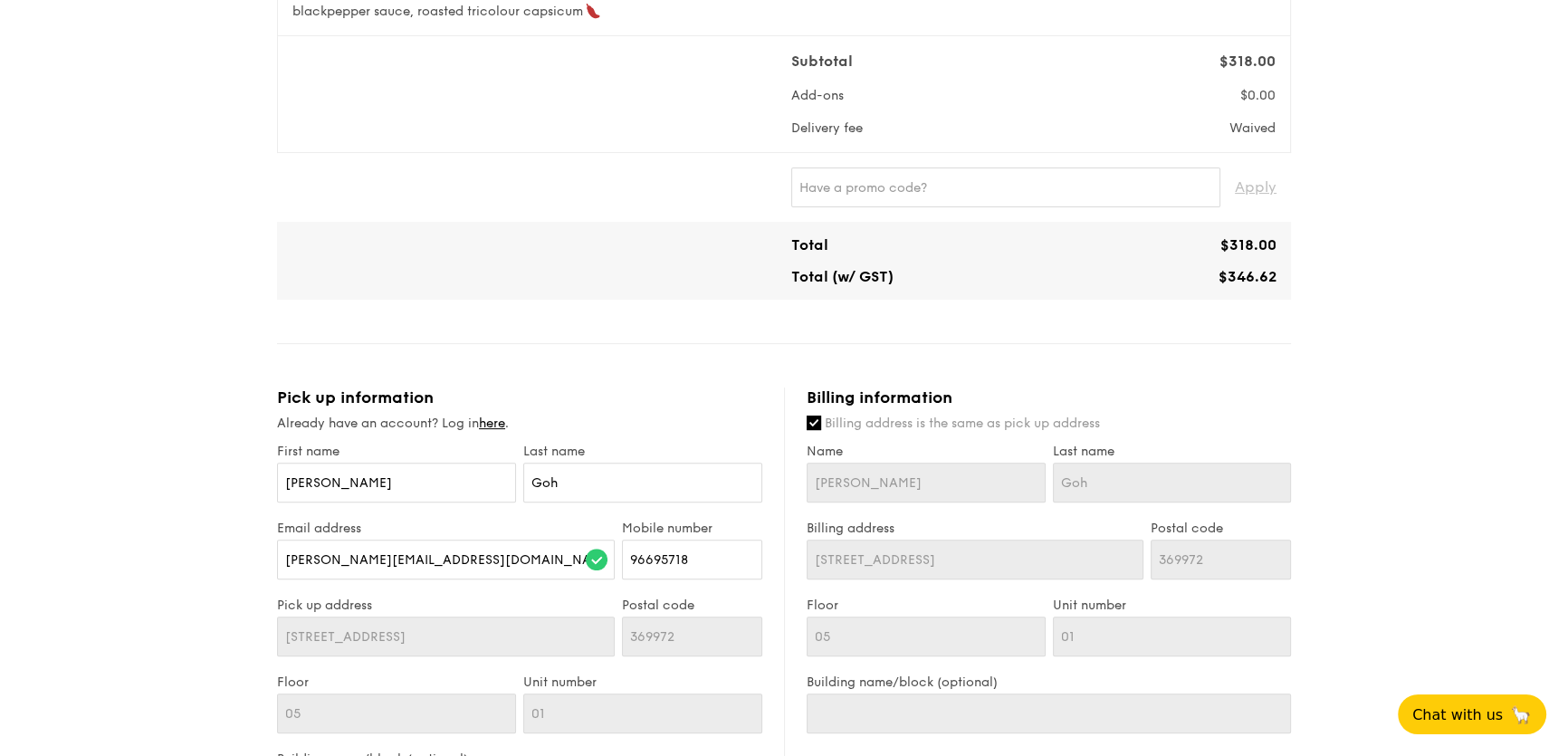
click at [1351, 224] on div "1 - Select menu 2 - Select items 3 - Check out Mini Buffet $31.80 /guest ($34.6…" at bounding box center [784, 353] width 1568 height 1988
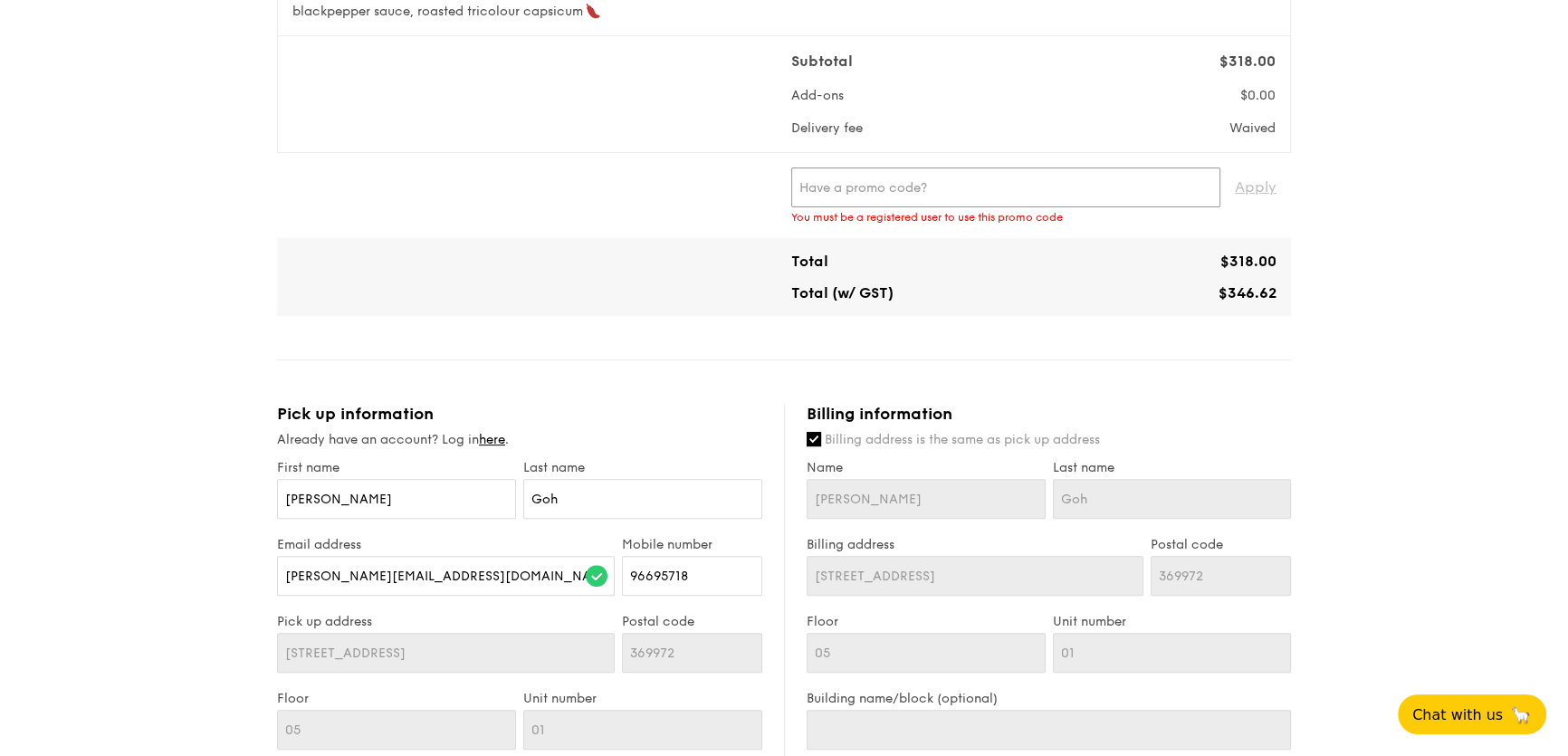
click at [1111, 191] on input "text" at bounding box center [1006, 187] width 429 height 40
paste input "WELCOMEFEAST"
type input "WELCOMEFEAST"
click at [1249, 193] on span "Apply" at bounding box center [1256, 187] width 41 height 40
click at [1262, 191] on span "Apply" at bounding box center [1256, 187] width 41 height 40
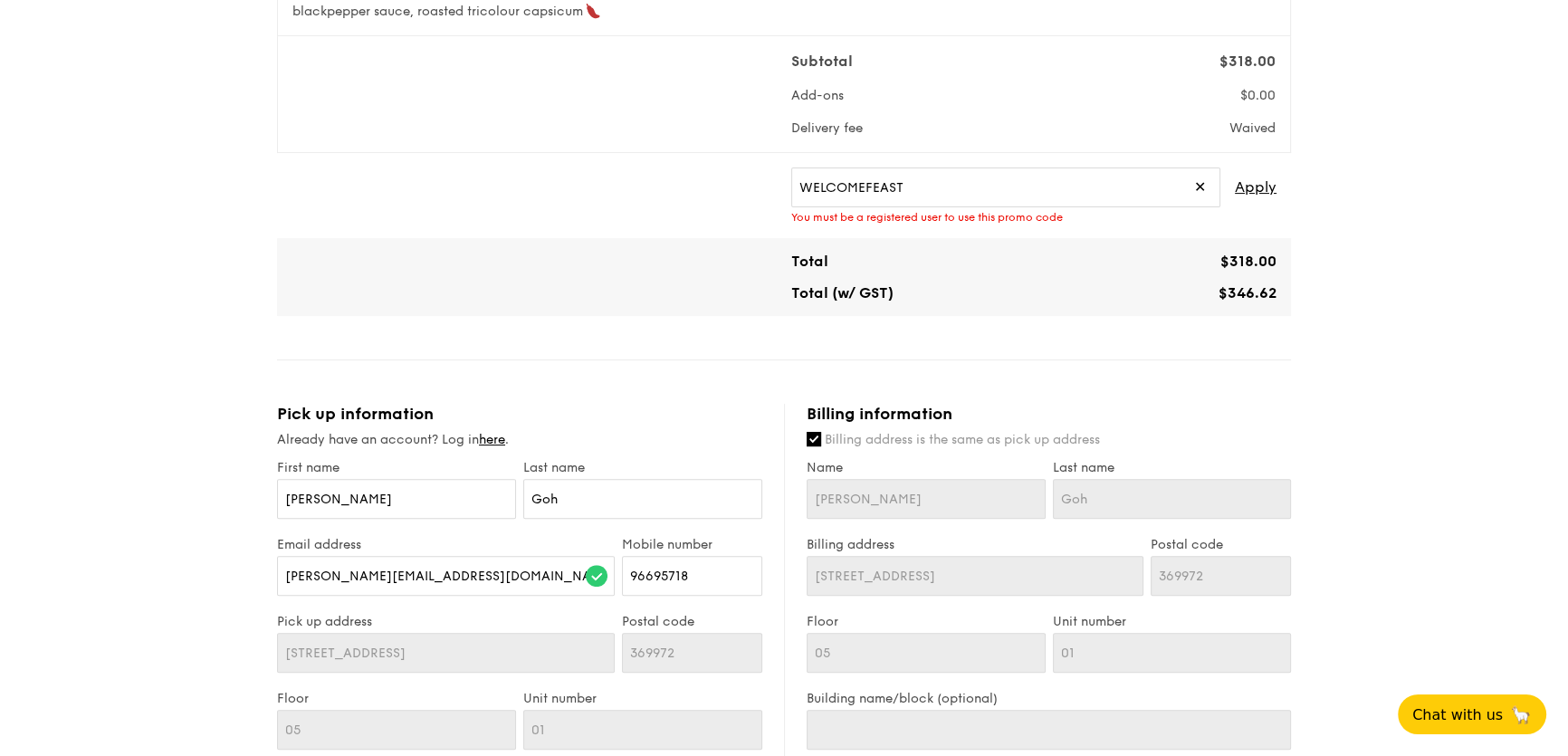
click at [1346, 250] on div "1 - Select menu 2 - Select items 3 - Check out Mini Buffet $31.80 /guest ($34.6…" at bounding box center [784, 361] width 1568 height 2004
click at [1209, 189] on input "WELCOMEFEAST" at bounding box center [1006, 187] width 429 height 40
click at [512, 439] on div "Already have an account? Log in here ." at bounding box center [519, 440] width 485 height 18
click at [504, 438] on link "here" at bounding box center [492, 440] width 27 height 16
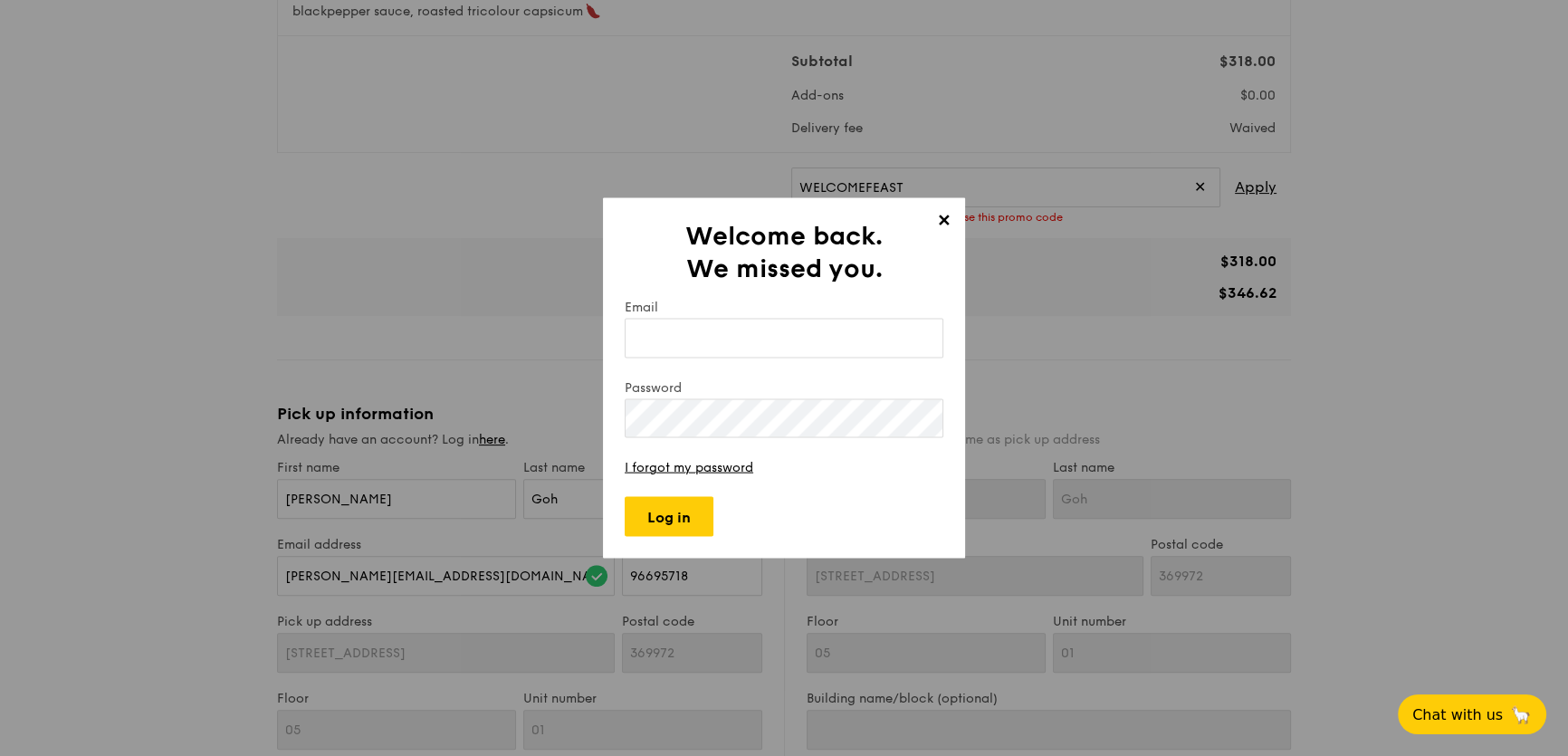
click at [696, 350] on input "Email" at bounding box center [784, 338] width 318 height 40
click at [701, 339] on input "Email" at bounding box center [784, 338] width 318 height 40
type input "deniselim.eeminn@gmail.com"
click at [686, 504] on input "Log in" at bounding box center [669, 517] width 89 height 40
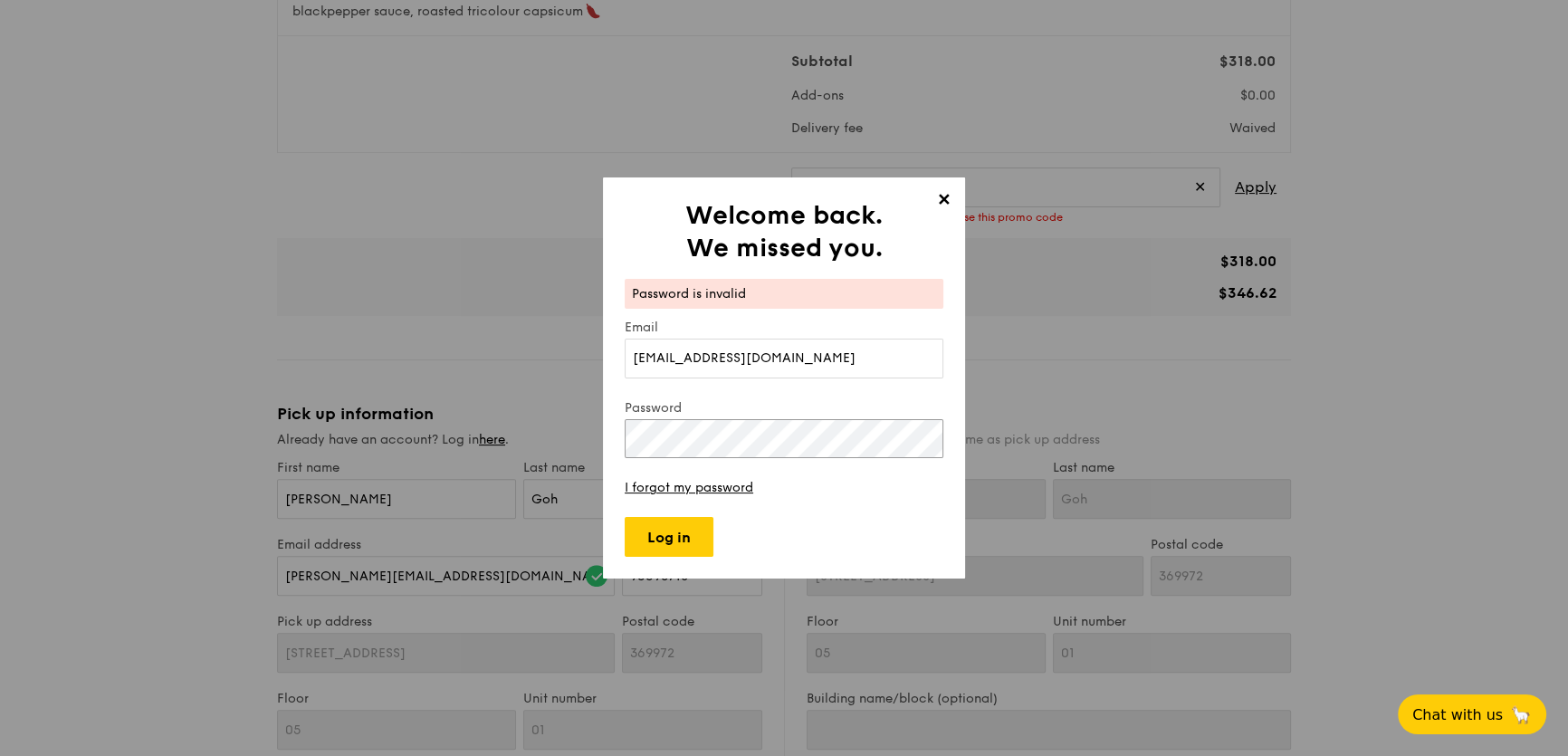
click at [618, 443] on div "✕ Welcome back. We missed you. Password is invalid Email deniselim.eeminn@gmail…" at bounding box center [784, 378] width 362 height 402
click at [706, 523] on input "Log in" at bounding box center [669, 537] width 89 height 40
click at [619, 439] on div "✕ Welcome back. We missed you. Password is invalid Email deniselim.eeminn@gmail…" at bounding box center [784, 378] width 362 height 402
click at [948, 214] on span "✕" at bounding box center [944, 203] width 26 height 26
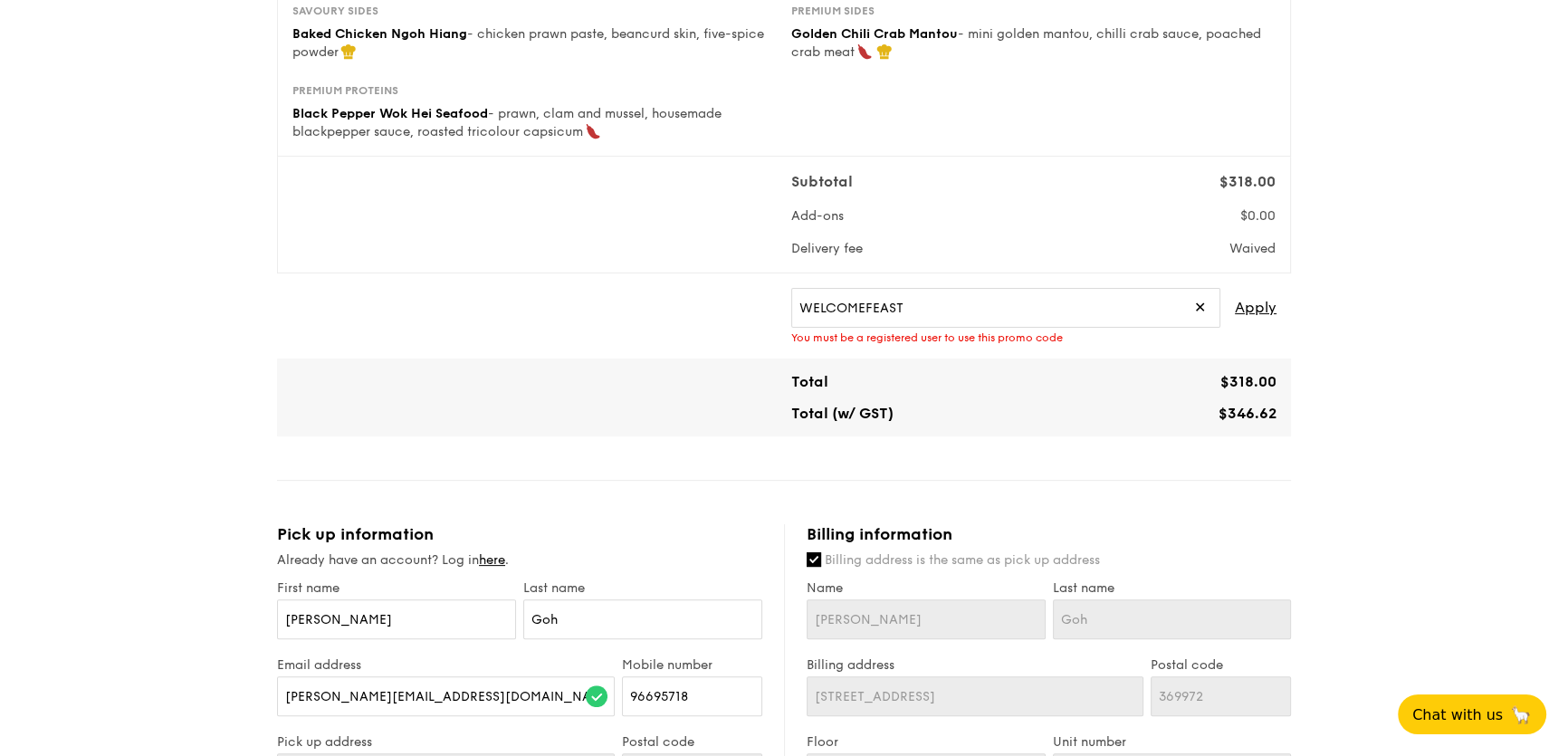
scroll to position [393, 0]
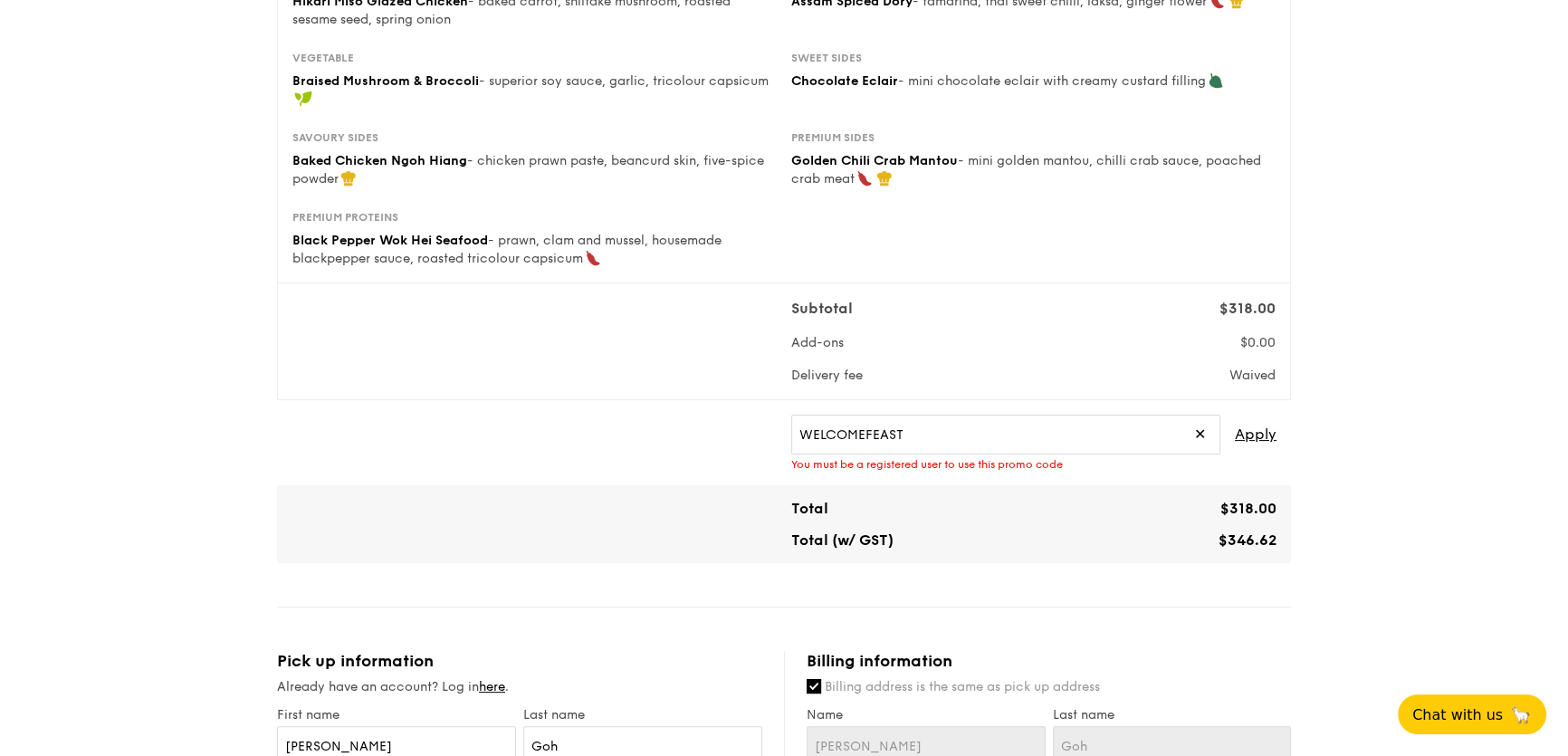
click at [1203, 430] on span "✕" at bounding box center [1199, 435] width 12 height 40
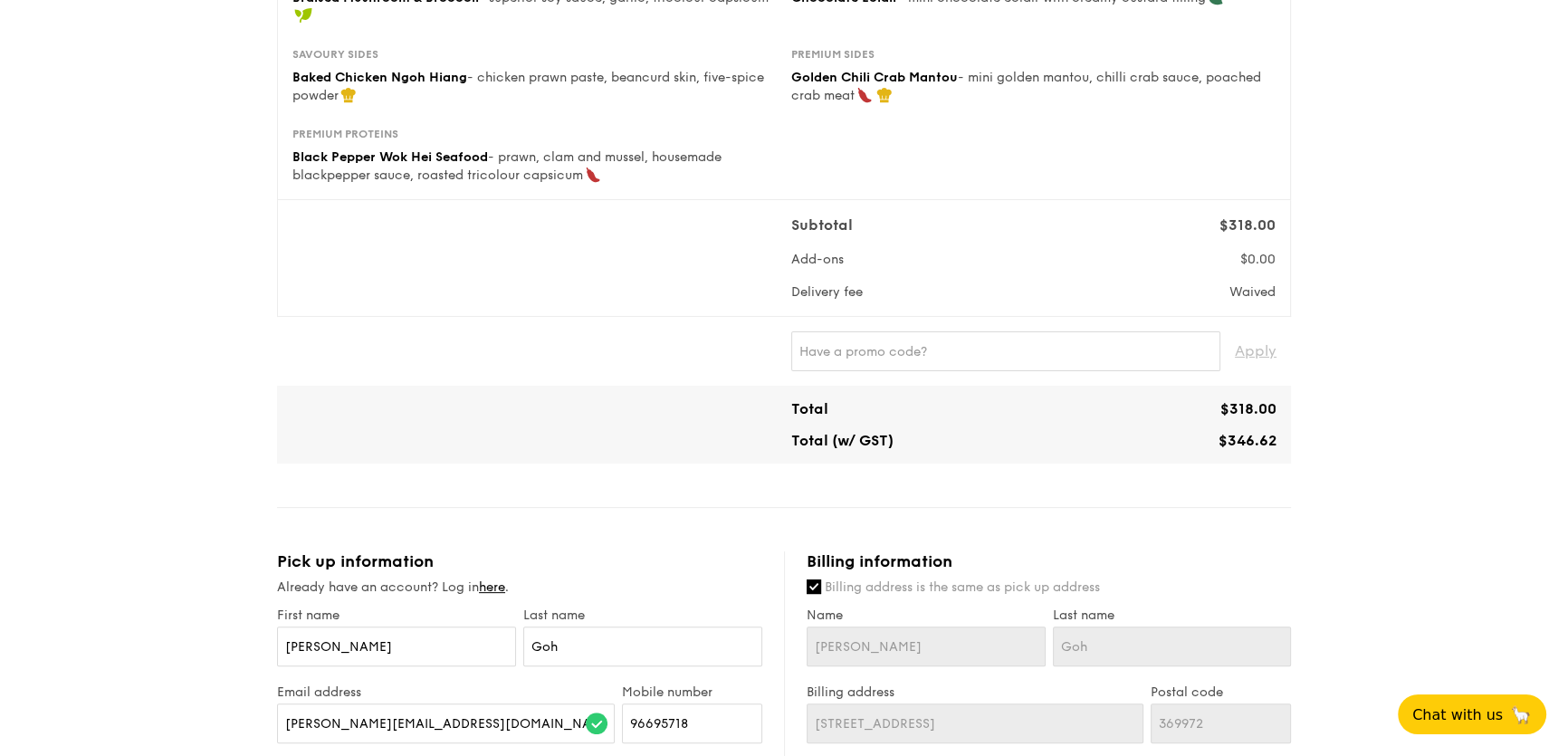
scroll to position [493, 0]
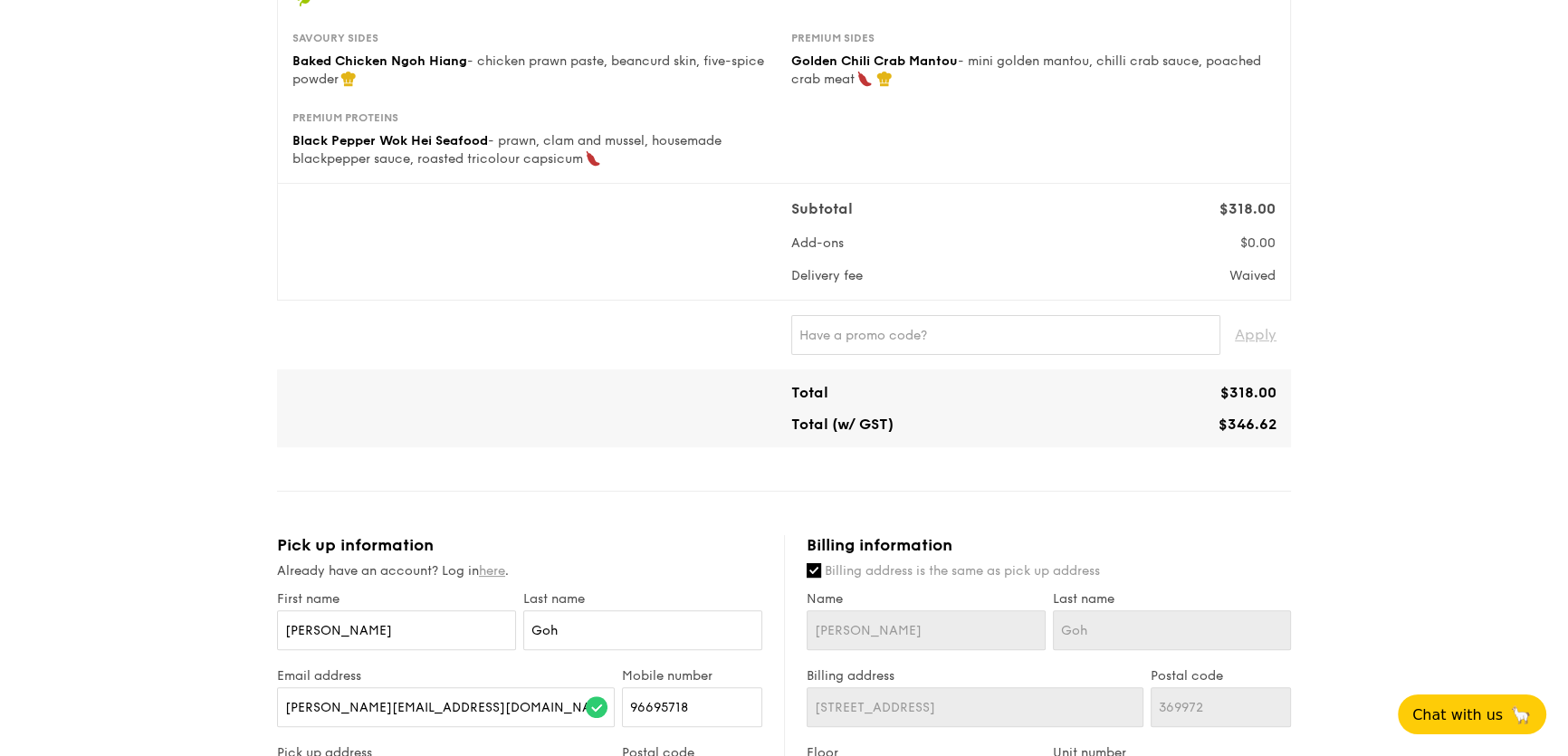
click at [499, 574] on link "here" at bounding box center [492, 571] width 27 height 16
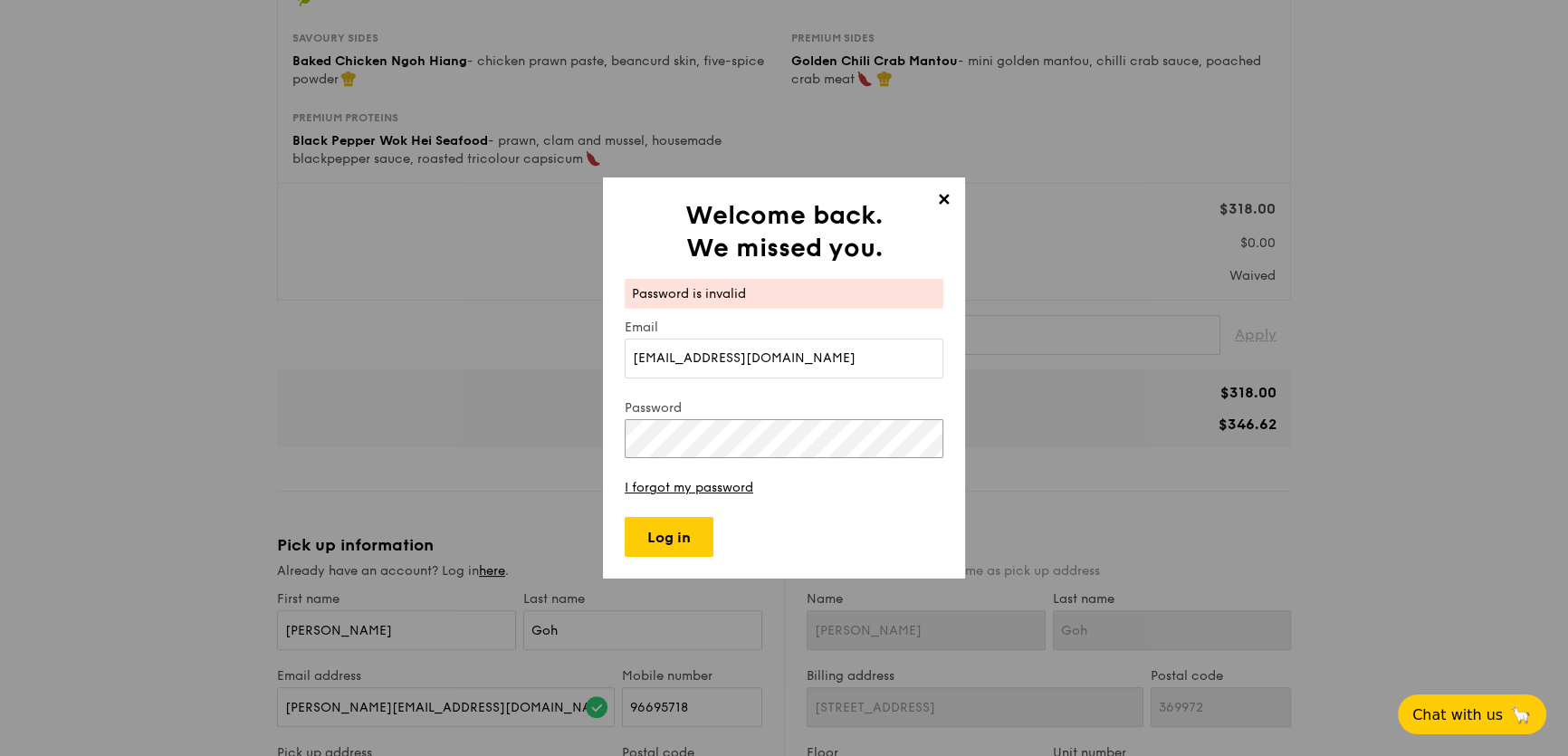
click at [458, 445] on div "✕ Welcome back. We missed you. Password is invalid Email deniselim.eeminn@gmail…" at bounding box center [784, 378] width 1568 height 756
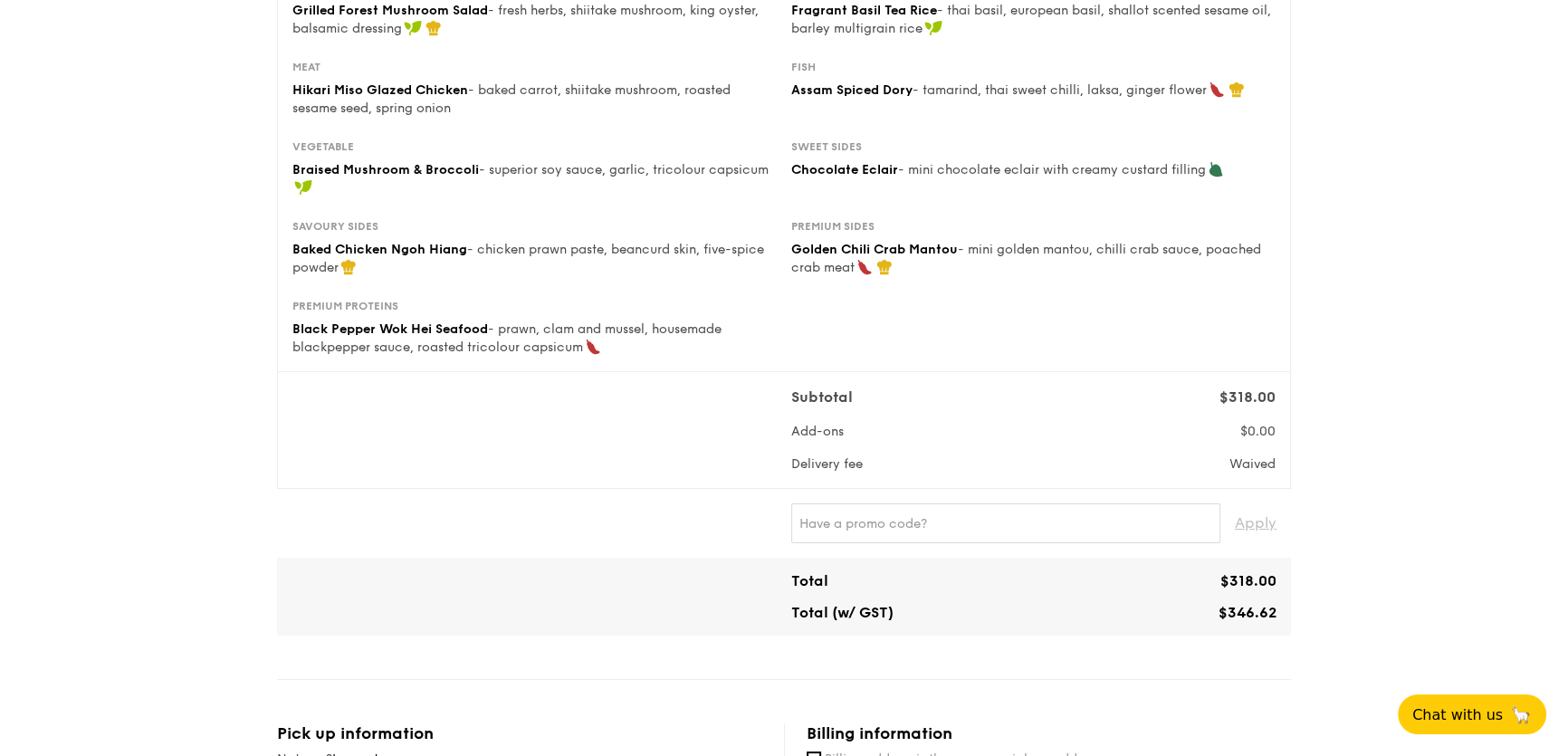
scroll to position [329, 0]
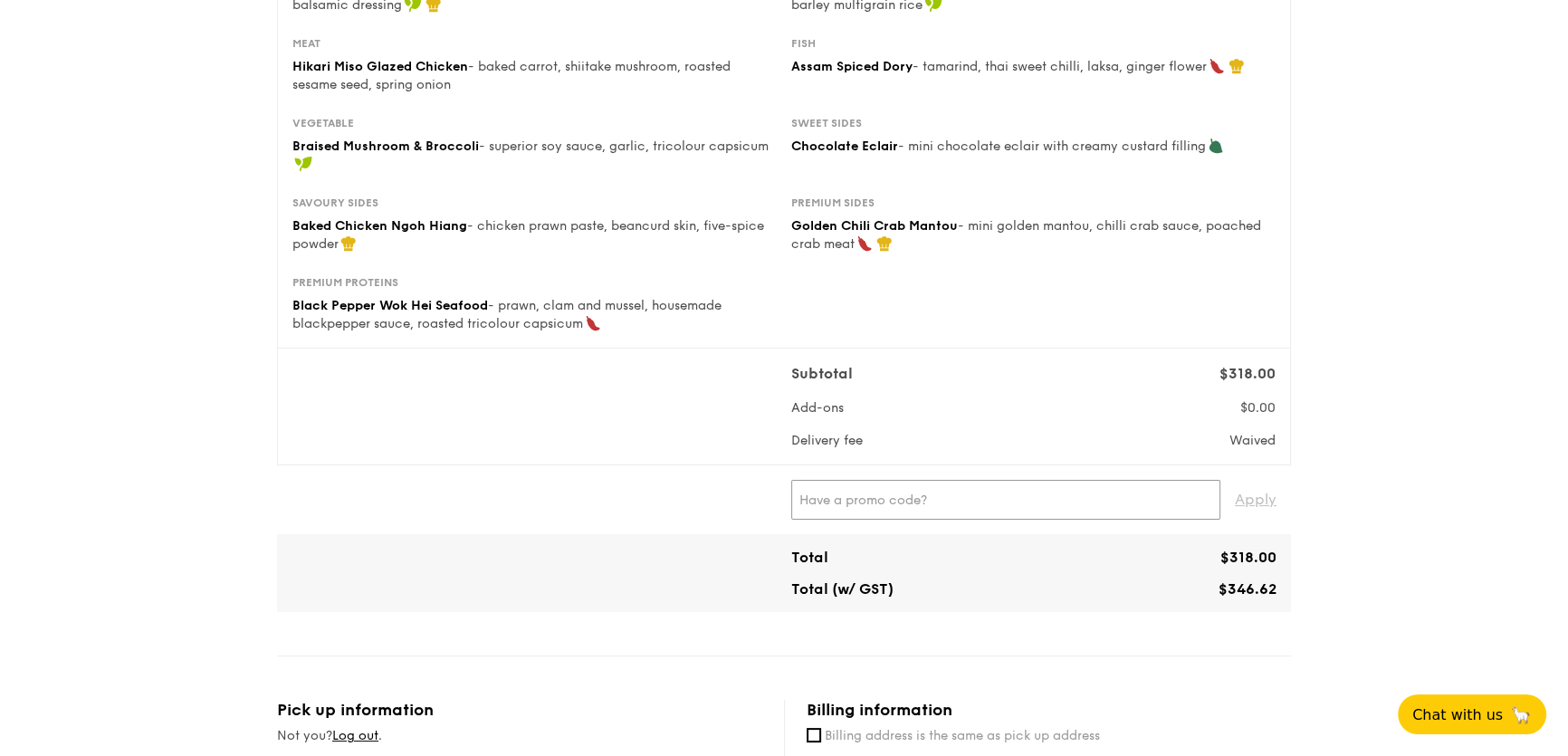
click at [890, 515] on input "text" at bounding box center [1006, 500] width 429 height 40
paste input "WELCOMEFEAST"
type input "WELCOMEFEAST"
click at [1245, 493] on span "Apply" at bounding box center [1256, 500] width 41 height 40
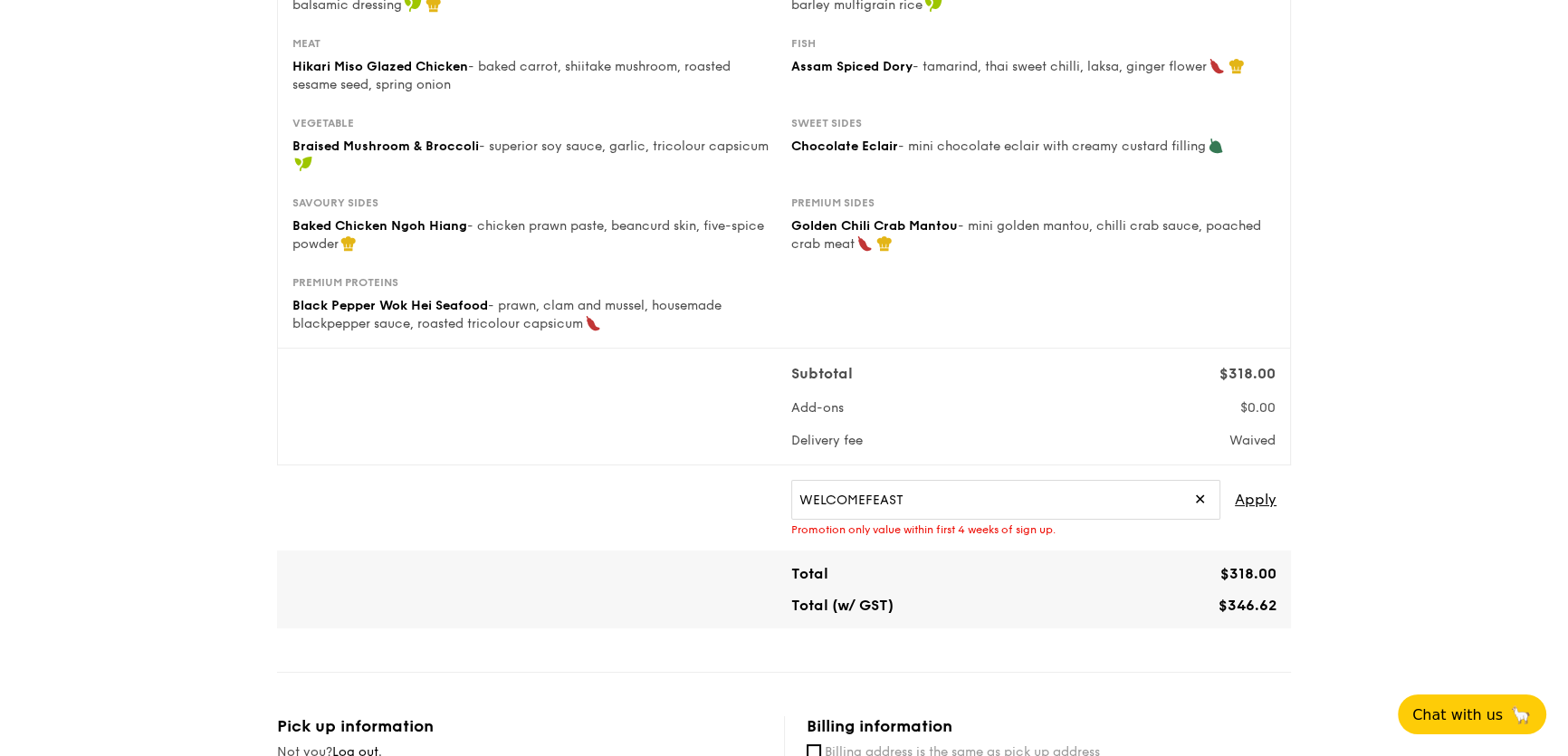
click at [1201, 501] on span "✕" at bounding box center [1199, 500] width 12 height 40
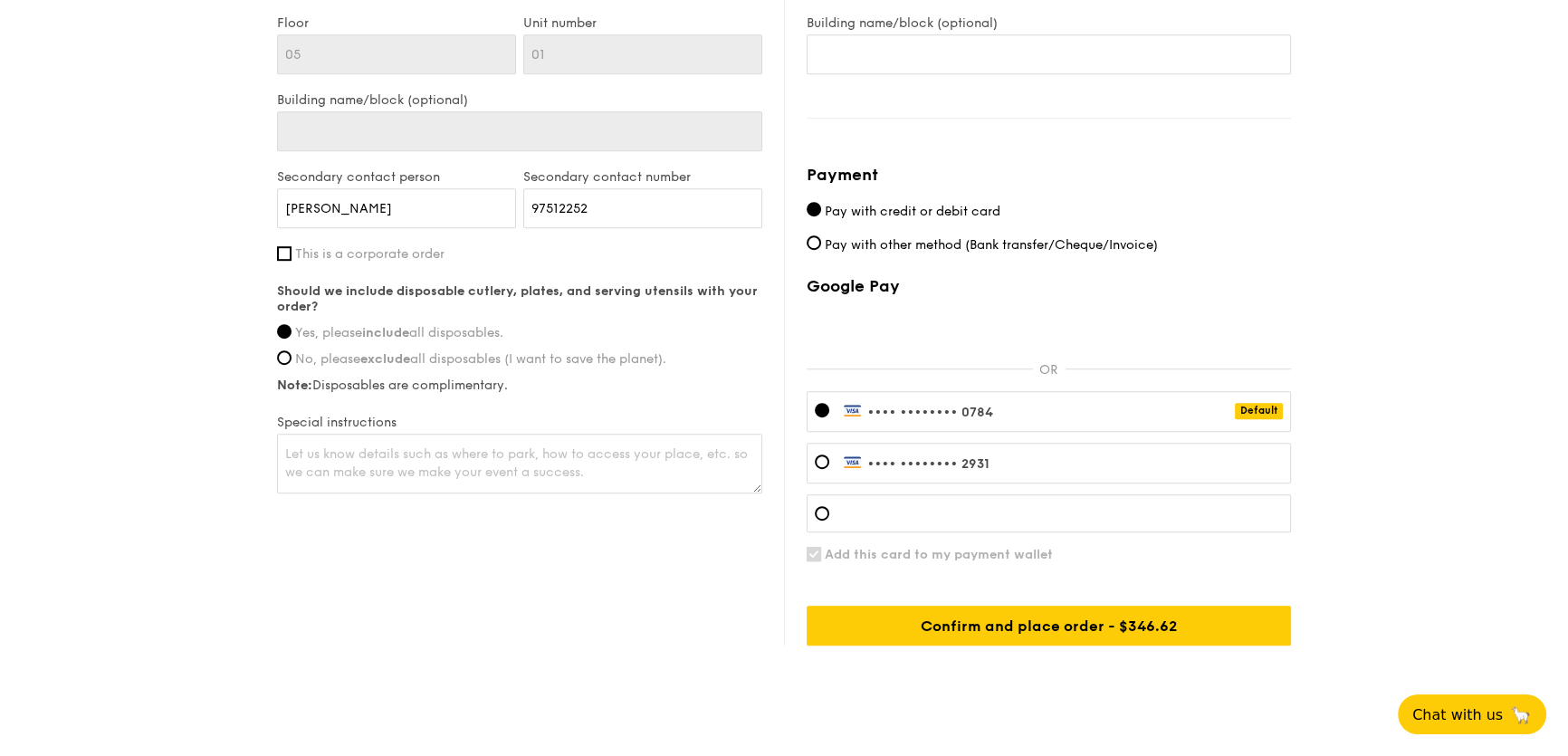
scroll to position [1247, 0]
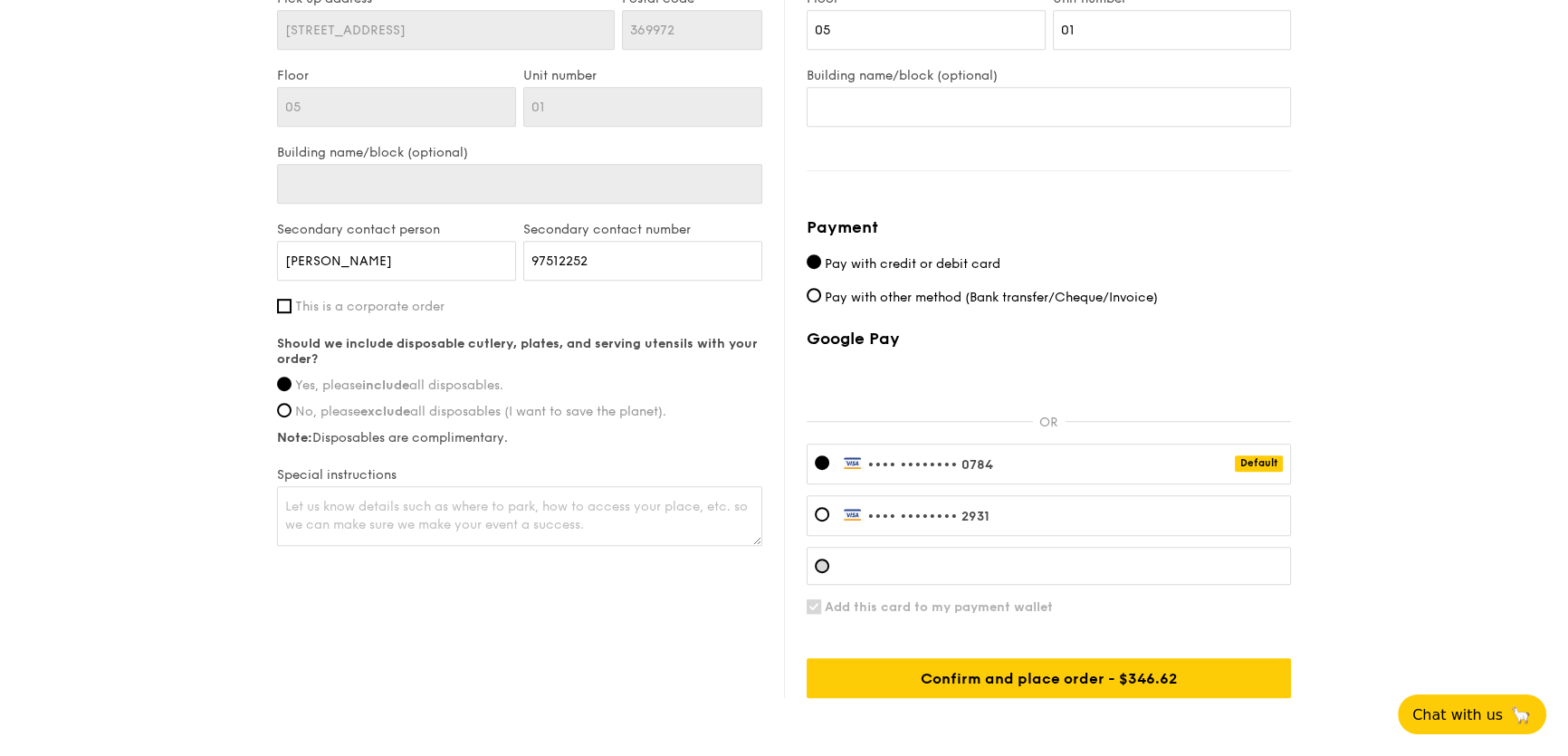
click at [827, 559] on div at bounding box center [821, 565] width 15 height 15
click at [908, 552] on div at bounding box center [1048, 565] width 484 height 38
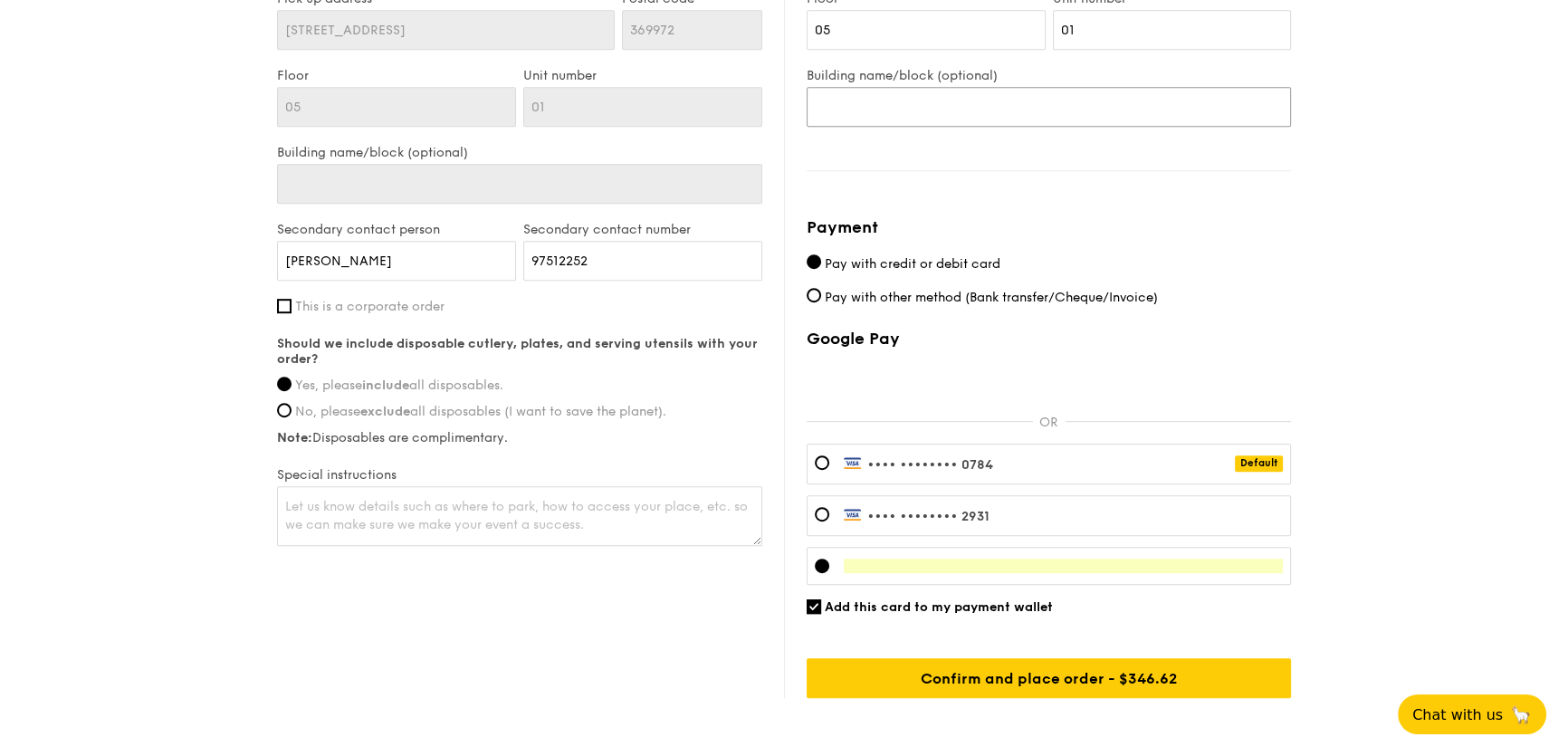
drag, startPoint x: 933, startPoint y: 92, endPoint x: 941, endPoint y: 108, distance: 17.9
click at [941, 108] on input "Building name/block (optional)" at bounding box center [1048, 107] width 484 height 40
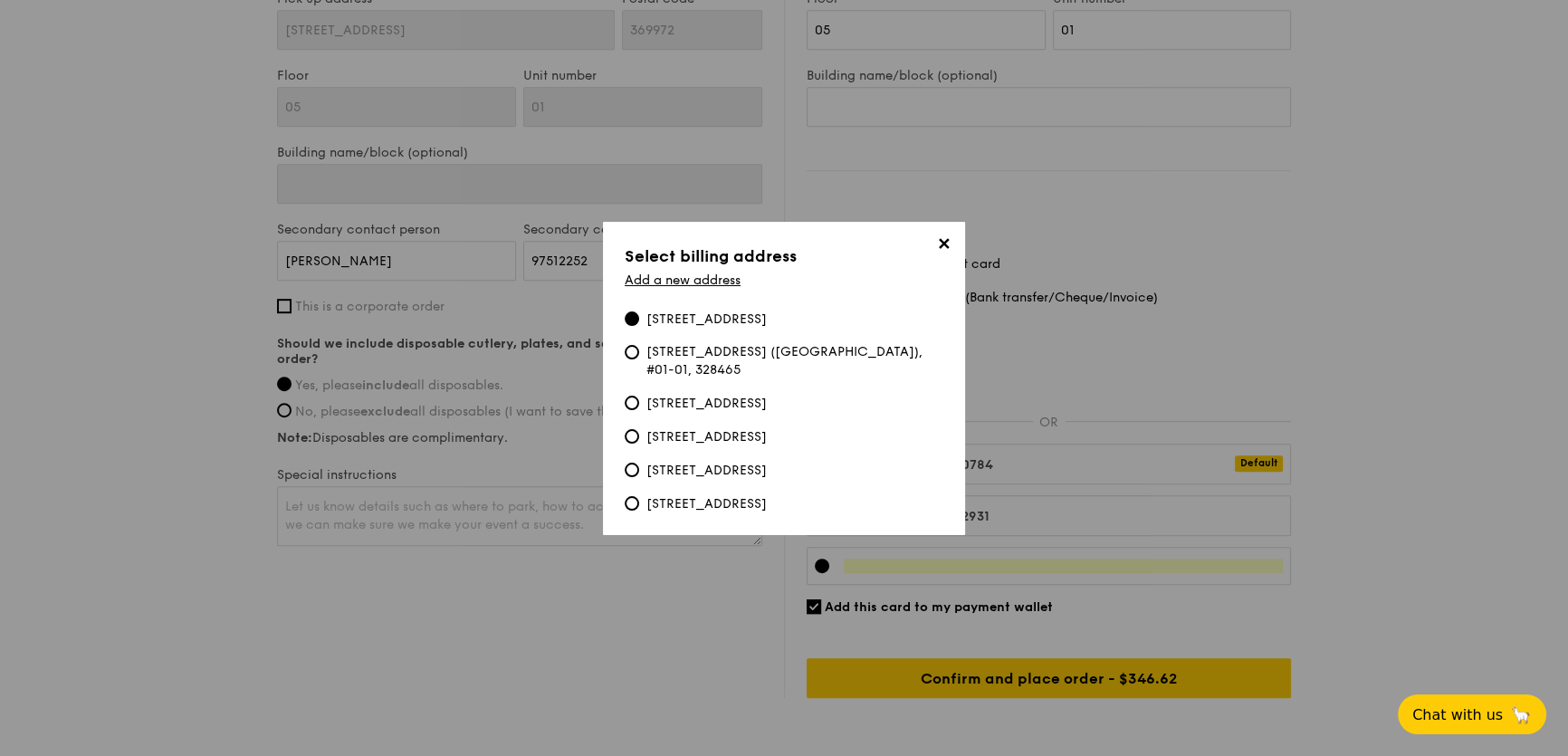
click at [950, 254] on span "✕" at bounding box center [944, 247] width 26 height 26
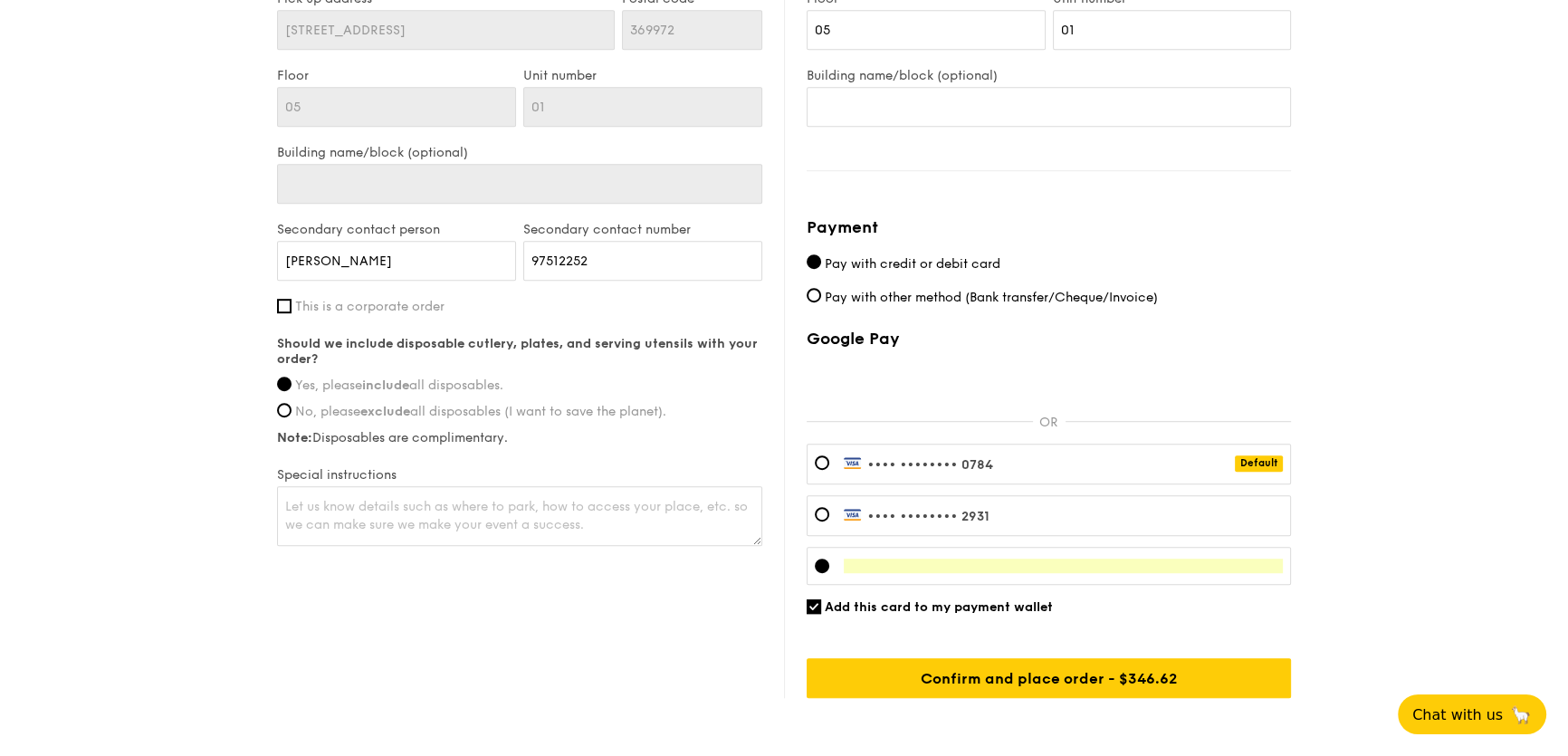
click at [848, 600] on span "Add this card to my payment wallet" at bounding box center [939, 607] width 228 height 16
click at [821, 600] on input "Add this card to my payment wallet" at bounding box center [813, 606] width 15 height 15
checkbox input "false"
drag, startPoint x: 928, startPoint y: 250, endPoint x: 935, endPoint y: 272, distance: 23.1
click at [929, 253] on div "Payment Pay with credit or debit card Pay with other method (Bank transfer/Cheq…" at bounding box center [1048, 456] width 484 height 483
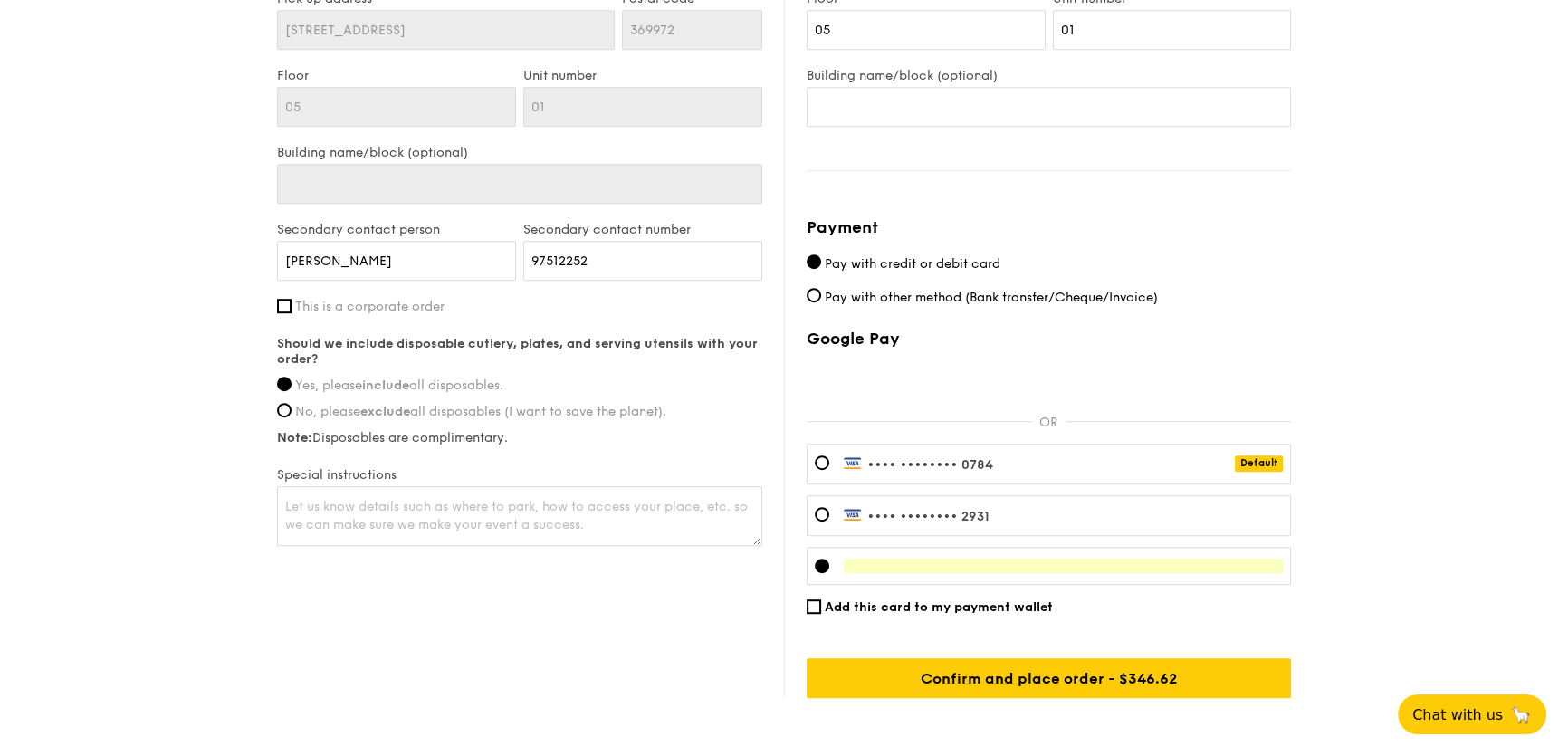
click at [945, 296] on span "Pay with other method (Bank transfer/Cheque/Invoice)" at bounding box center [991, 297] width 333 height 16
click at [821, 296] on input "Pay with other method (Bank transfer/Cheque/Invoice)" at bounding box center [813, 294] width 15 height 15
radio input "true"
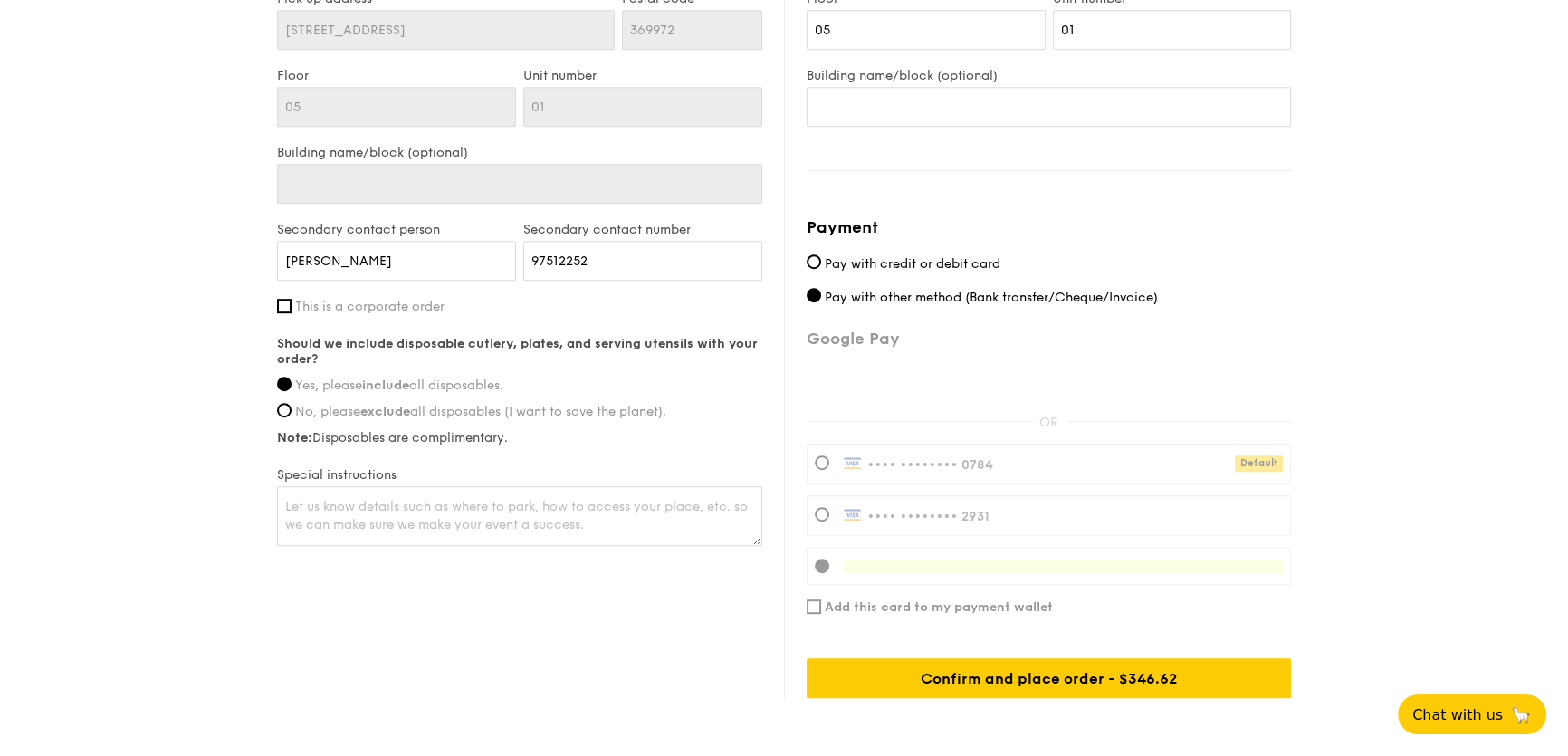
click at [935, 256] on span "Pay with credit or debit card" at bounding box center [913, 264] width 176 height 16
click at [821, 255] on input "Pay with credit or debit card" at bounding box center [813, 261] width 15 height 15
radio input "true"
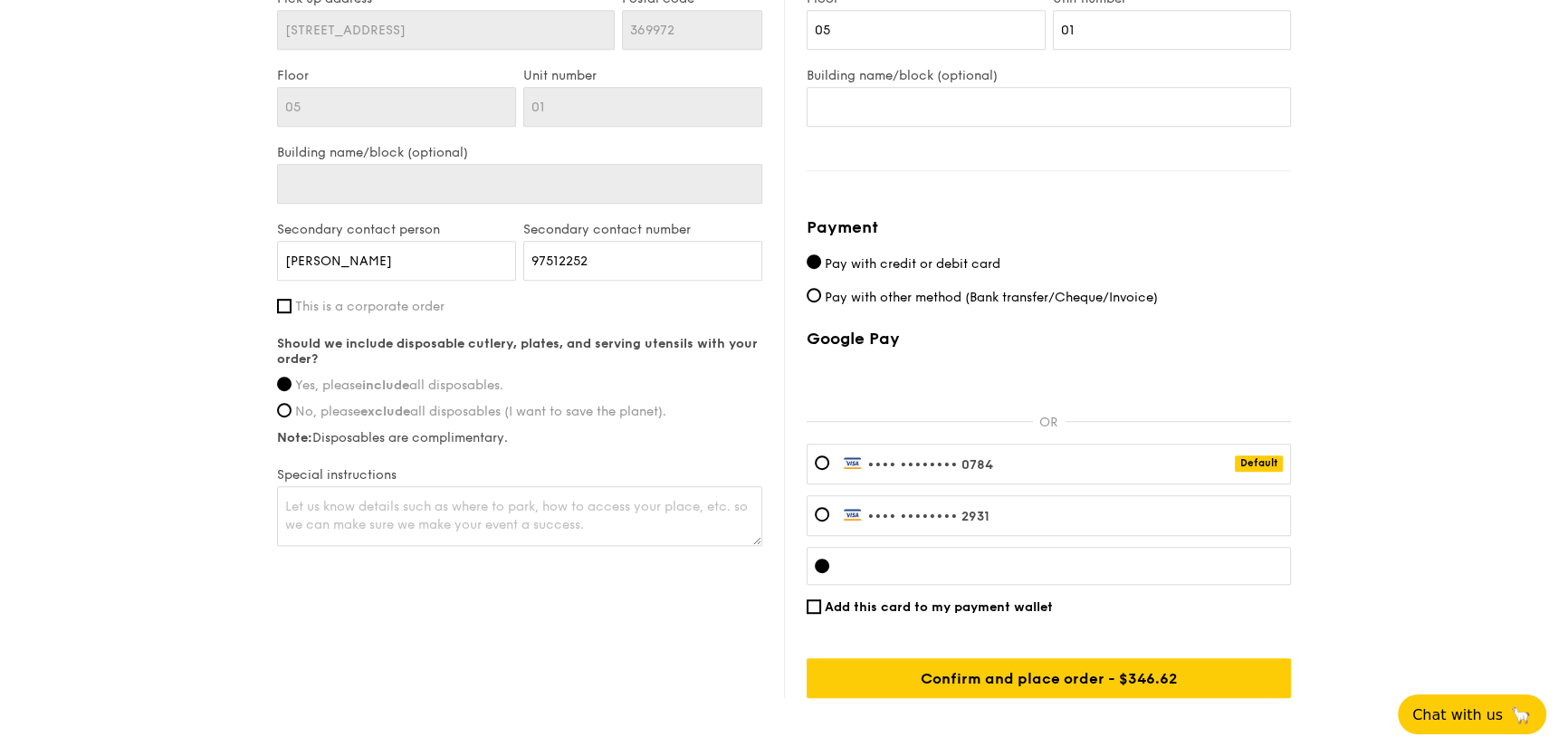
click at [1222, 548] on div at bounding box center [1048, 565] width 484 height 38
click at [1032, 579] on div at bounding box center [1048, 565] width 484 height 38
click at [1032, 577] on div at bounding box center [1048, 565] width 484 height 38
click at [1030, 570] on div at bounding box center [1048, 565] width 484 height 38
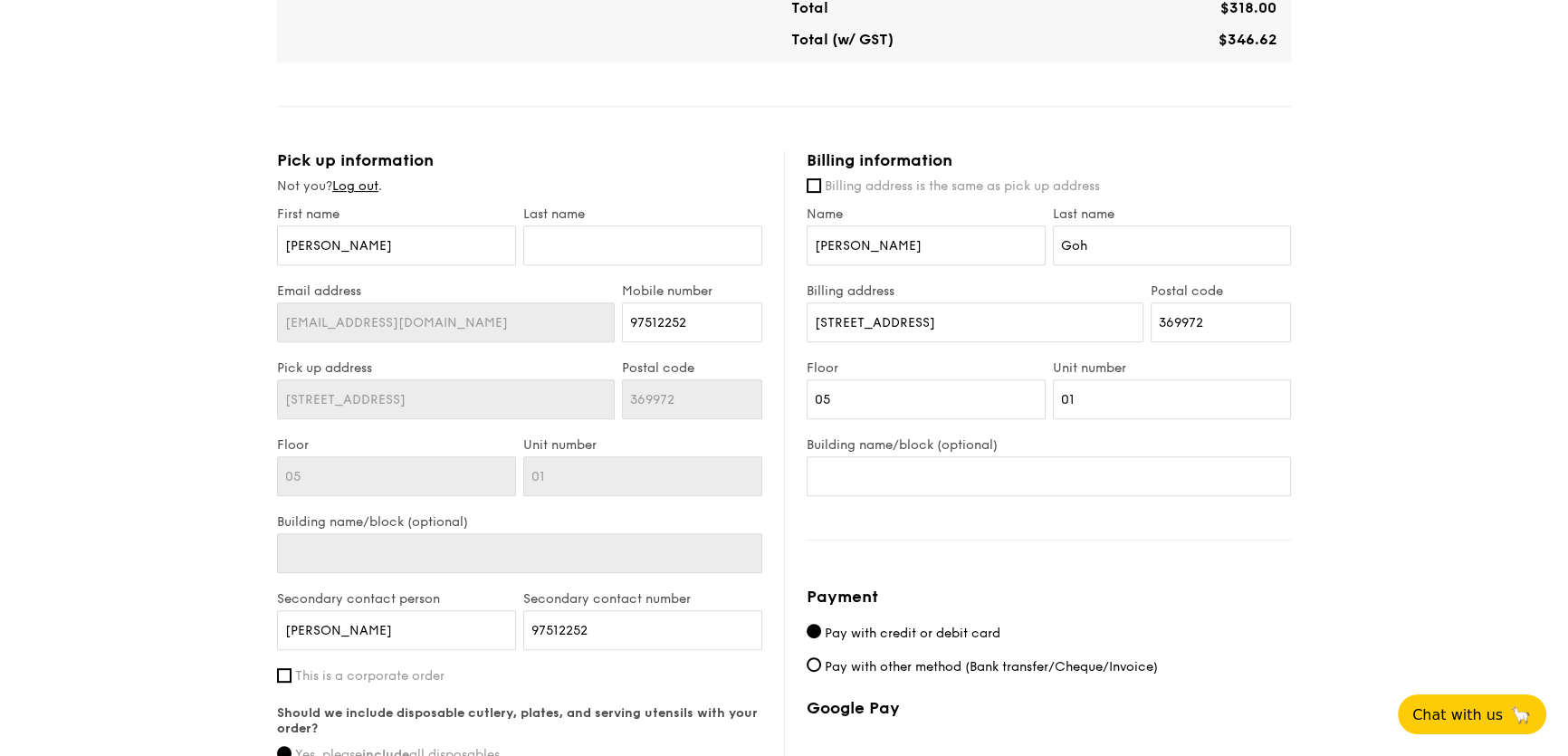
scroll to position [1330, 0]
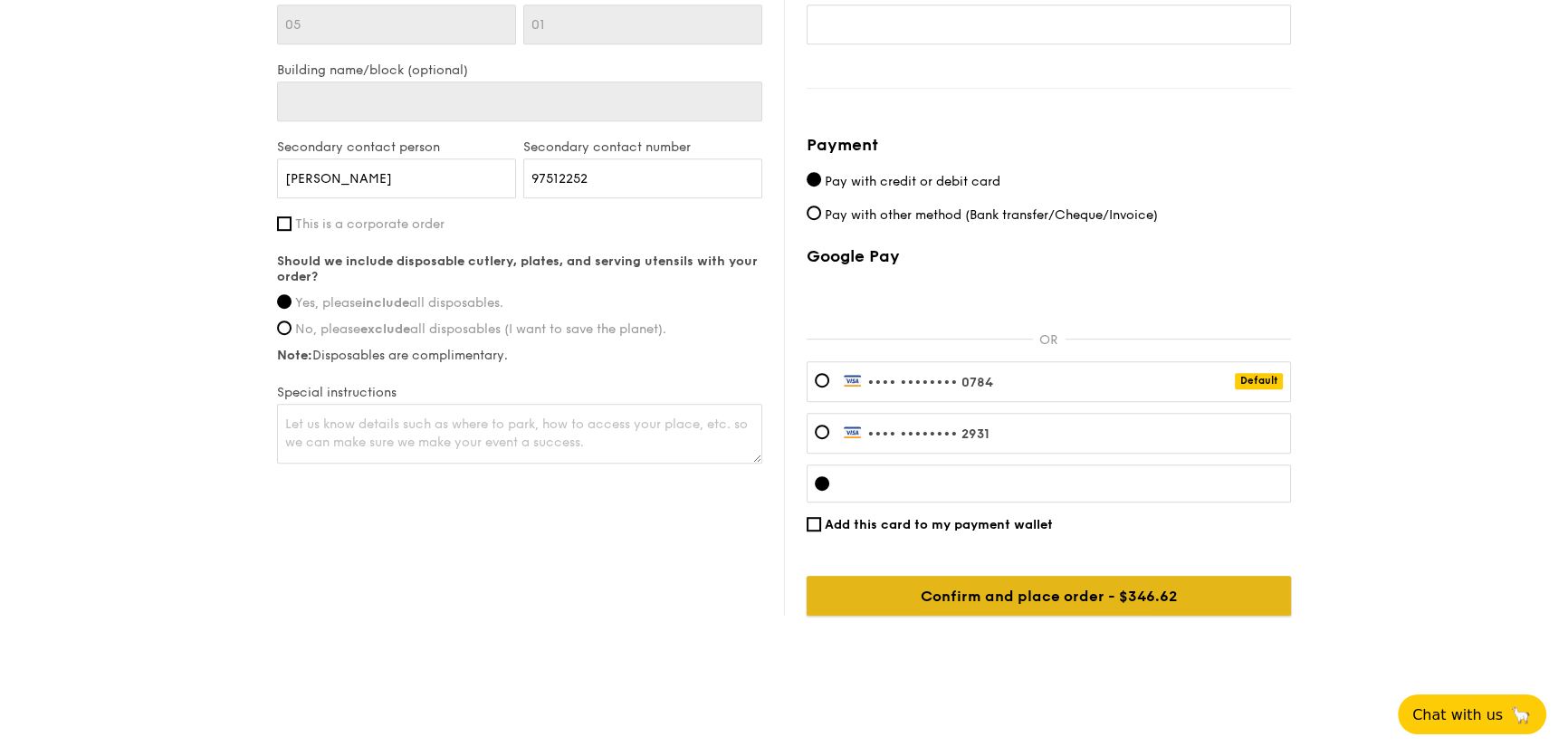
click at [1088, 587] on input "Confirm and place order - $346.62" at bounding box center [1048, 596] width 484 height 40
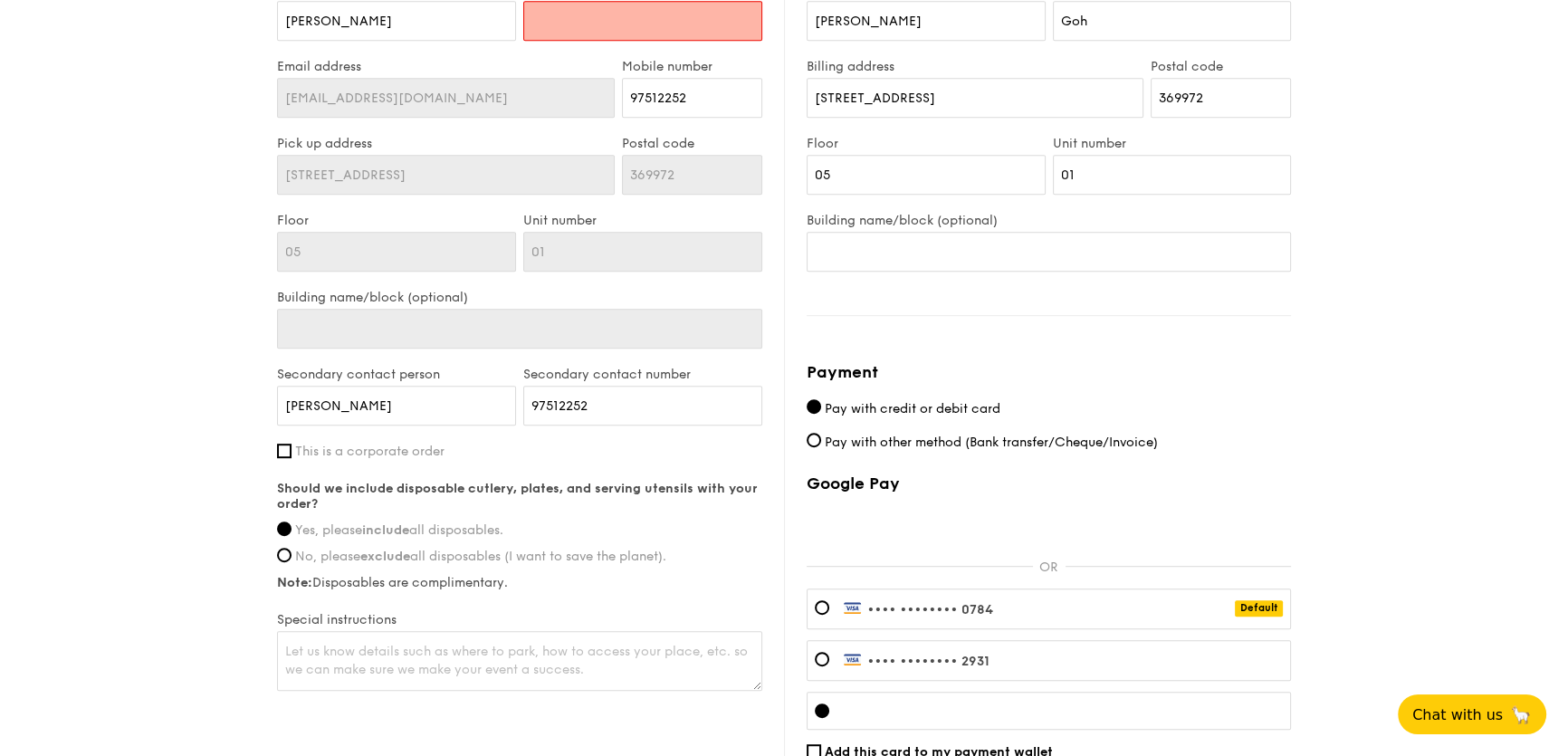
scroll to position [773, 0]
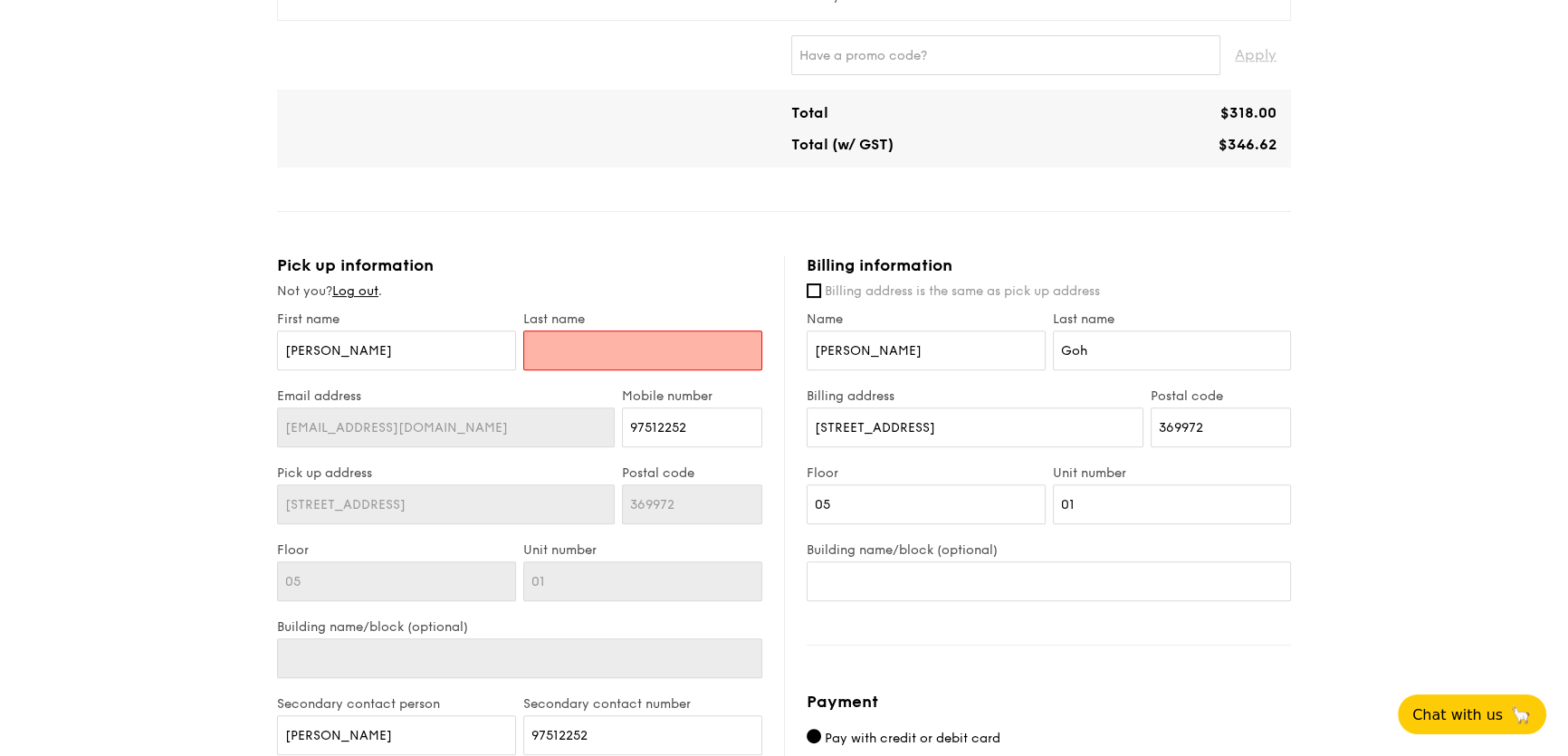
click at [642, 342] on input "text" at bounding box center [642, 350] width 239 height 40
type input "Lim"
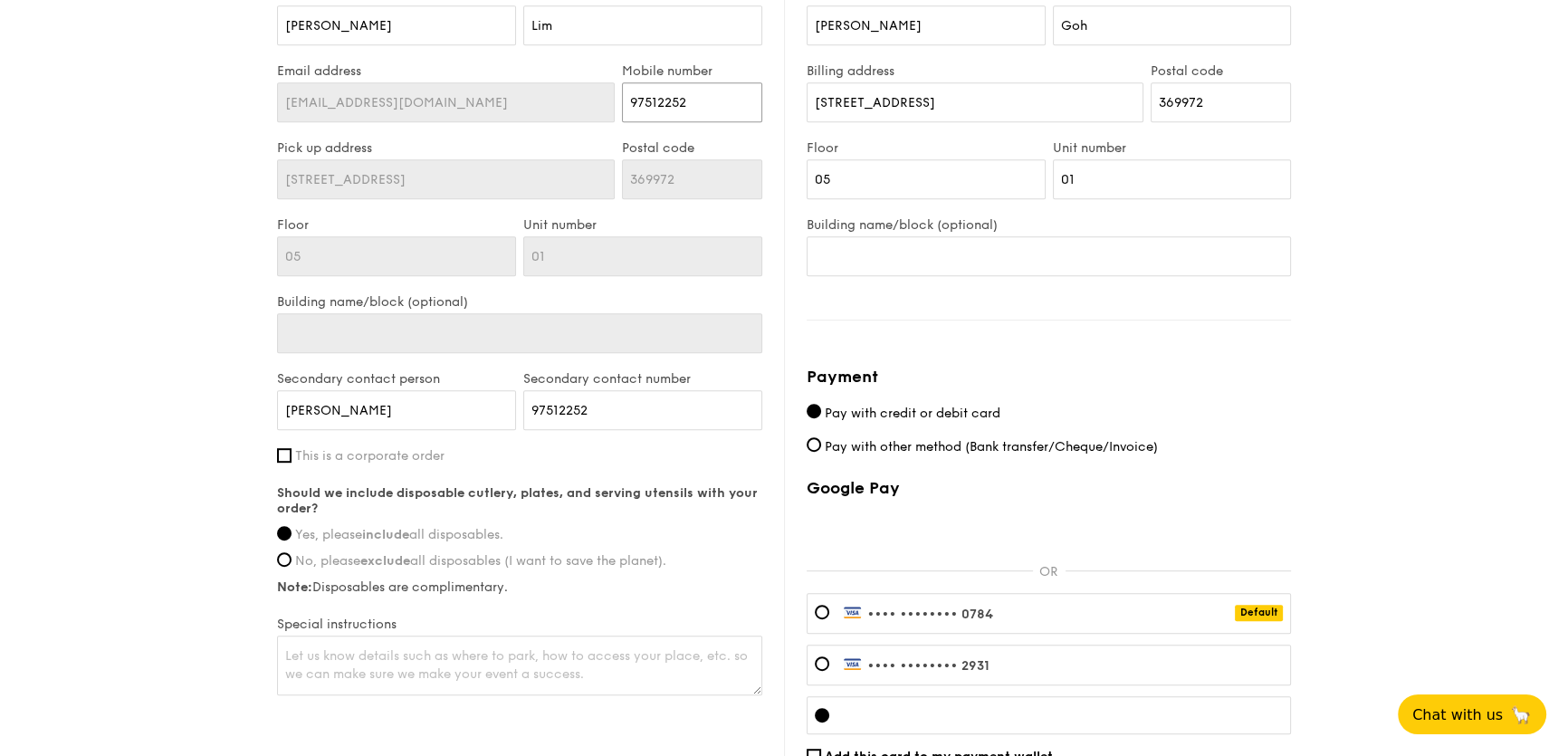
scroll to position [1103, 0]
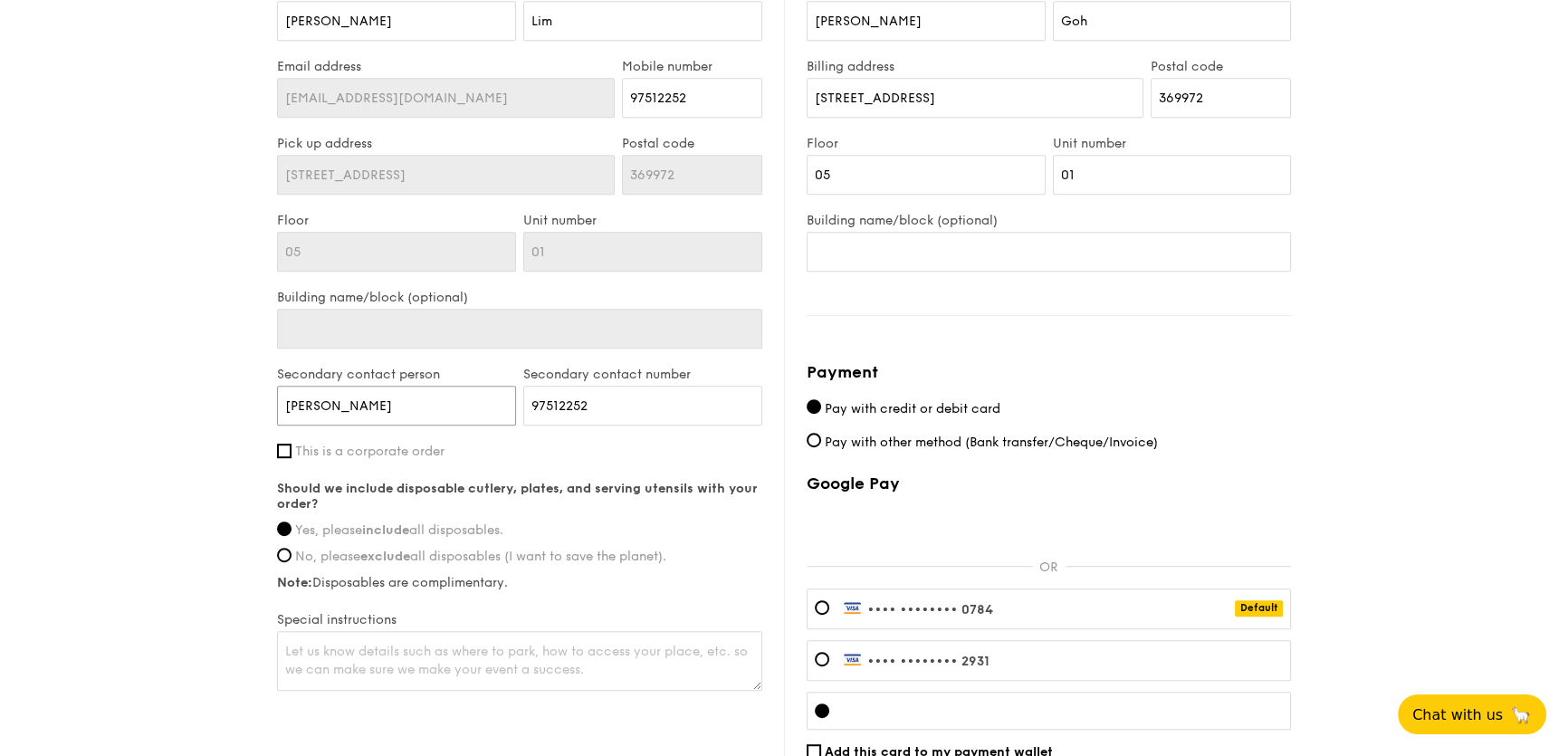
drag, startPoint x: 400, startPoint y: 406, endPoint x: 211, endPoint y: 380, distance: 190.8
type input "Jerome"
type input "96695718"
click at [1178, 337] on div "Billing information Billing address is the same as pick up address Name Jerome …" at bounding box center [1036, 384] width 507 height 917
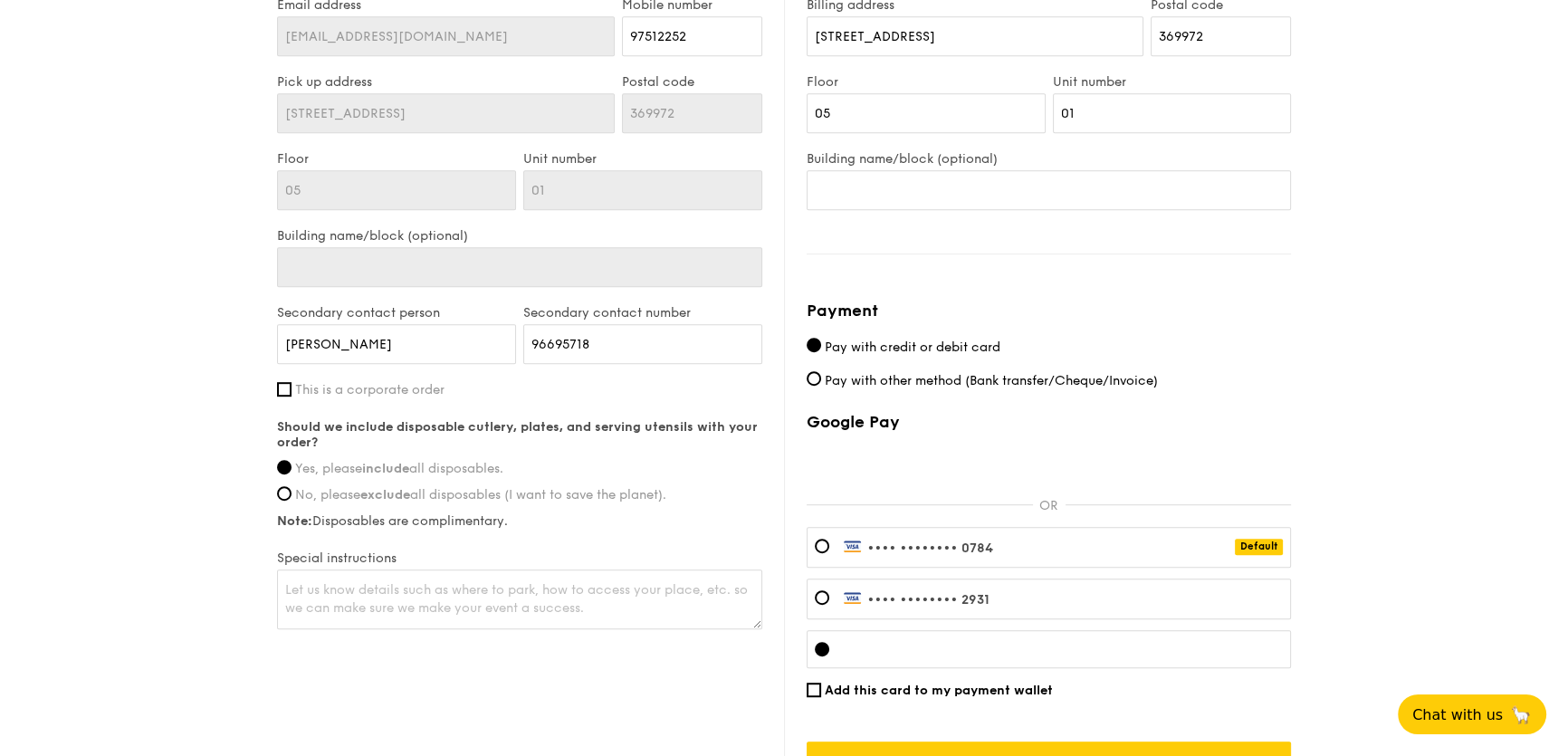
scroll to position [1330, 0]
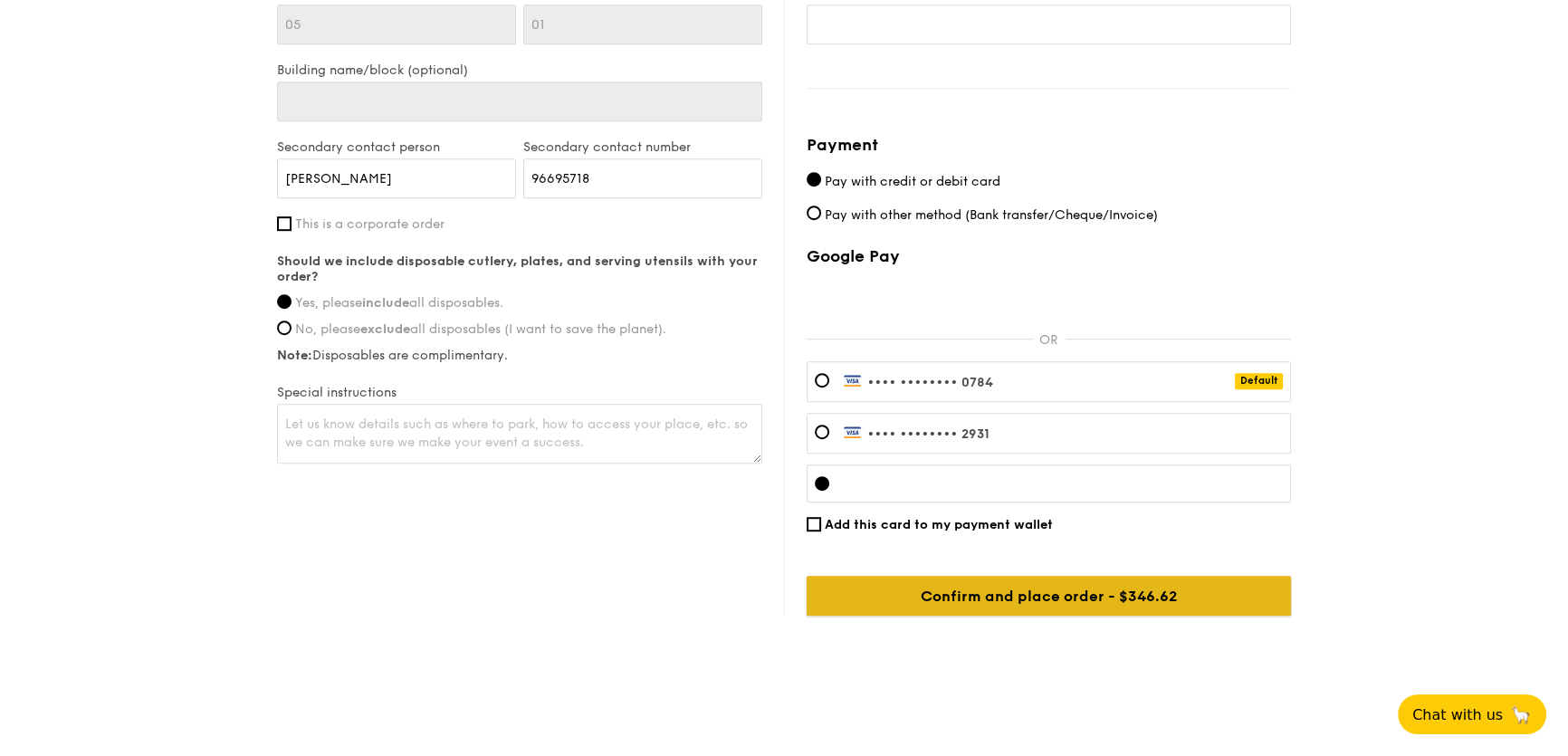
click at [1116, 598] on input "Confirm and place order - $346.62" at bounding box center [1048, 596] width 484 height 40
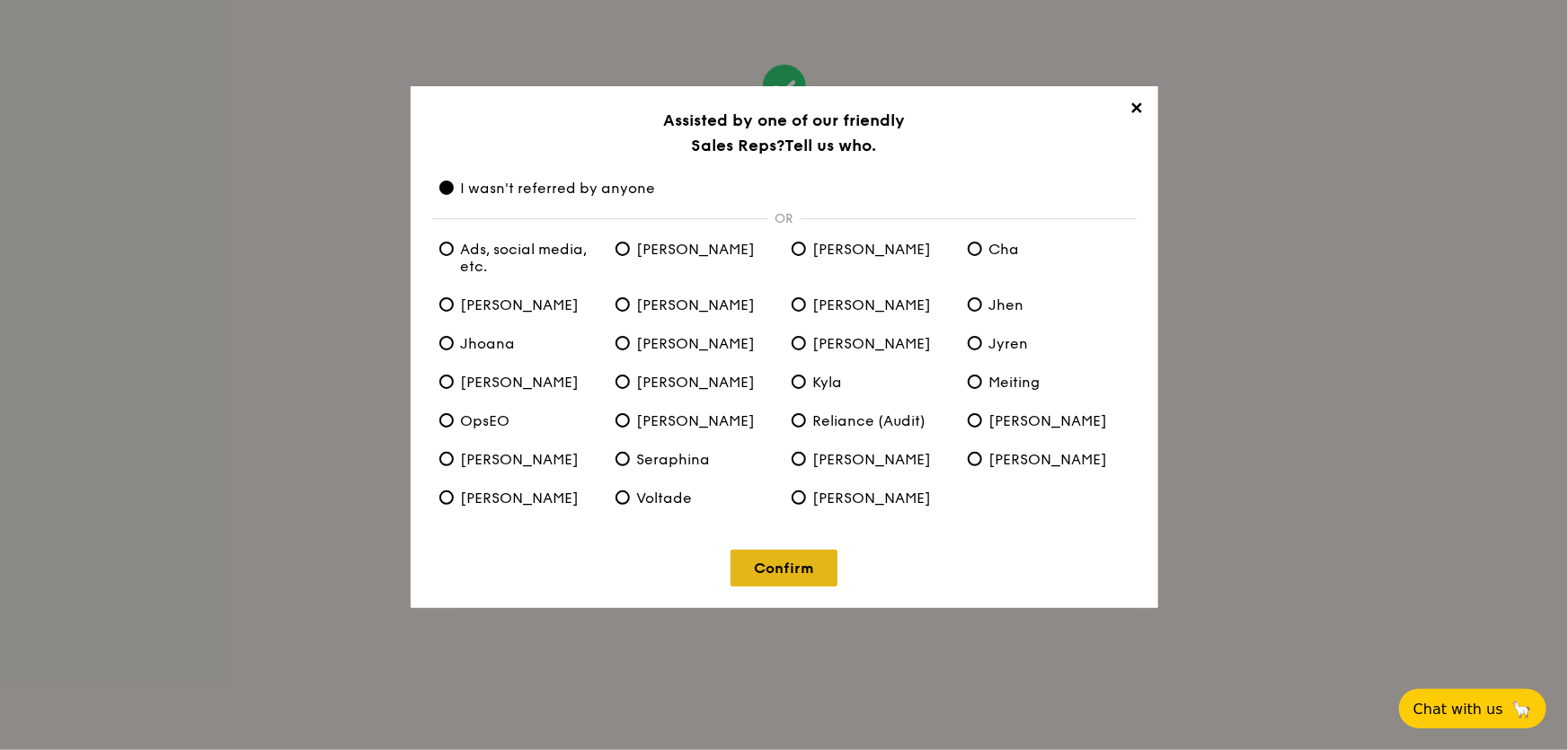
click at [810, 575] on link "Confirm" at bounding box center [784, 569] width 107 height 37
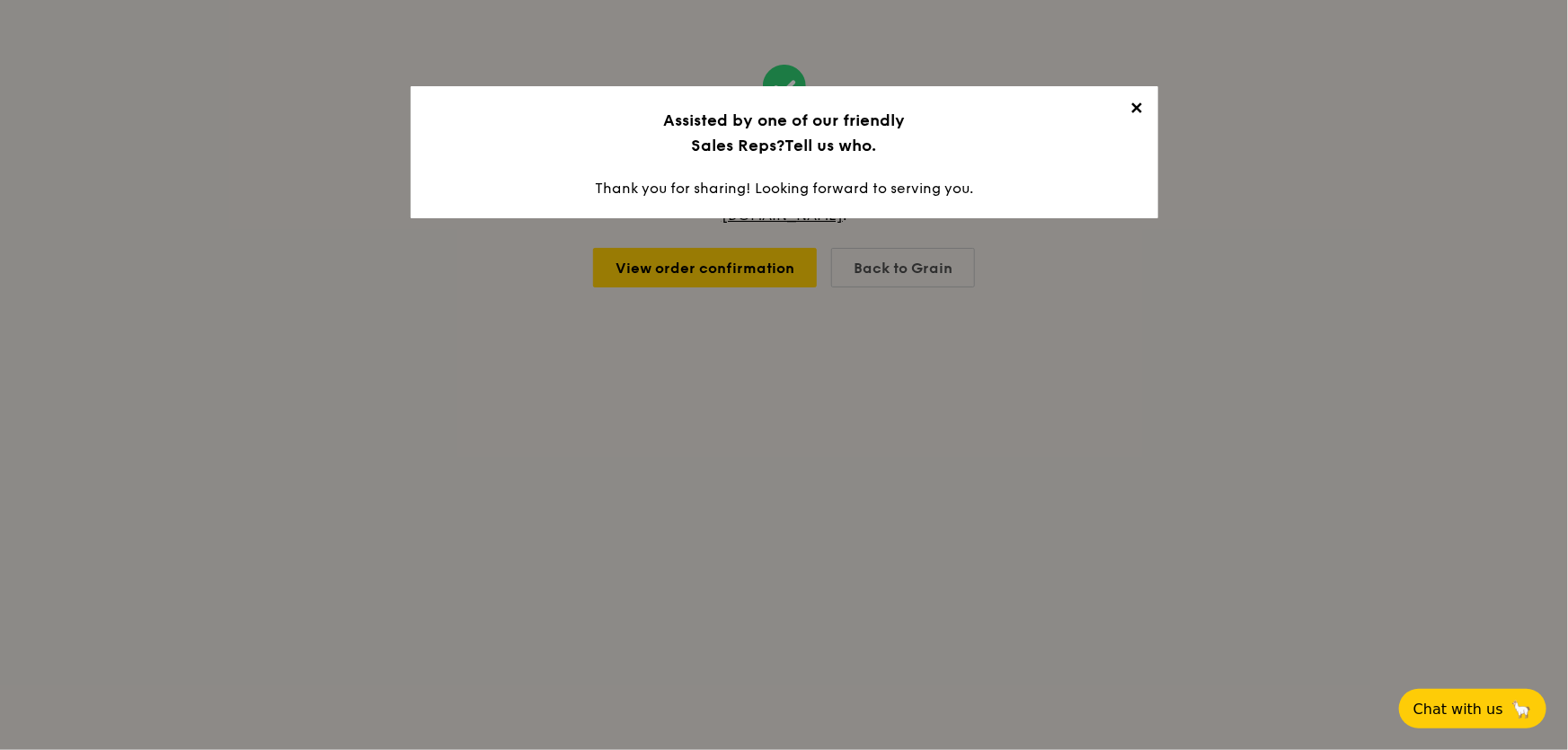
click at [1140, 109] on span "✕" at bounding box center [1137, 112] width 25 height 25
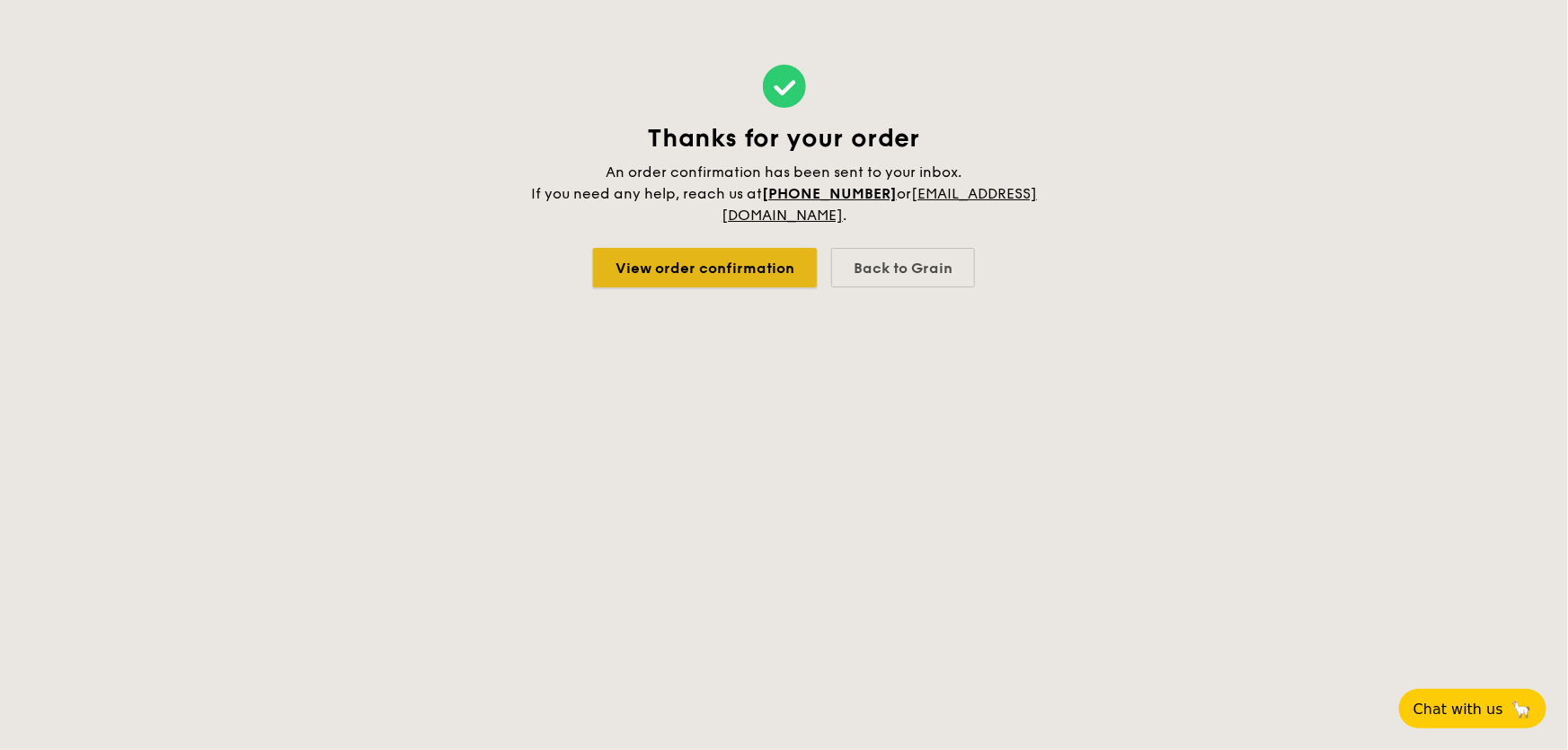
click at [784, 255] on link "View order confirmation" at bounding box center [705, 268] width 224 height 39
